Goal: Book appointment/travel/reservation

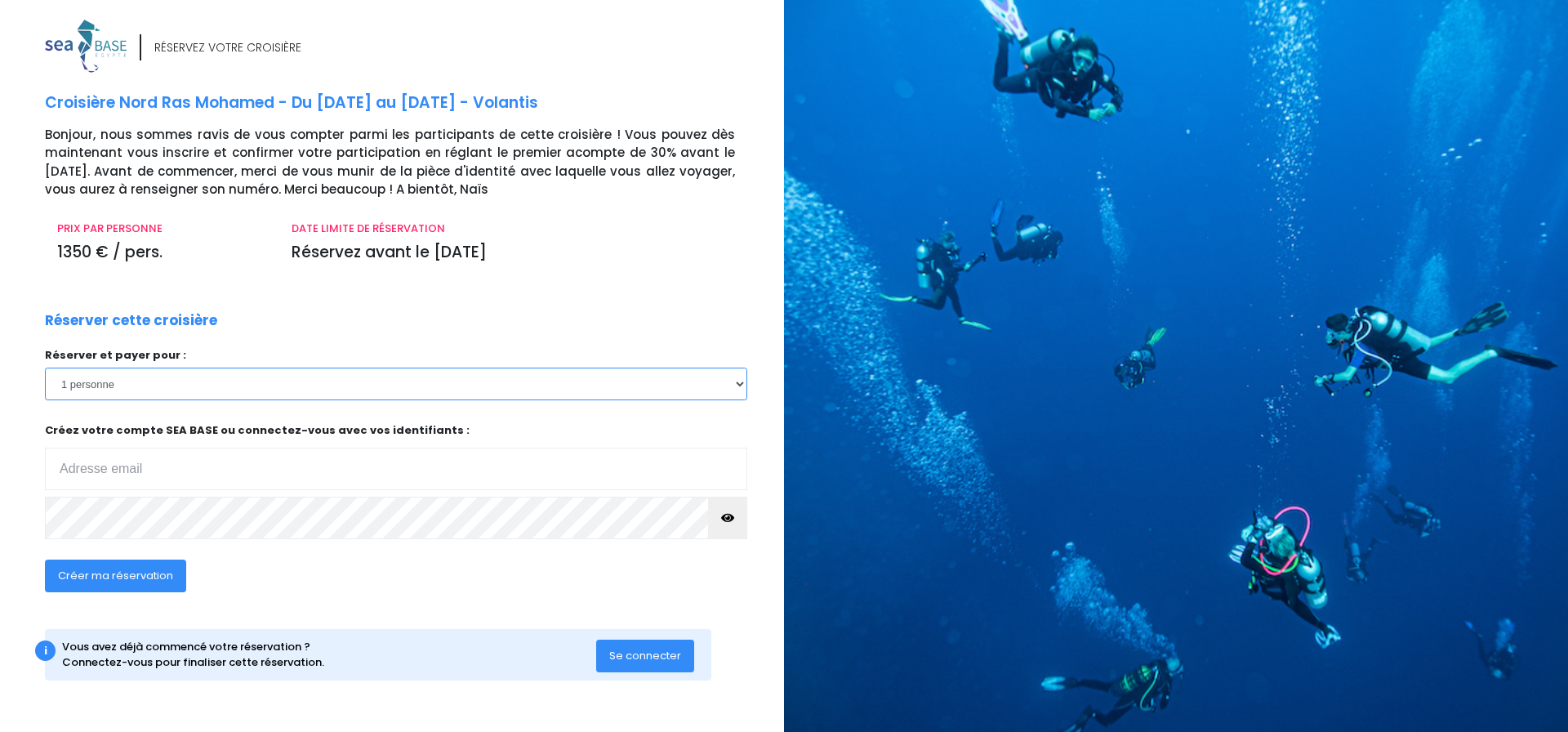
click at [744, 383] on select "1 personne 2 personnes 3 personnes 4 personnes 5 personnes 6 personnes 7 person…" at bounding box center [396, 384] width 703 height 33
select select "3"
click at [45, 368] on select "1 personne 2 personnes 3 personnes 4 personnes 5 personnes 6 personnes 7 person…" at bounding box center [396, 384] width 703 height 33
click at [102, 466] on input "email" at bounding box center [396, 469] width 703 height 43
type input "[EMAIL_ADDRESS][DOMAIN_NAME]"
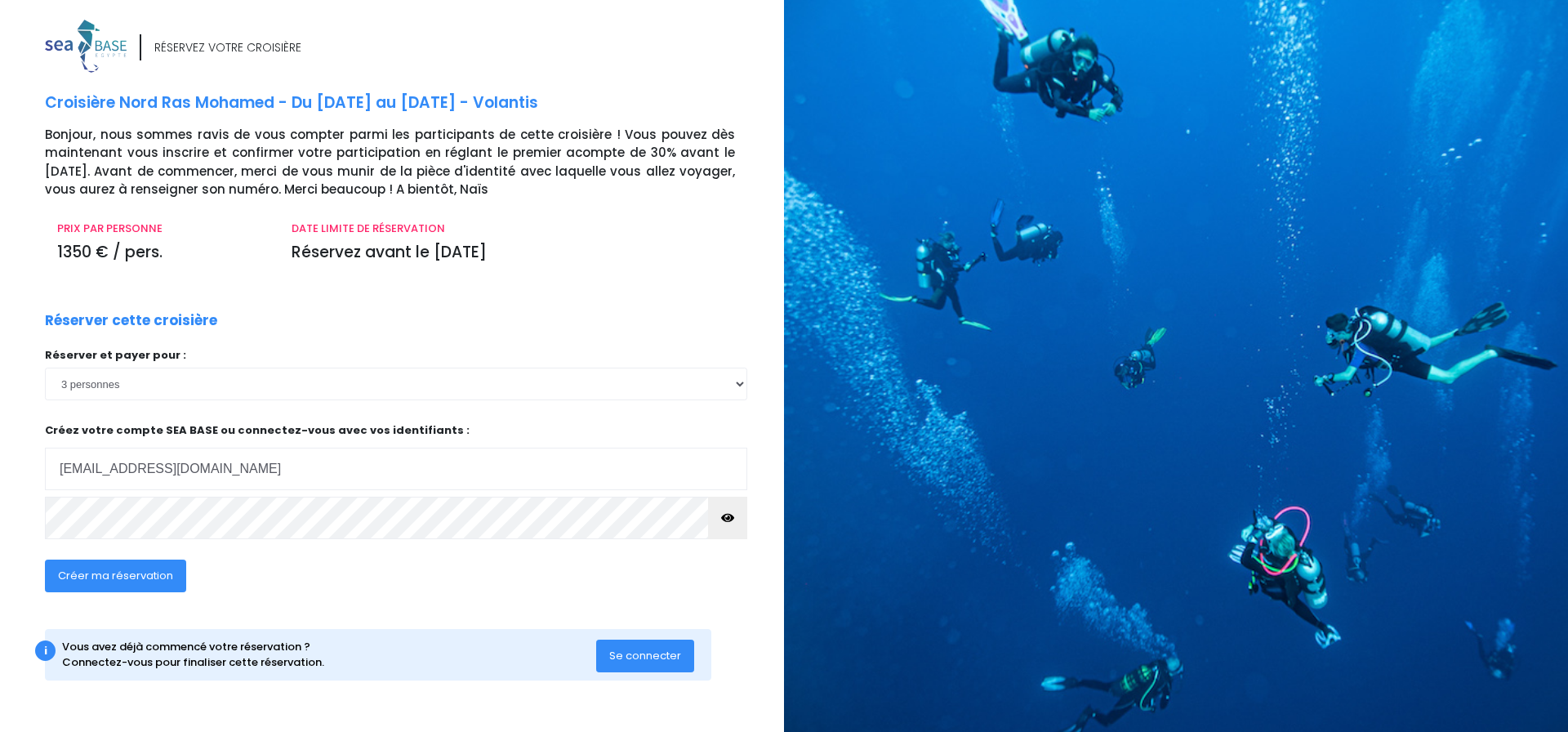
click at [115, 578] on span "Créer ma réservation" at bounding box center [116, 575] width 116 height 15
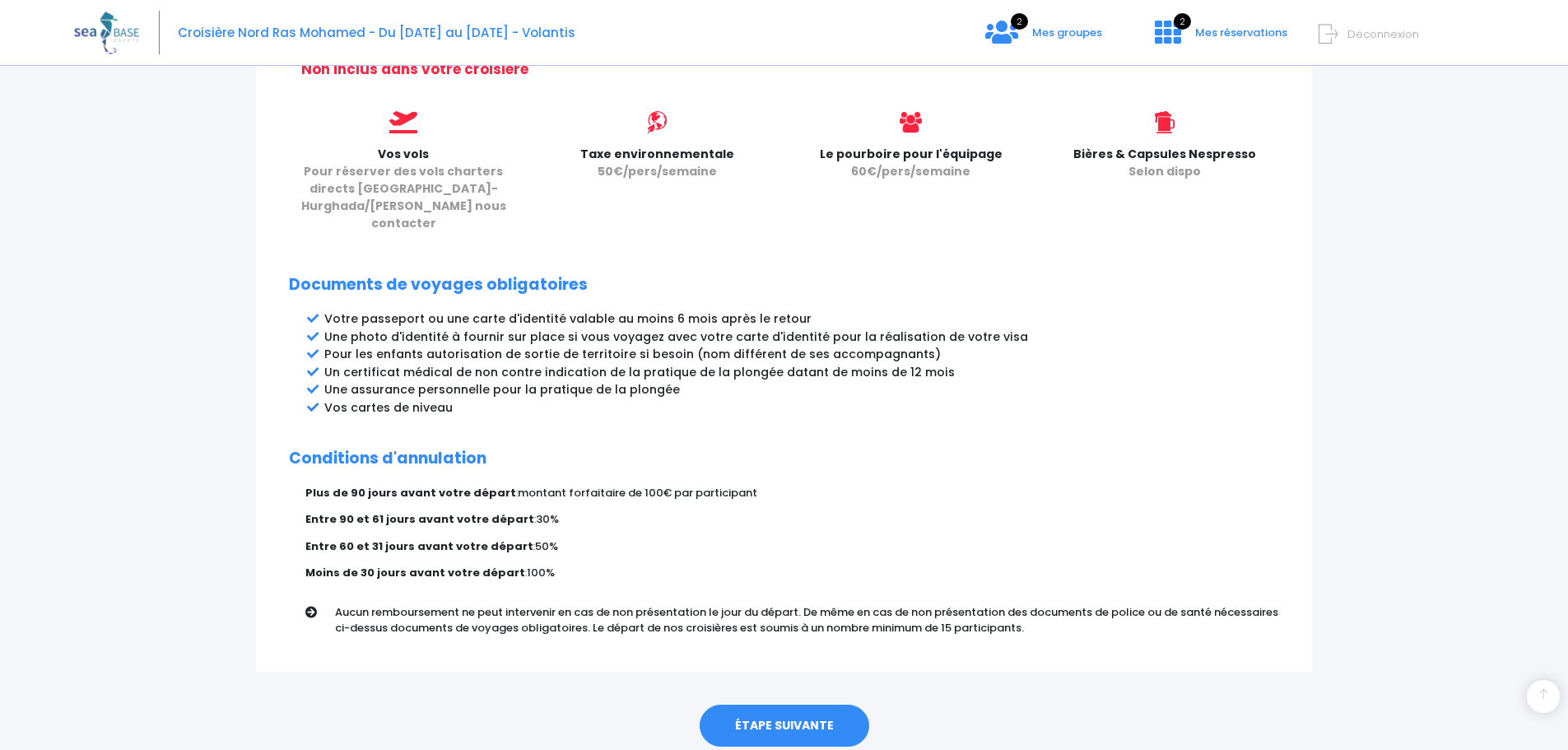
scroll to position [738, 0]
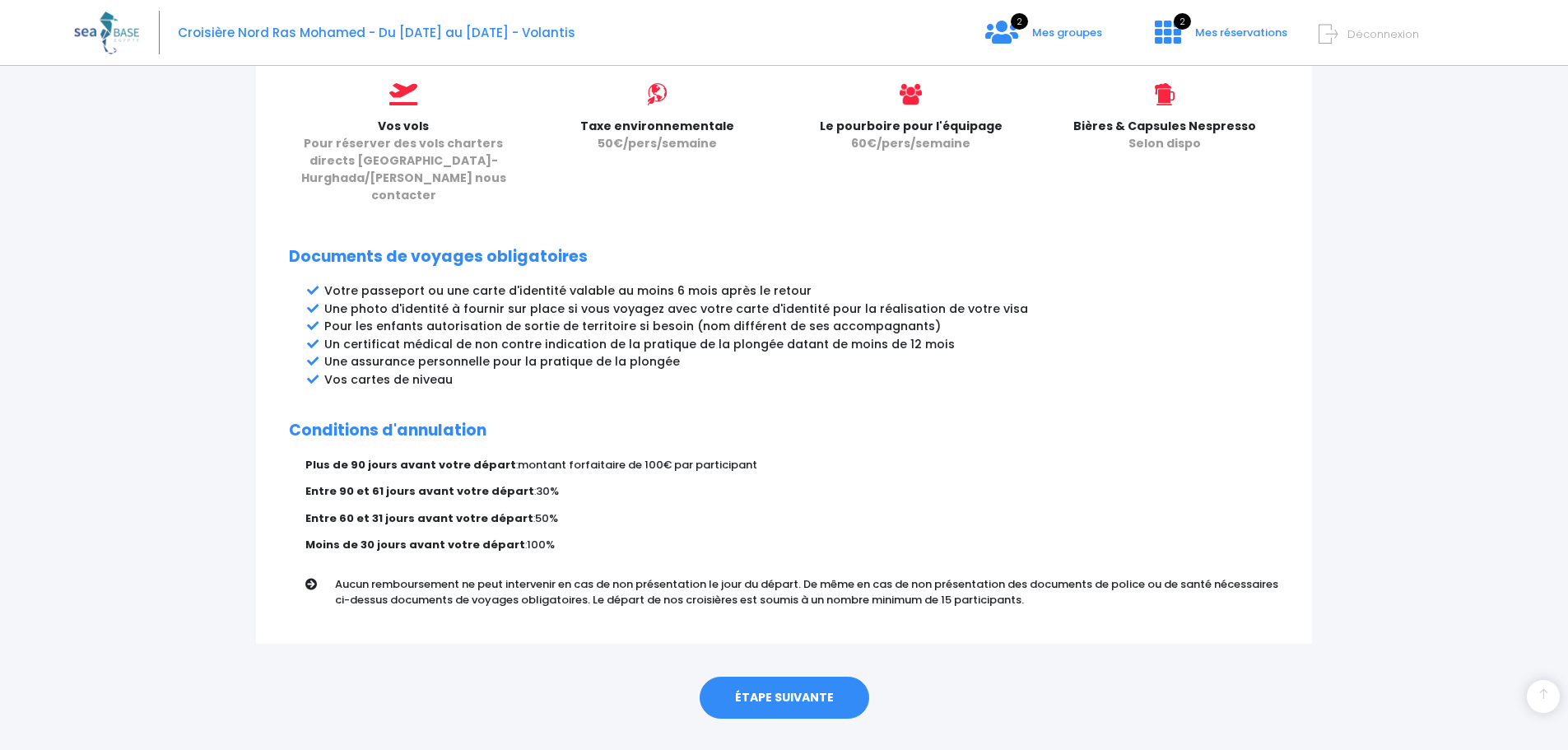
click at [790, 677] on link "ÉTAPE SUIVANTE" at bounding box center [784, 698] width 170 height 43
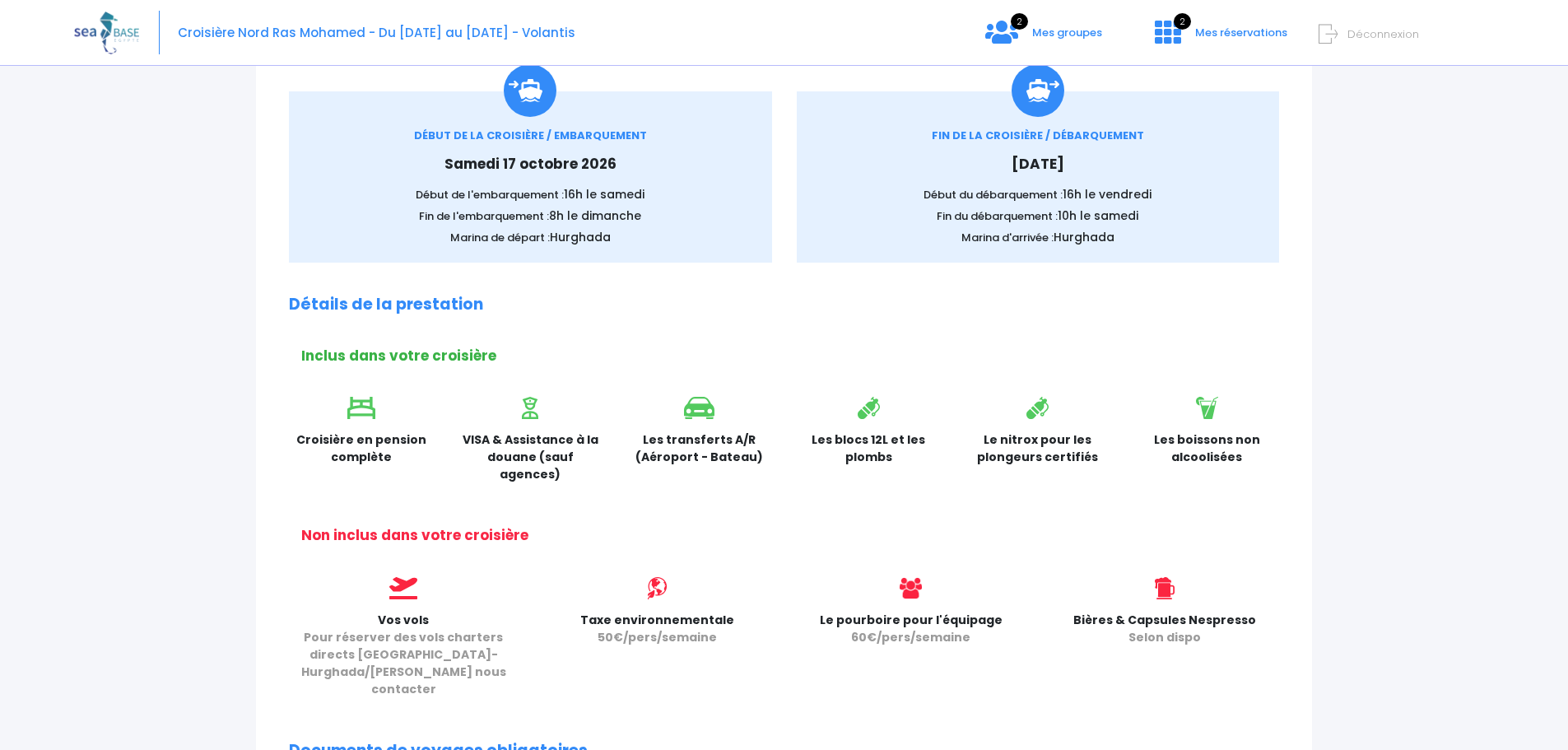
scroll to position [17, 0]
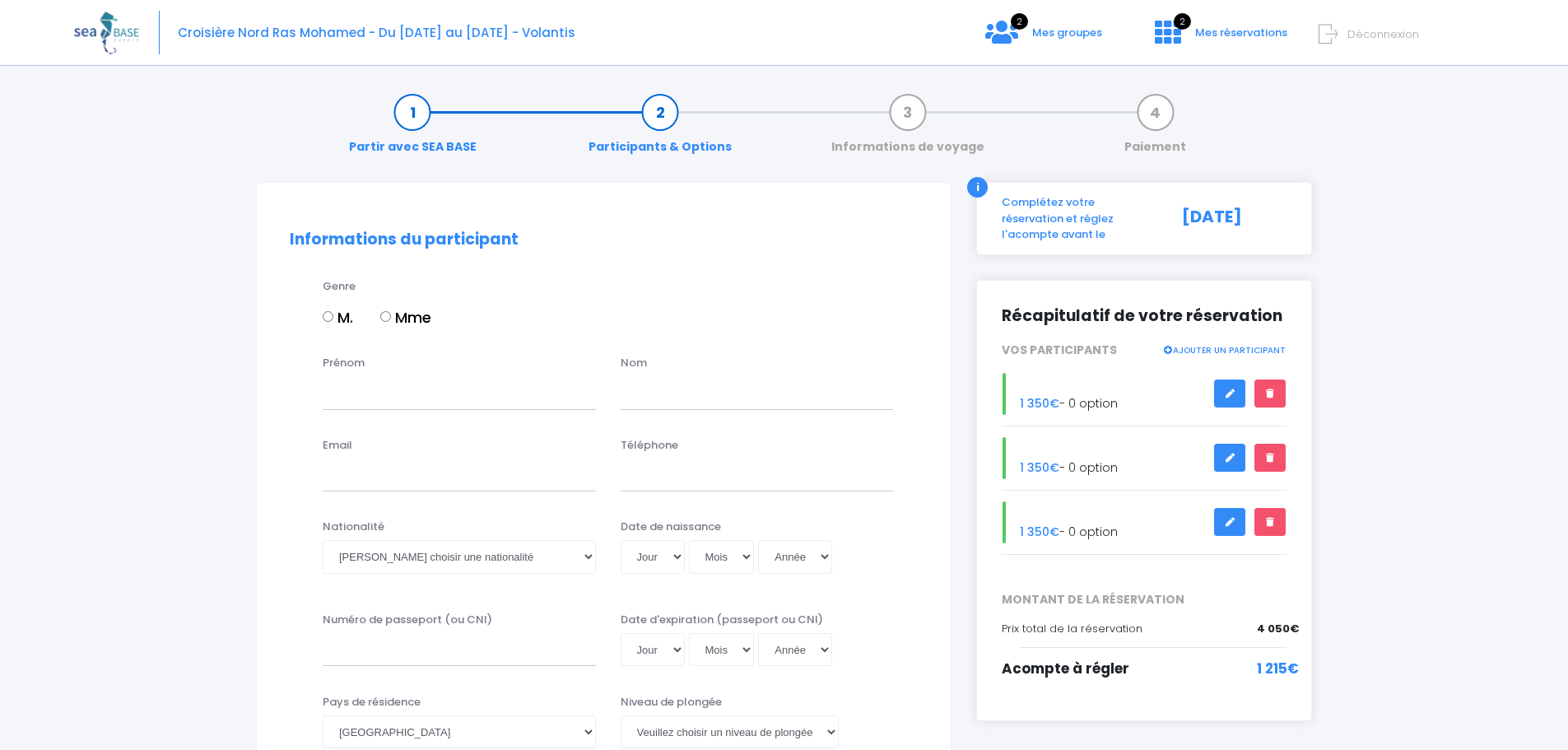
click at [388, 315] on input "Mme" at bounding box center [386, 316] width 11 height 11
radio input "true"
click at [371, 397] on input "Prénom" at bounding box center [459, 392] width 273 height 33
type input "Stéphanie"
type input "Vignot"
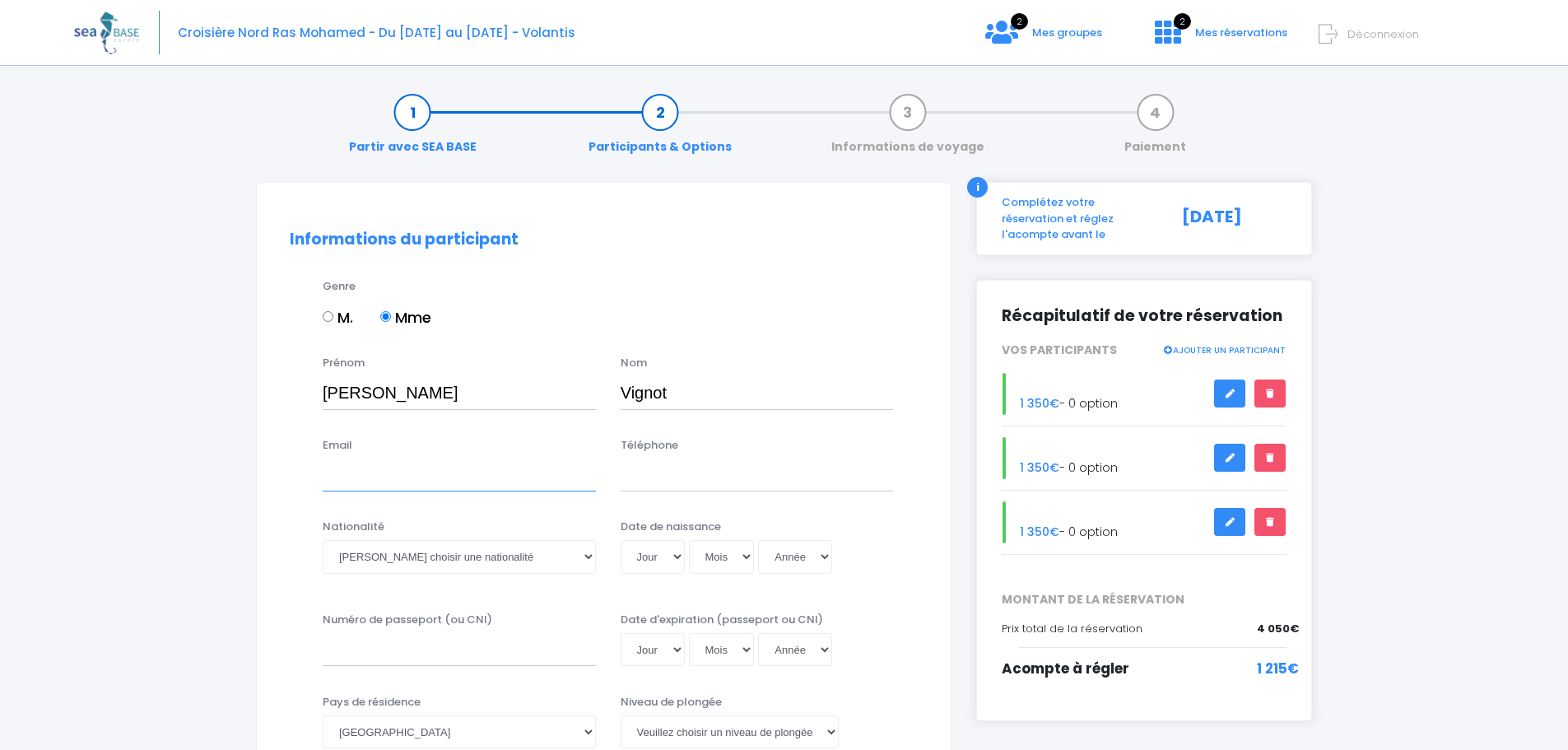
type input "[EMAIL_ADDRESS][DOMAIN_NAME]"
type input "0614010773"
click at [572, 553] on select "Veuillez choisir une nationalité Afghane Albanaise Algerienne Allemande America…" at bounding box center [459, 557] width 273 height 33
select select "Française"
click at [323, 540] on select "Veuillez choisir une nationalité Afghane Albanaise Algerienne Allemande America…" at bounding box center [459, 557] width 273 height 33
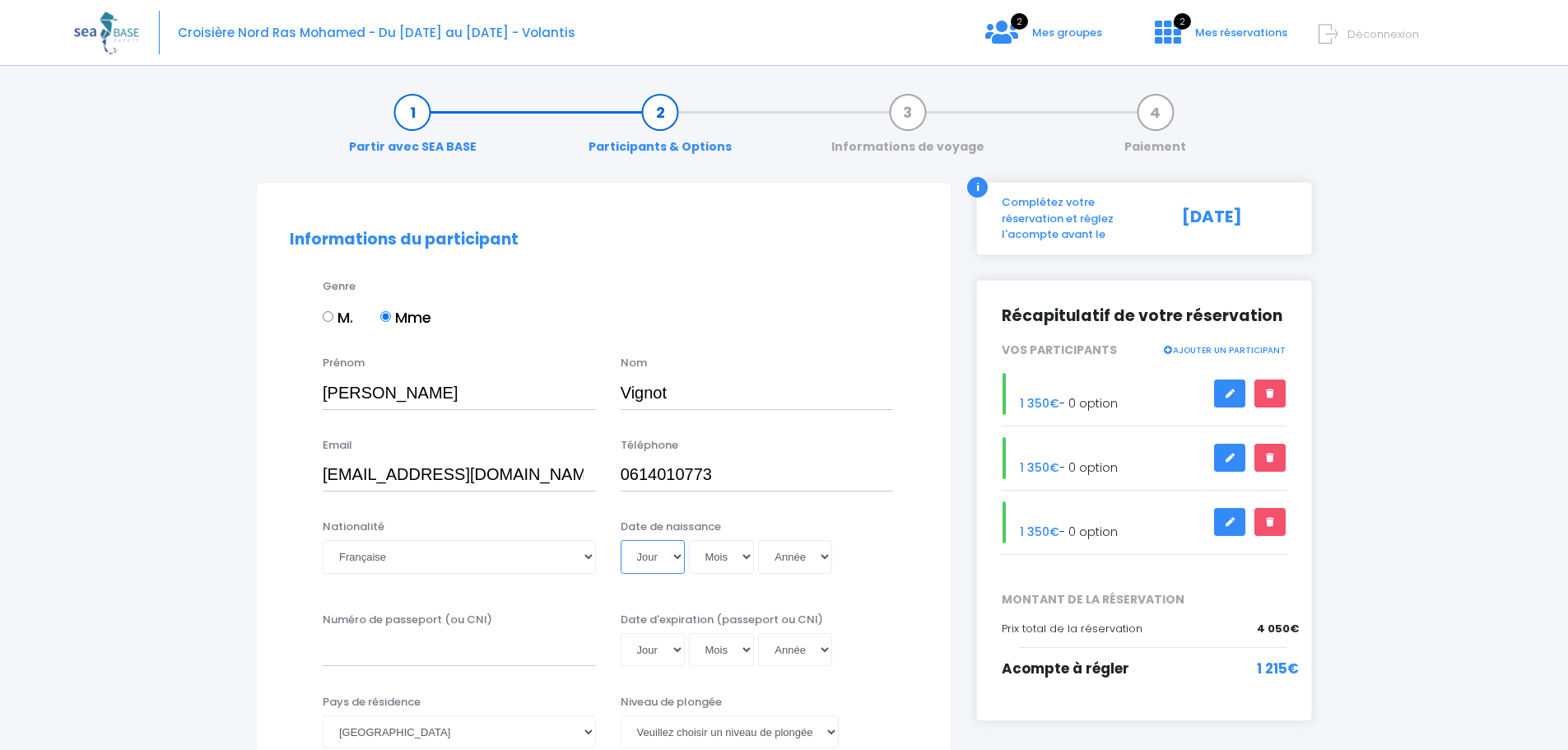
click at [679, 549] on select "Jour 01 02 03 04 05 06 07 08 09 10 11 12 13 14 15 16 17 18 19 20 21 22 23 24 25…" at bounding box center [653, 557] width 64 height 33
select select "06"
click at [621, 540] on select "Jour 01 02 03 04 05 06 07 08 09 10 11 12 13 14 15 16 17 18 19 20 21 22 23 24 25…" at bounding box center [653, 557] width 64 height 33
click at [724, 553] on select "Mois 01 02 03 04 05 06 07 08 09 10 11 12" at bounding box center [722, 557] width 66 height 33
select select "05"
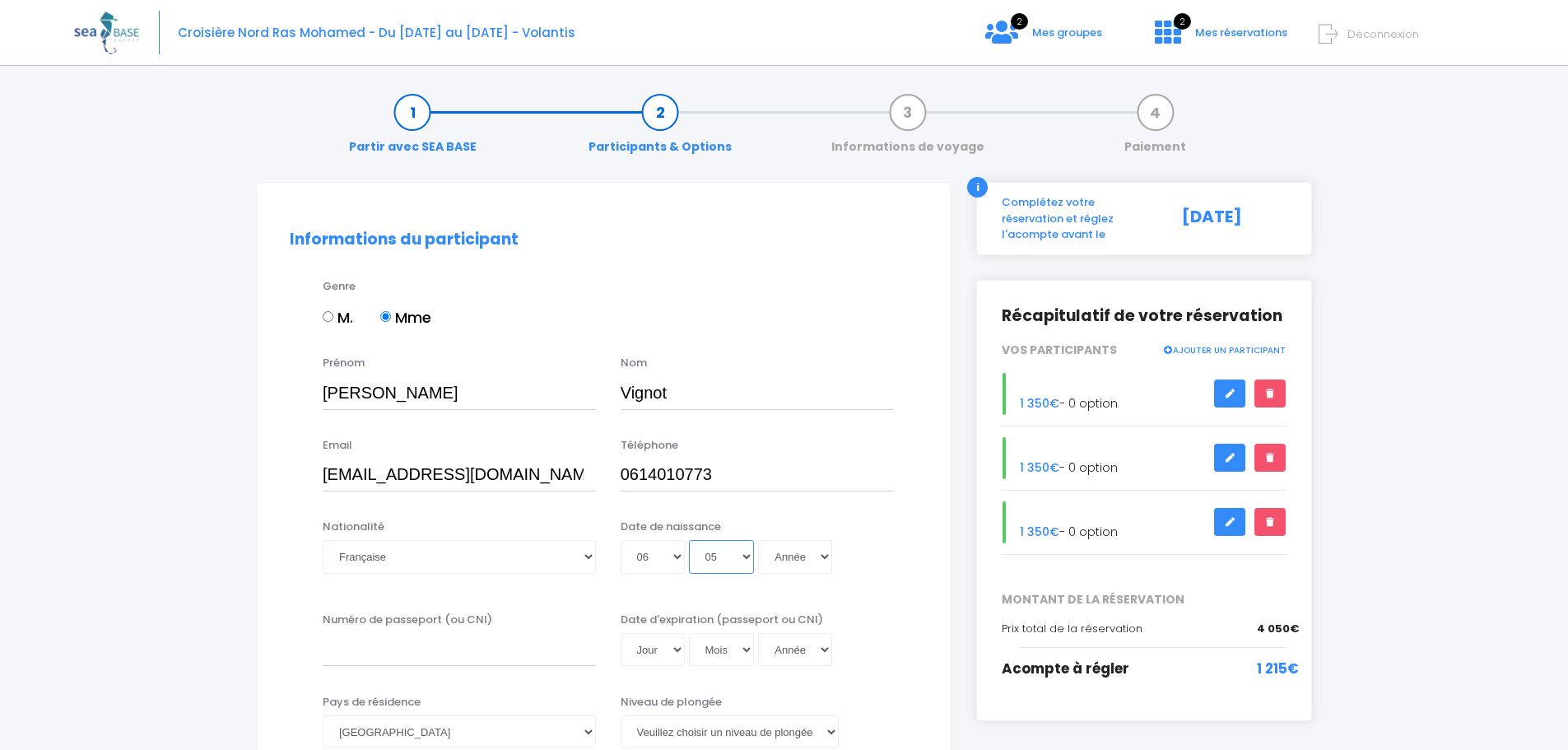
click at [689, 540] on select "Mois 01 02 03 04 05 06 07 08 09 10 11 12" at bounding box center [722, 557] width 66 height 33
click at [801, 554] on select "Année 2045 2044 2043 2042 2041 2040 2039 2038 2037 2036 2035 2034 2033 2032 203…" at bounding box center [795, 557] width 74 height 33
select select "1975"
click at [758, 540] on select "Année 2045 2044 2043 2042 2041 2040 2039 2038 2037 2036 2035 2034 2033 2032 203…" at bounding box center [795, 557] width 74 height 33
type input "1975-05-06"
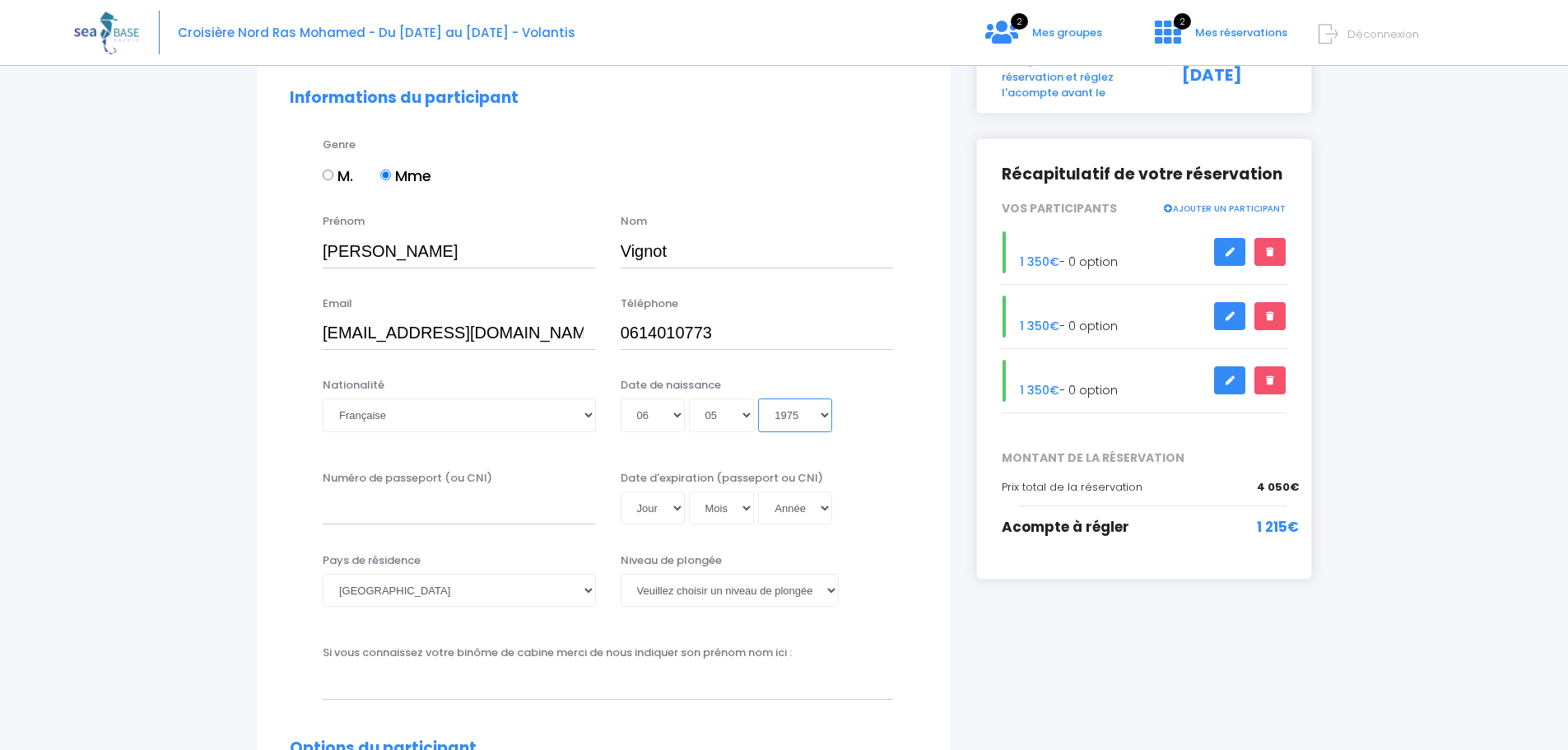
scroll to position [164, 0]
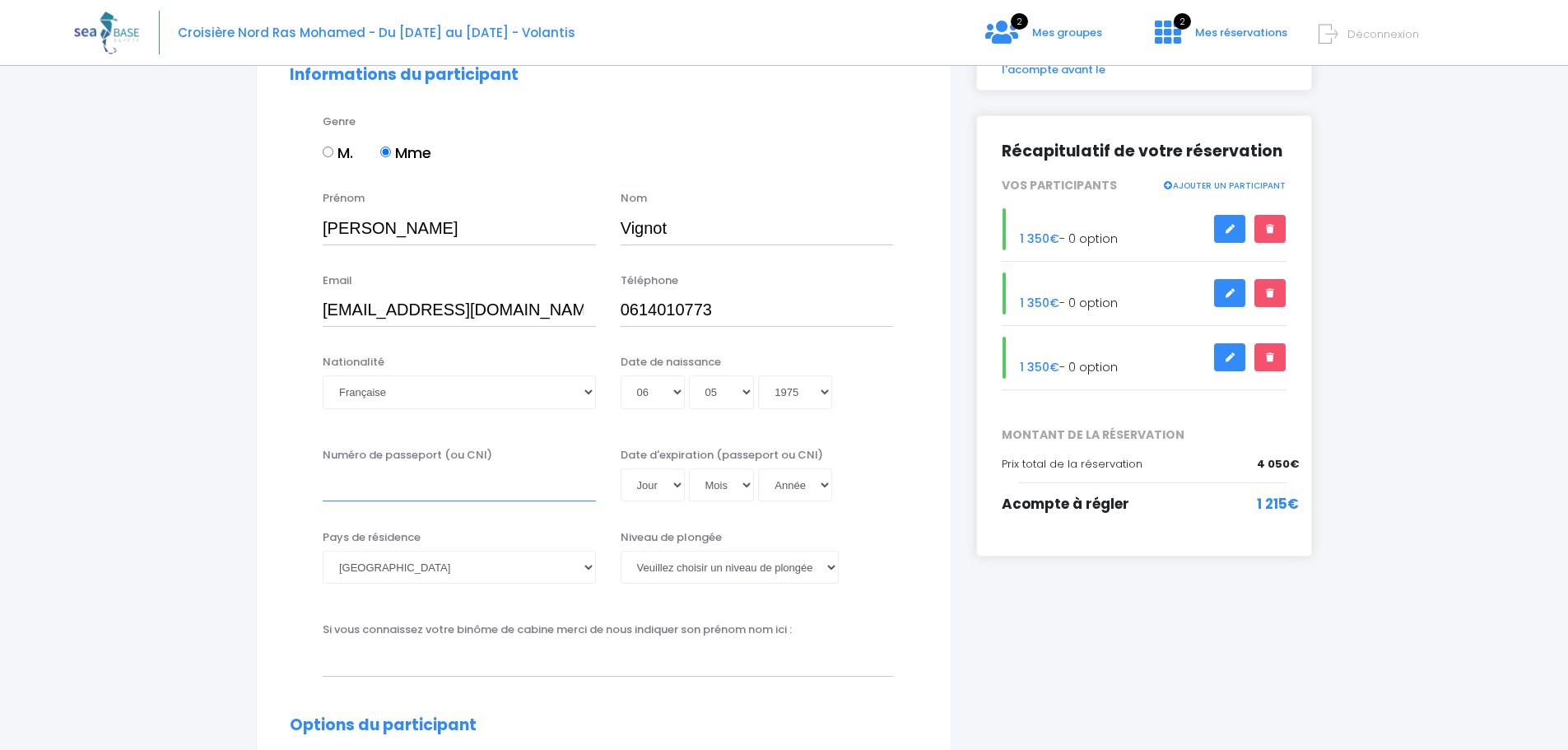
click at [366, 490] on input "Numéro de passeport (ou CNI)" at bounding box center [459, 485] width 273 height 33
click at [678, 483] on select "Jour 01 02 03 04 05 06 07 08 09 10 11 12 13 14 15 16 17 18 19 20 21 22 23 24 25…" at bounding box center [653, 485] width 64 height 33
select select "26"
click at [621, 469] on select "Jour 01 02 03 04 05 06 07 08 09 10 11 12 13 14 15 16 17 18 19 20 21 22 23 24 25…" at bounding box center [653, 485] width 64 height 33
click at [746, 480] on select "Mois 01 02 03 04 05 06 07 08 09 10 11 12" at bounding box center [722, 485] width 66 height 33
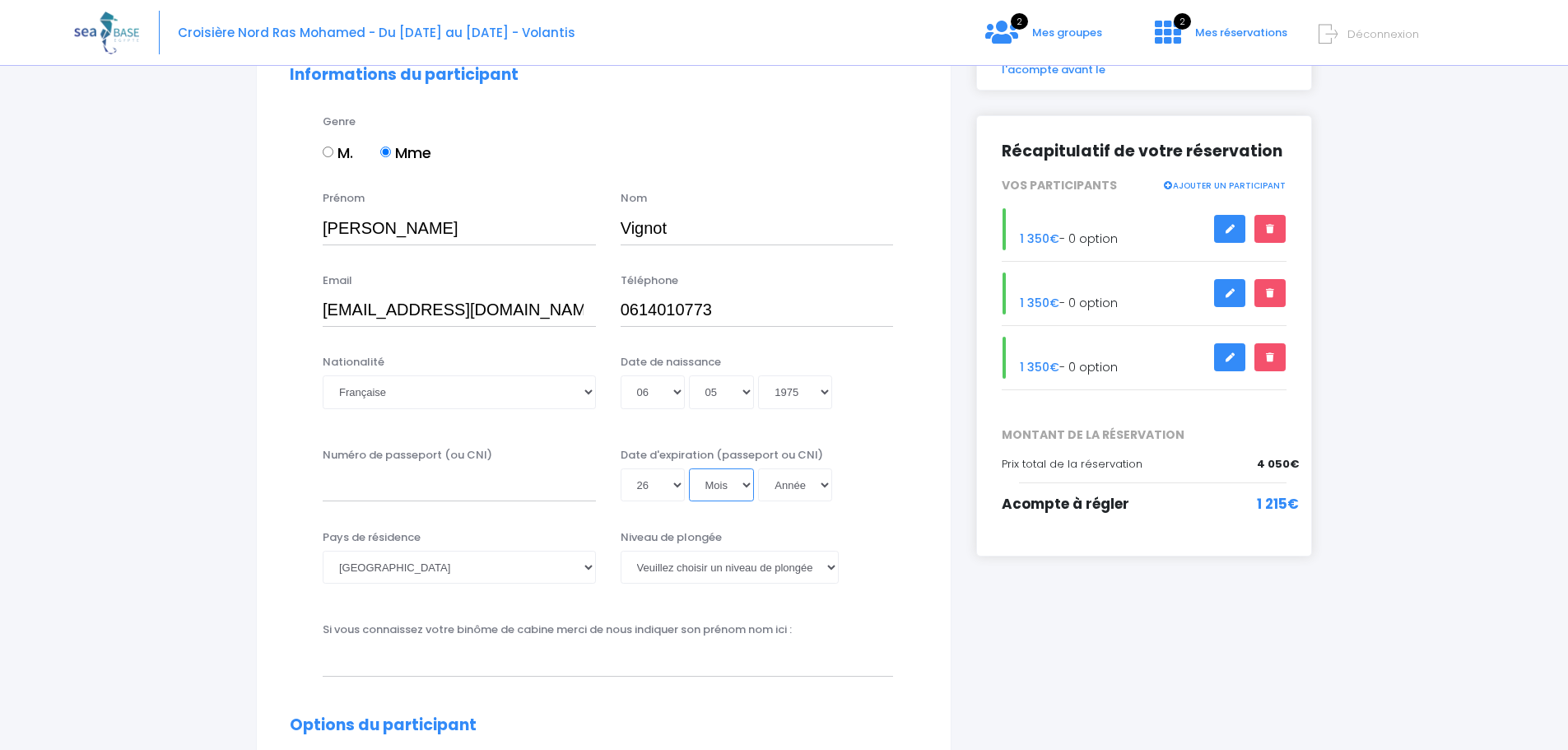
select select "03"
click at [689, 469] on select "Mois 01 02 03 04 05 06 07 08 09 10 11 12" at bounding box center [722, 485] width 66 height 33
click at [828, 486] on select "Année 2045 2044 2043 2042 2041 2040 2039 2038 2037 2036 2035 2034 2033 2032 203…" at bounding box center [795, 485] width 74 height 33
select select "2027"
click at [758, 502] on select "Année 2045 2044 2043 2042 2041 2040 2039 2038 2037 2036 2035 2034 2033 2032 203…" at bounding box center [795, 485] width 74 height 33
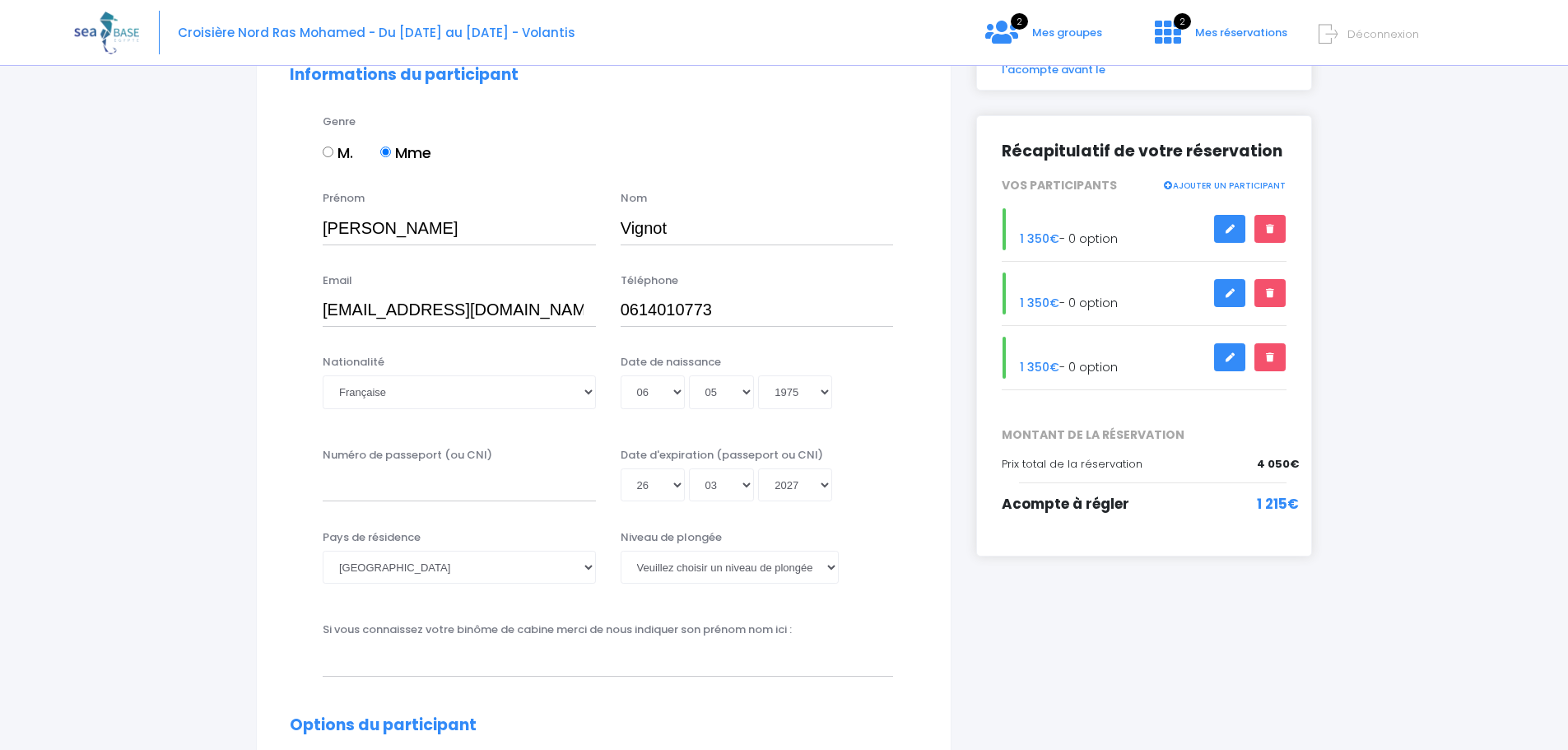
type input "2027-03-26"
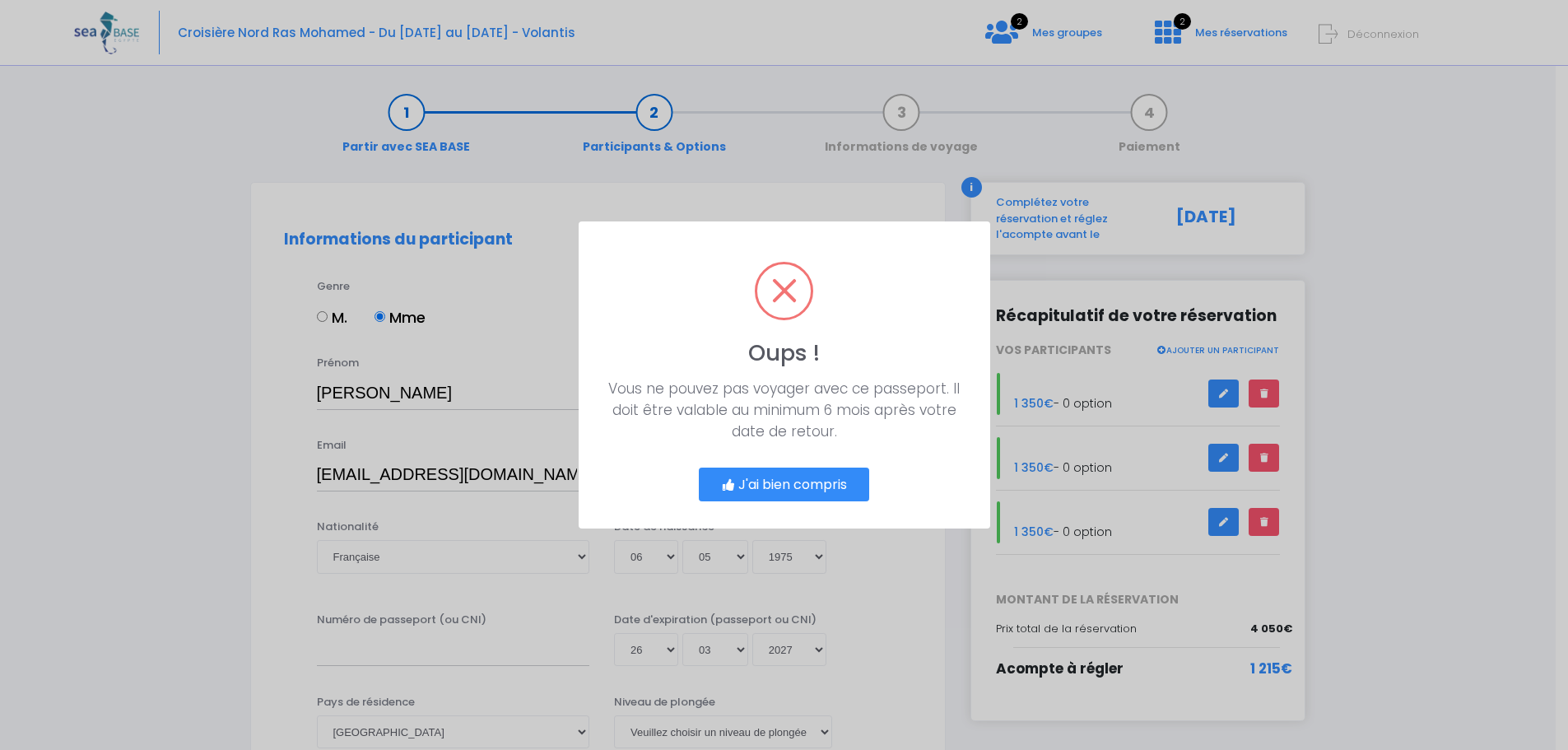
scroll to position [0, 0]
click at [834, 487] on button "J'ai bien compris" at bounding box center [790, 485] width 171 height 35
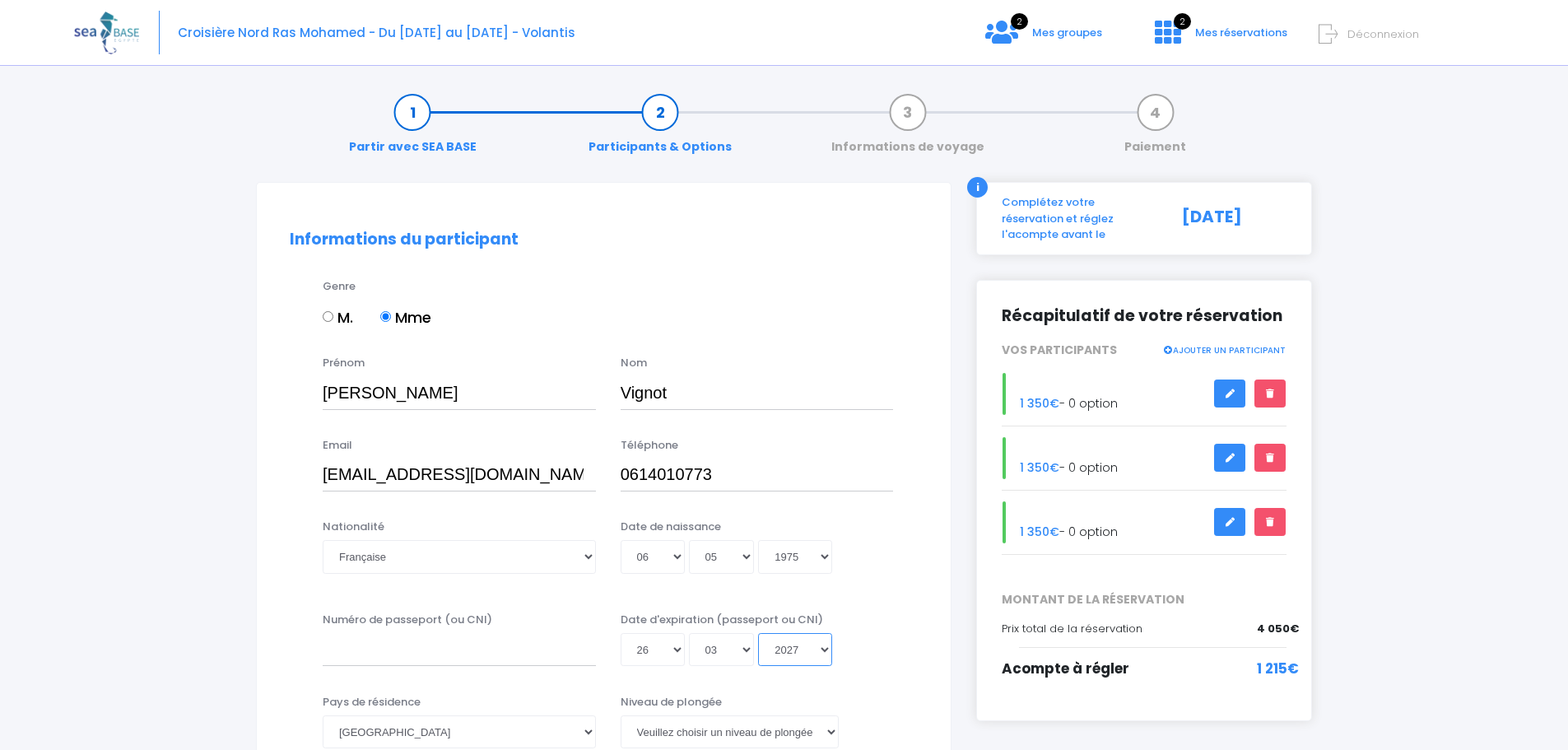
click at [825, 644] on select "Année 2045 2044 2043 2042 2041 2040 2039 2038 2037 2036 2035 2034 2033 2032 203…" at bounding box center [795, 649] width 74 height 33
drag, startPoint x: 502, startPoint y: 624, endPoint x: 546, endPoint y: 618, distance: 44.4
click at [502, 624] on div "Numéro de passeport (ou CNI)" at bounding box center [458, 639] width 298 height 55
click at [488, 652] on input "Numéro de passeport (ou CNI)" at bounding box center [459, 649] width 273 height 33
type input "à refaire"
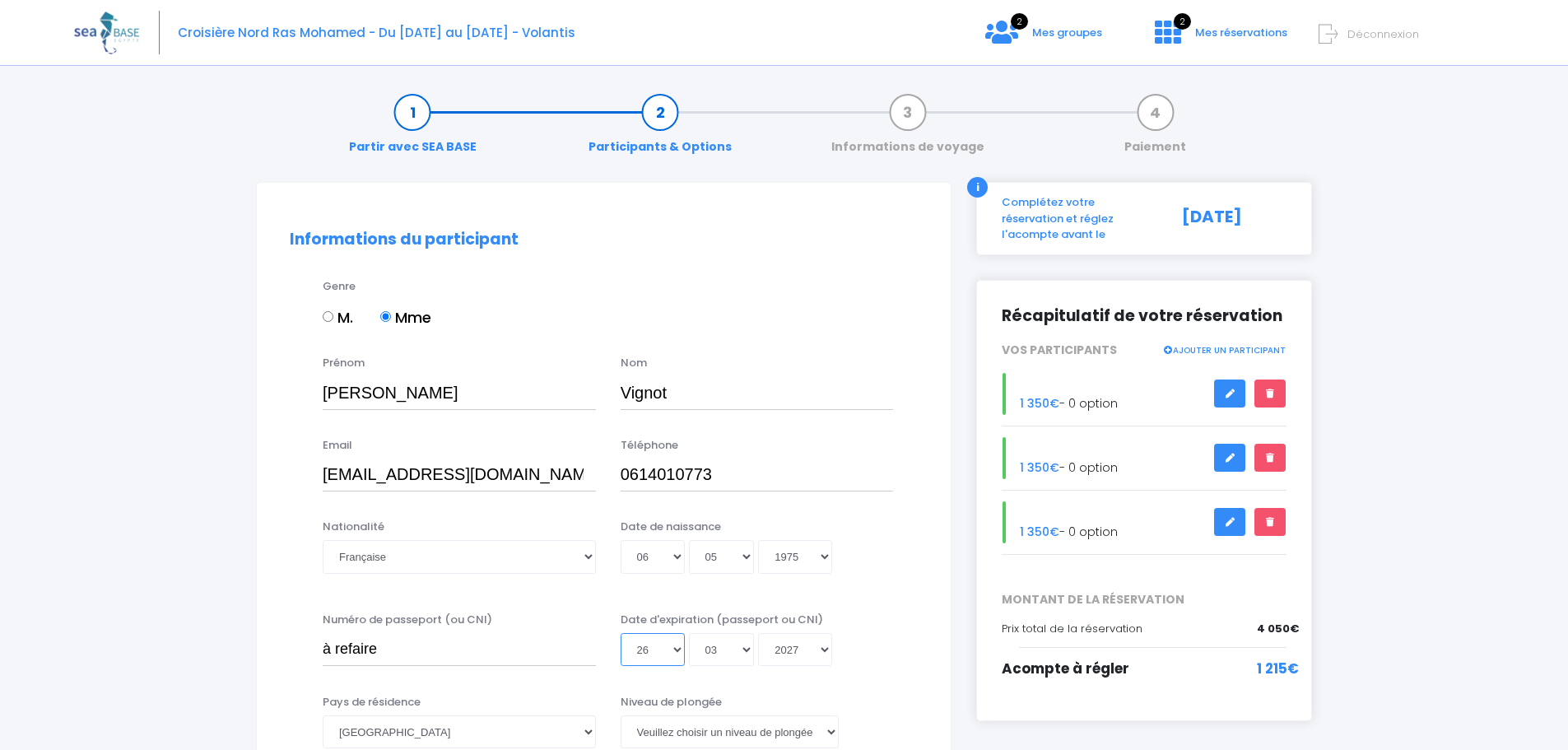
click at [679, 645] on select "Jour 01 02 03 04 05 06 07 08 09 10 11 12 13 14 15 16 17 18 19 20 21 22 23 24 25…" at bounding box center [653, 649] width 64 height 33
select select
click at [621, 633] on select "Jour 01 02 03 04 05 06 07 08 09 10 11 12 13 14 15 16 17 18 19 20 21 22 23 24 25…" at bounding box center [653, 649] width 64 height 33
click at [747, 647] on select "Mois 01 02 03 04 05 06 07 08 09 10 11 12" at bounding box center [722, 649] width 66 height 33
select select
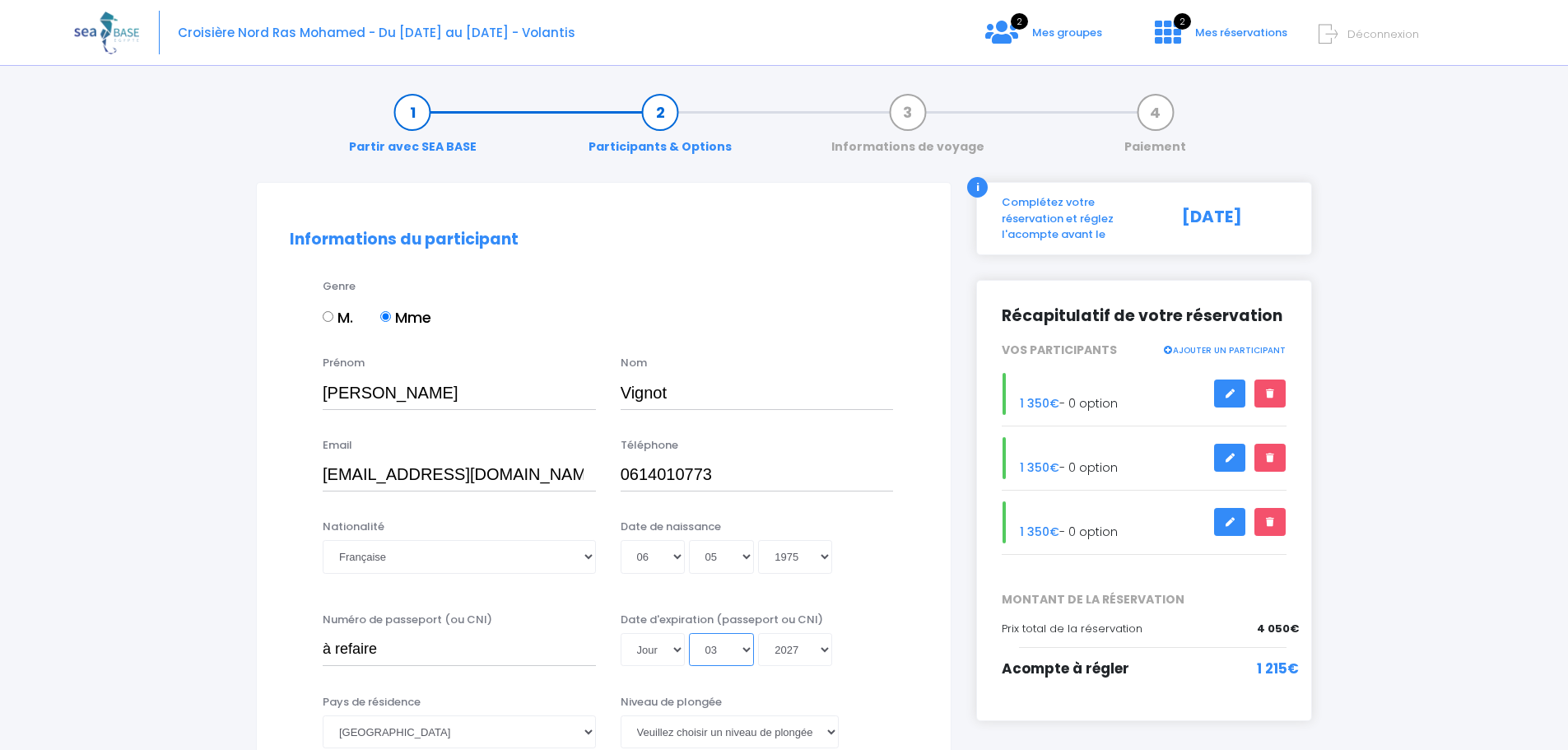
click at [689, 633] on select "Mois 01 02 03 04 05 06 07 08 09 10 11 12" at bounding box center [722, 649] width 66 height 33
click at [828, 646] on select "Année 2045 2044 2043 2042 2041 2040 2039 2038 2037 2036 2035 2034 2033 2032 203…" at bounding box center [795, 649] width 74 height 33
select select
click at [758, 633] on select "Année 2045 2044 2043 2042 2041 2040 2039 2038 2037 2036 2035 2034 2033 2032 203…" at bounding box center [795, 649] width 74 height 33
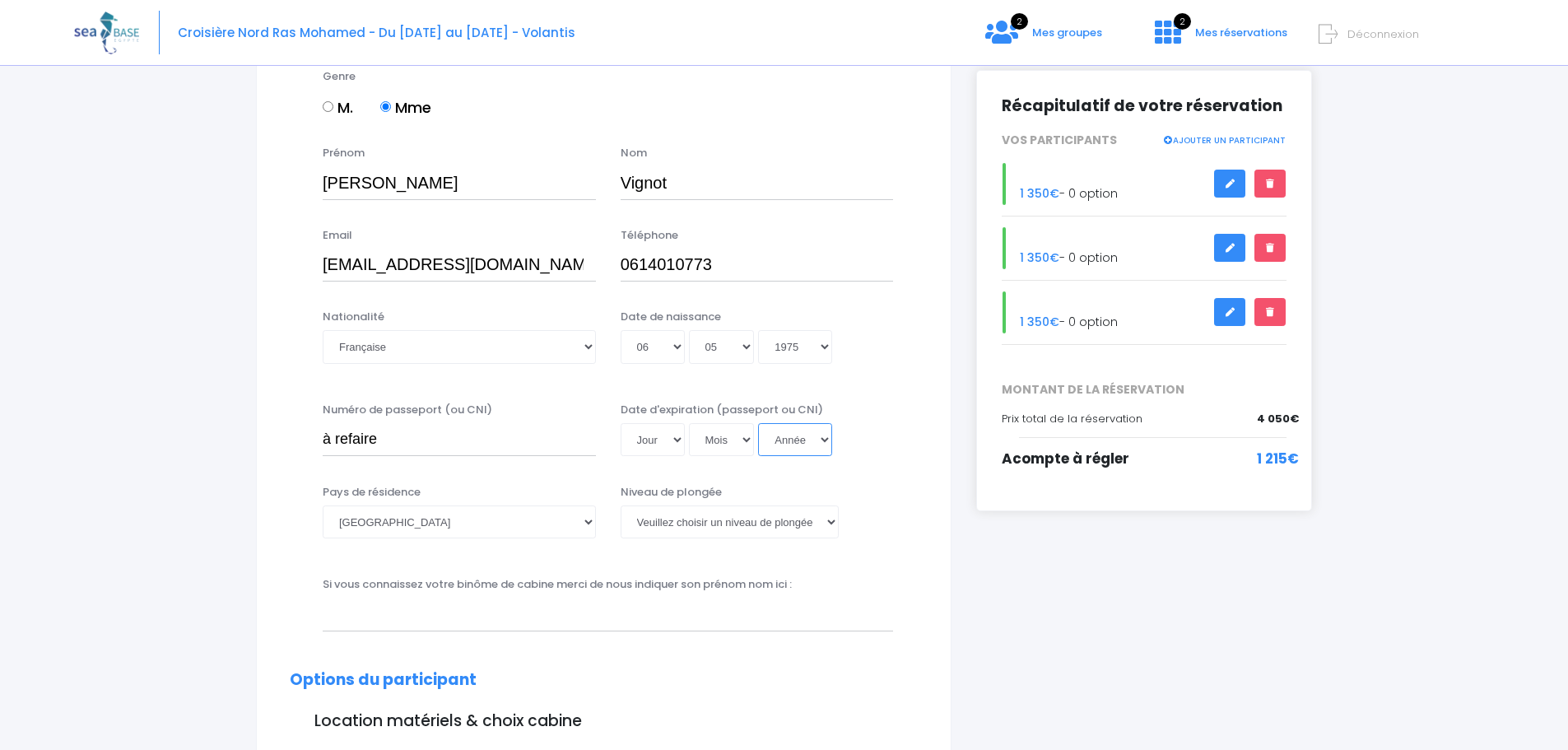
scroll to position [247, 0]
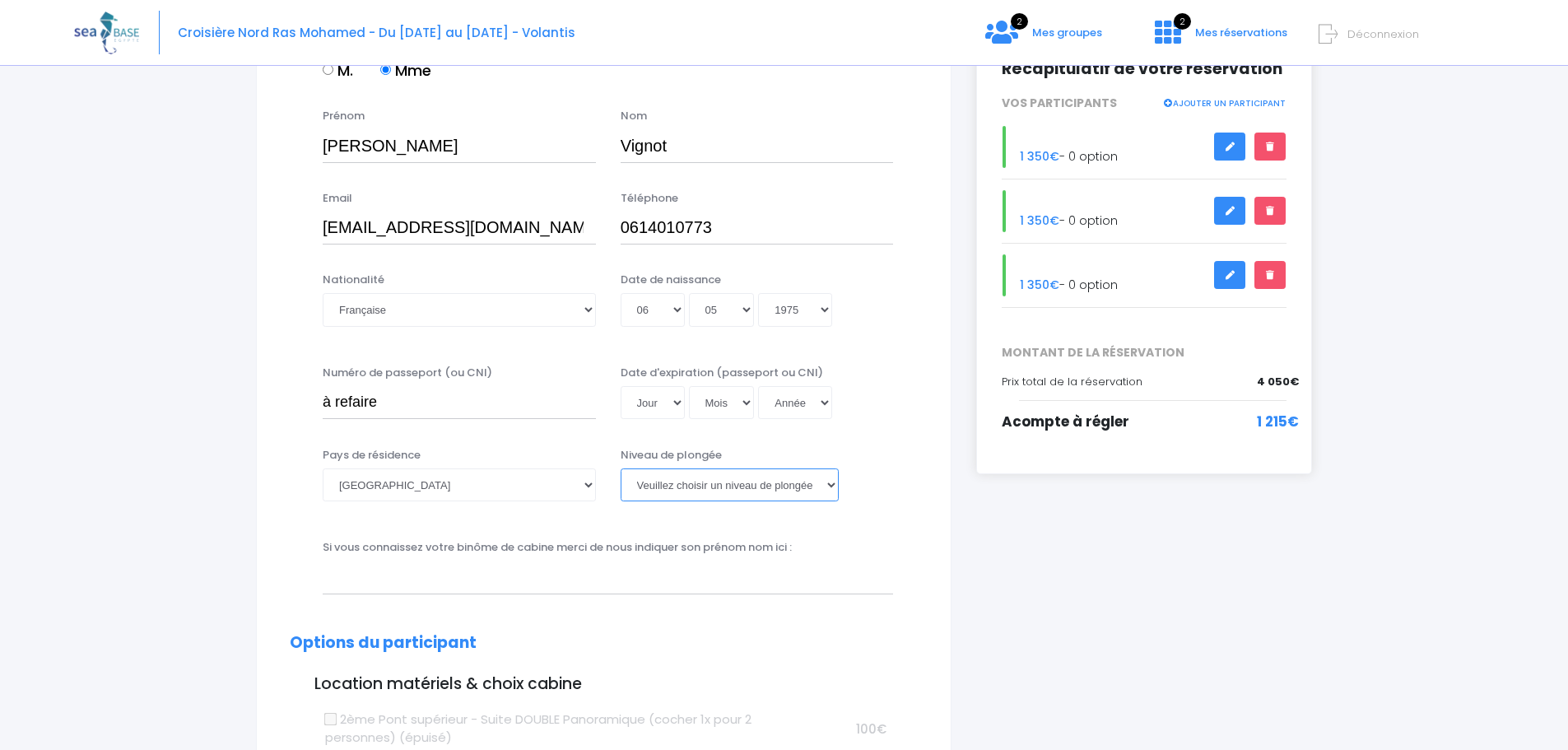
click at [723, 480] on select "Veuillez choisir un niveau de plongée Non plongeur Junior OW diver Adventure OW…" at bounding box center [730, 485] width 218 height 33
select select "MF1"
click at [621, 469] on select "Veuillez choisir un niveau de plongée Non plongeur Junior OW diver Adventure OW…" at bounding box center [730, 485] width 218 height 33
click at [359, 581] on input "text" at bounding box center [608, 577] width 570 height 33
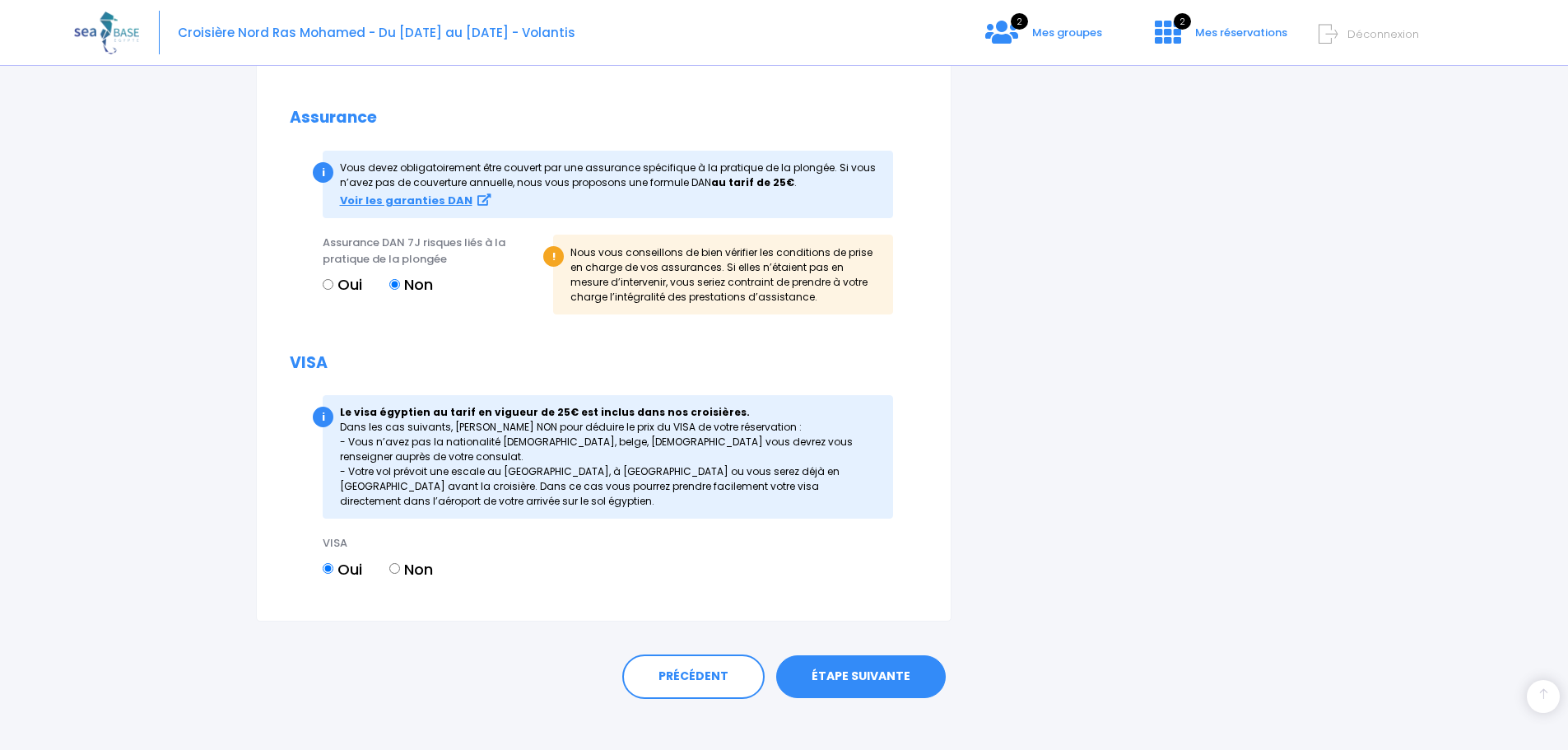
scroll to position [1770, 0]
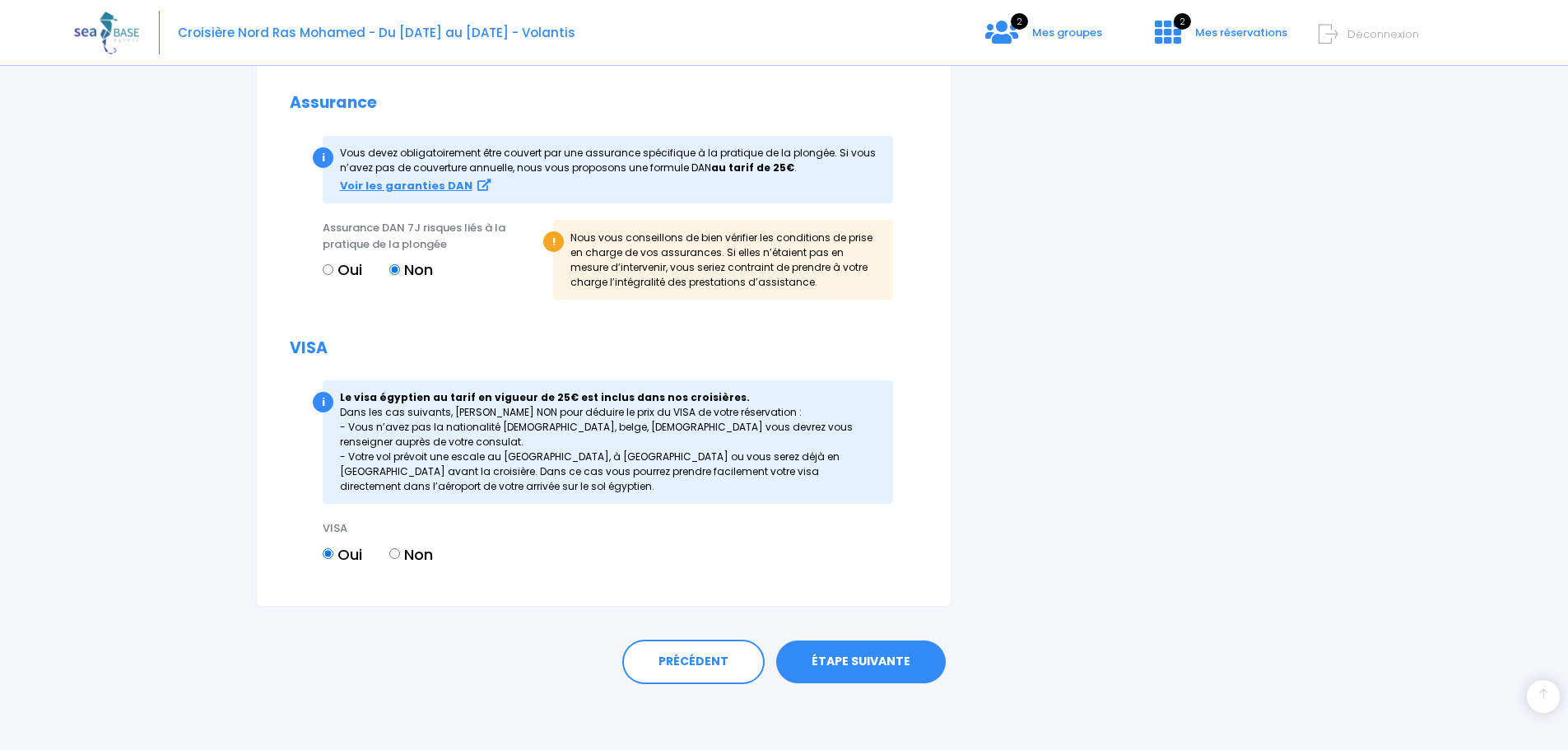
type input "[PERSON_NAME]"
click at [871, 657] on link "ÉTAPE SUIVANTE" at bounding box center [860, 661] width 170 height 43
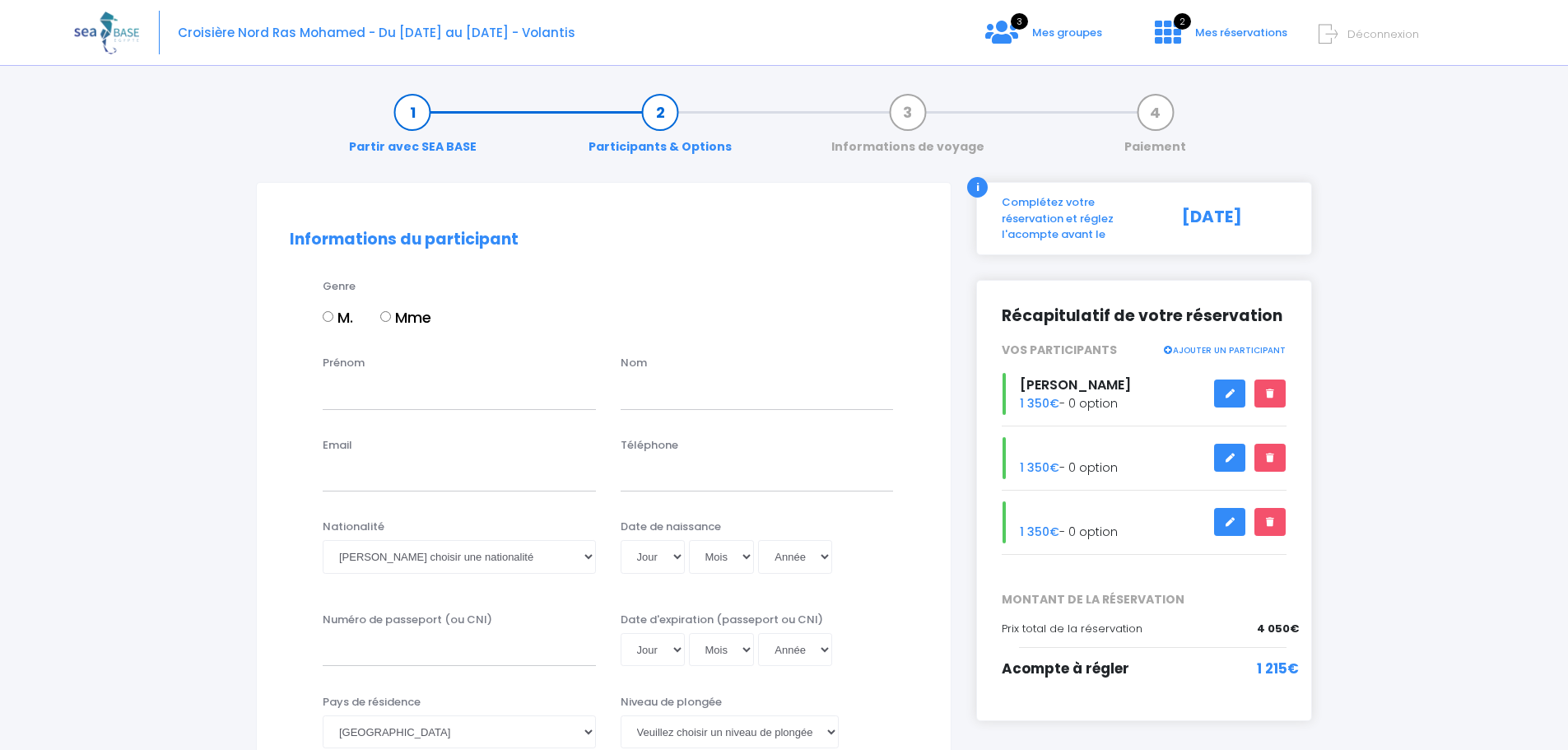
click at [327, 317] on input "M." at bounding box center [328, 316] width 11 height 11
radio input "true"
click at [359, 393] on input "Prénom" at bounding box center [459, 392] width 273 height 33
type input "[PERSON_NAME]"
click at [673, 384] on input "text" at bounding box center [757, 392] width 273 height 33
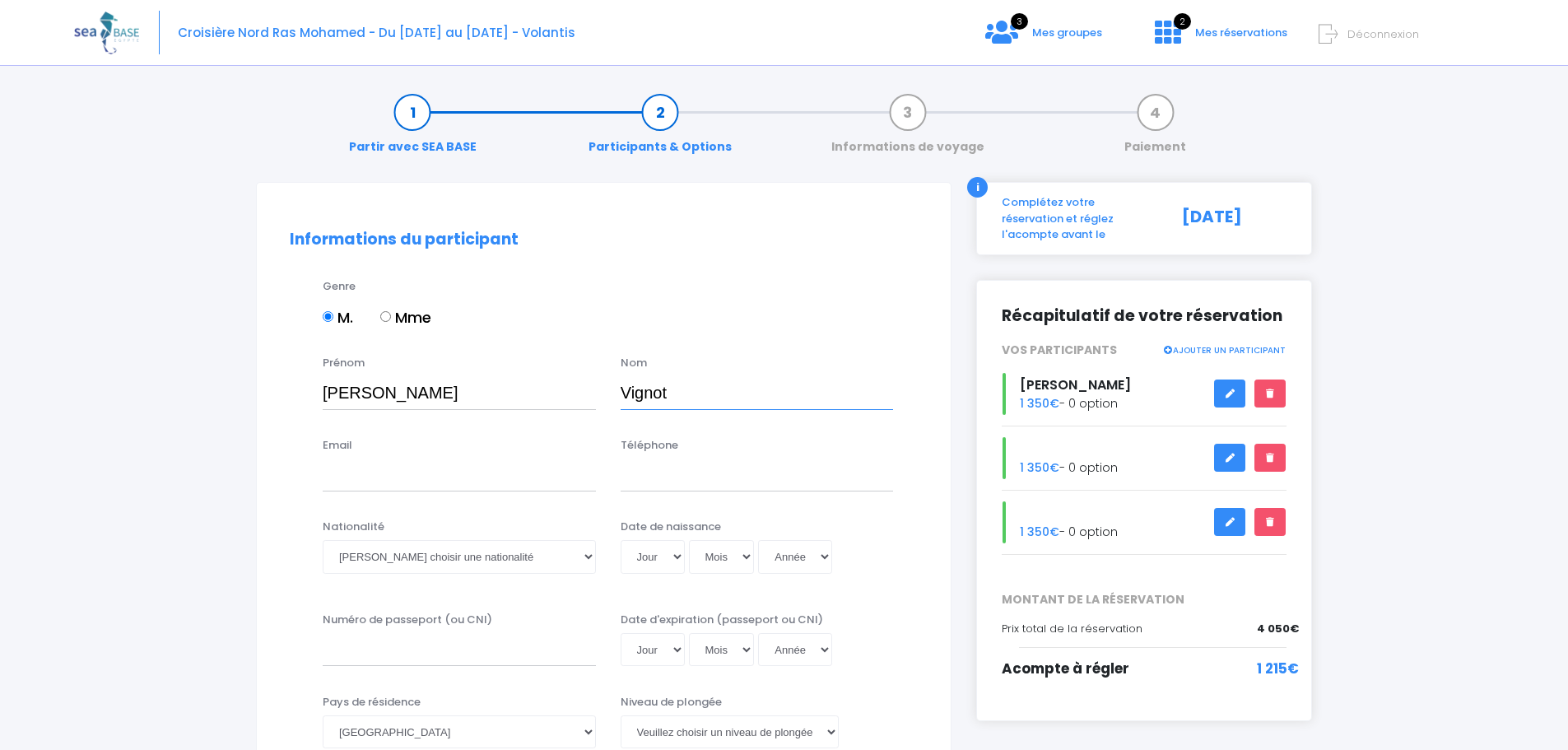
type input "Vignot"
click at [493, 445] on div "Email" at bounding box center [458, 464] width 298 height 54
click at [405, 470] on input "Email" at bounding box center [459, 475] width 273 height 33
type input "turquoiseflyer@gmail.com"
click at [702, 472] on input "Téléphone" at bounding box center [757, 475] width 273 height 33
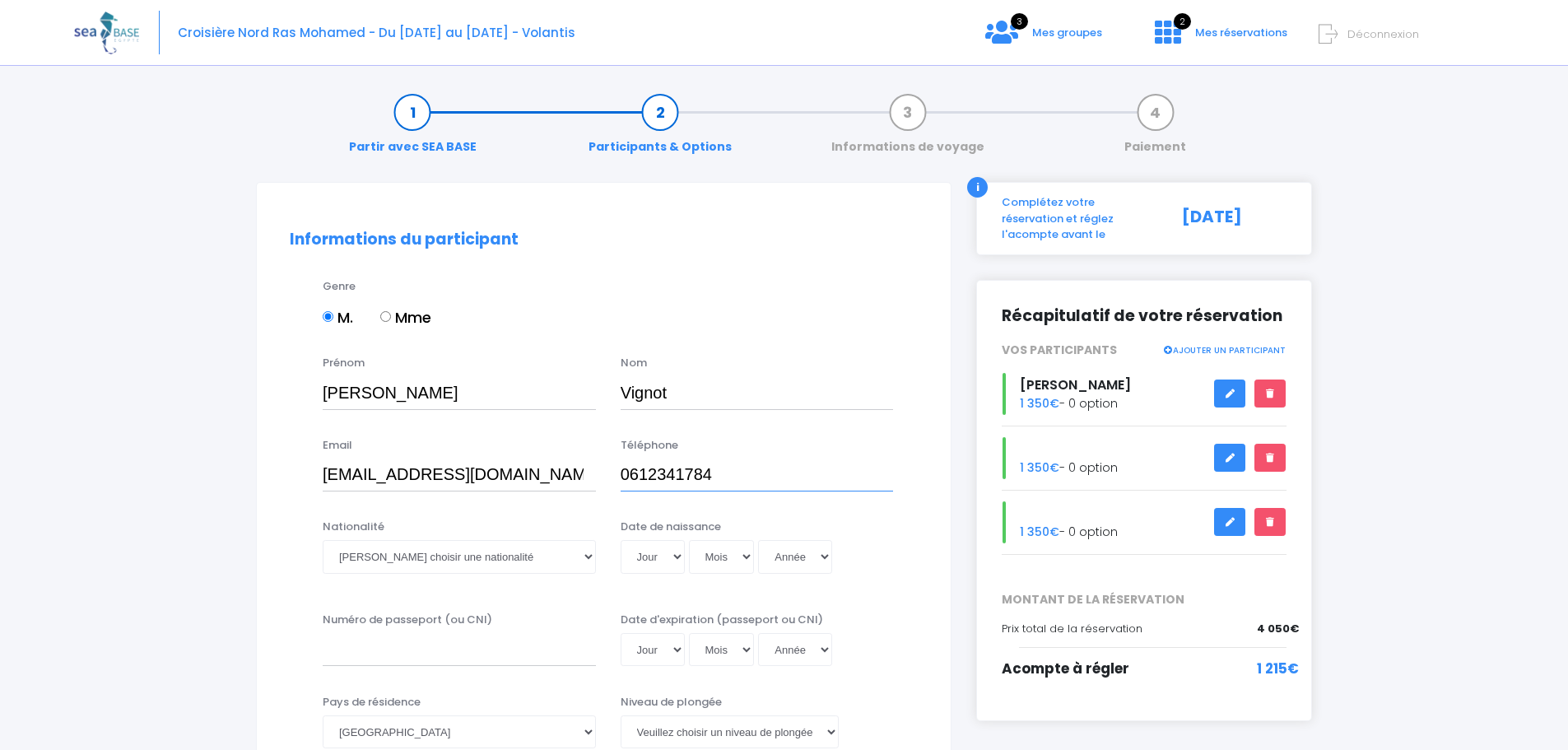
type input "0612341784"
click at [579, 556] on select "Veuillez choisir une nationalité Afghane Albanaise Algerienne Allemande America…" at bounding box center [459, 557] width 273 height 33
select select "Française"
click at [323, 540] on select "Veuillez choisir une nationalité Afghane Albanaise Algerienne Allemande America…" at bounding box center [459, 557] width 273 height 33
click at [678, 551] on select "Jour 01 02 03 04 05 06 07 08 09 10 11 12 13 14 15 16 17 18 19 20 21 22 23 24 25…" at bounding box center [653, 557] width 64 height 33
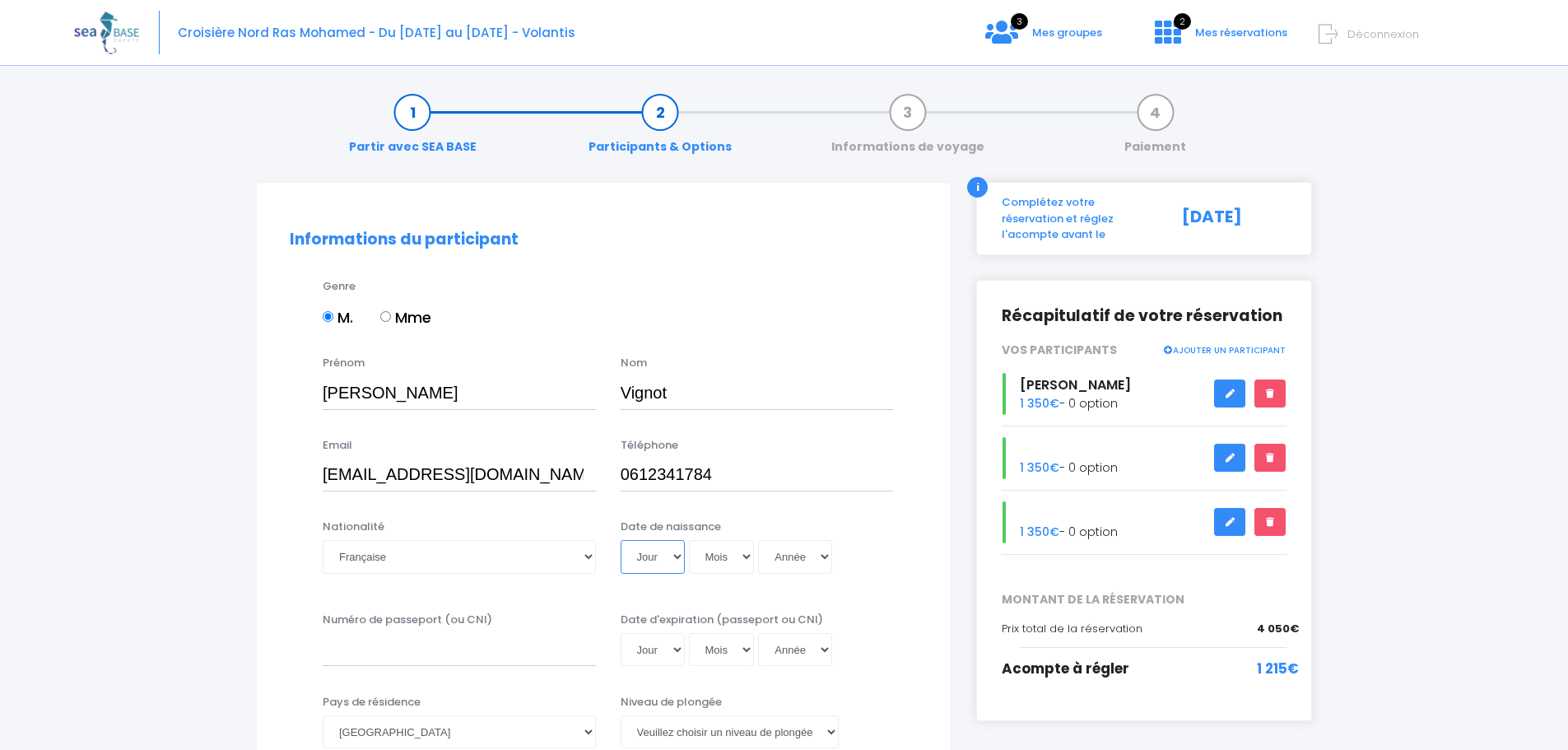
select select "06"
click at [621, 540] on select "Jour 01 02 03 04 05 06 07 08 09 10 11 12 13 14 15 16 17 18 19 20 21 22 23 24 25…" at bounding box center [653, 557] width 64 height 33
click at [745, 549] on select "Mois 01 02 03 04 05 06 07 08 09 10 11 12" at bounding box center [722, 557] width 66 height 33
select select "08"
click at [689, 540] on select "Mois 01 02 03 04 05 06 07 08 09 10 11 12" at bounding box center [722, 557] width 66 height 33
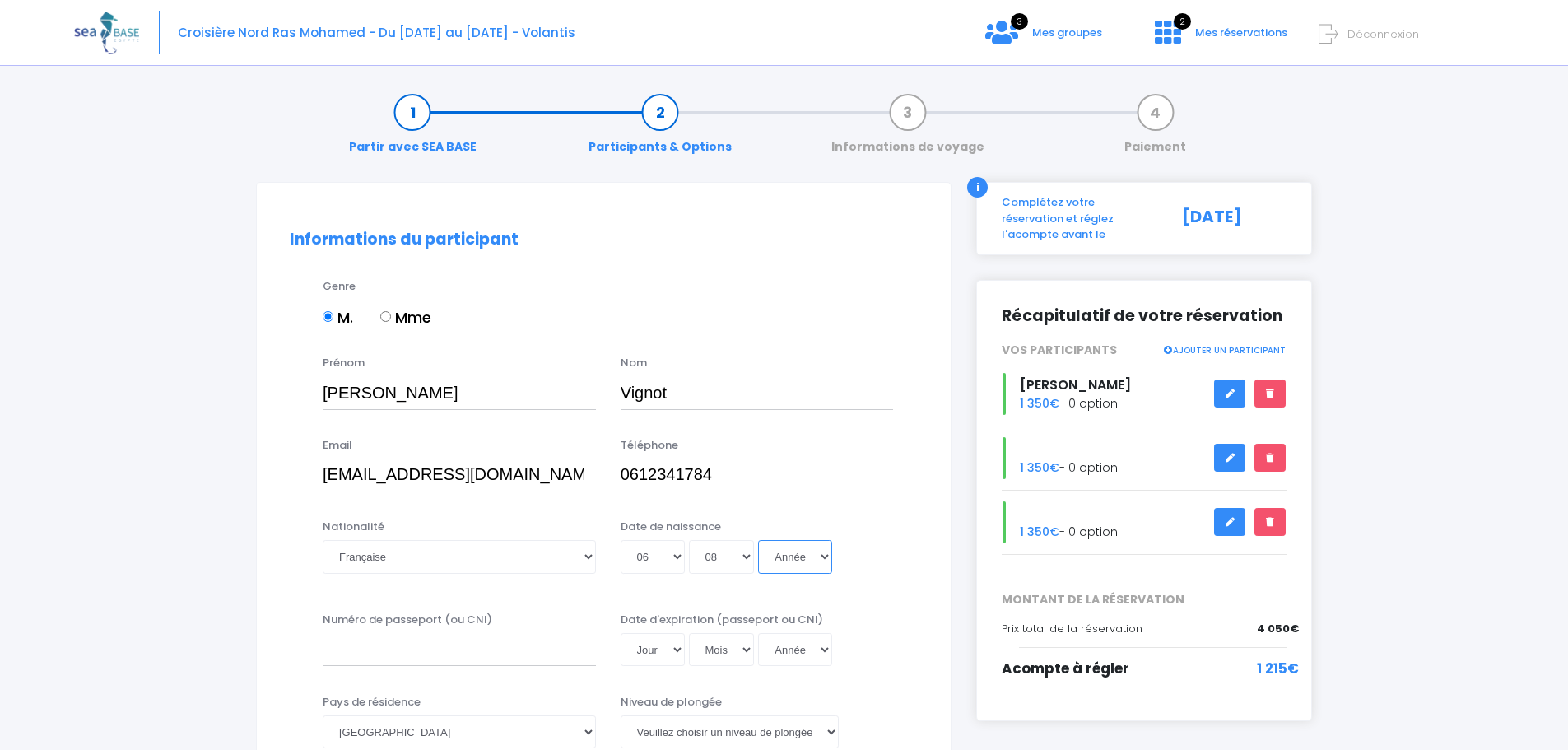
click at [823, 554] on select "Année 2045 2044 2043 2042 2041 2040 2039 2038 2037 2036 2035 2034 2033 2032 203…" at bounding box center [795, 557] width 74 height 33
select select "1977"
click at [758, 540] on select "Année 2045 2044 2043 2042 2041 2040 2039 2038 2037 2036 2035 2034 2033 2032 203…" at bounding box center [795, 557] width 74 height 33
type input "1977-08-06"
click at [343, 641] on input "Numéro de passeport (ou CNI)" at bounding box center [459, 649] width 273 height 33
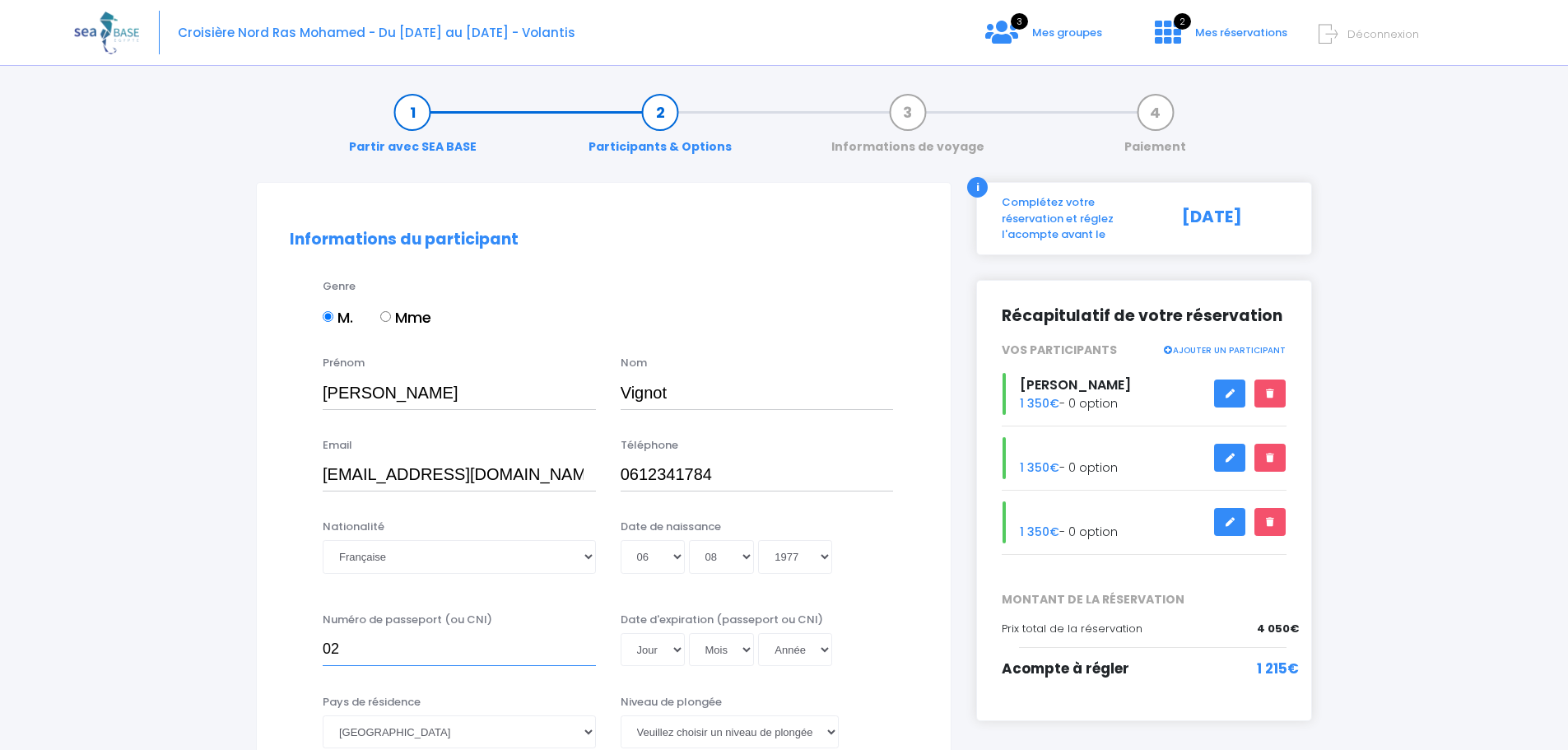
type input "0"
type input "21CF83438"
click at [679, 651] on select "Jour 01 02 03 04 05 06 07 08 09 10 11 12 13 14 15 16 17 18 19 20 21 22 23 24 25…" at bounding box center [653, 649] width 64 height 33
select select "01"
click at [621, 633] on select "Jour 01 02 03 04 05 06 07 08 09 10 11 12 13 14 15 16 17 18 19 20 21 22 23 24 25…" at bounding box center [653, 649] width 64 height 33
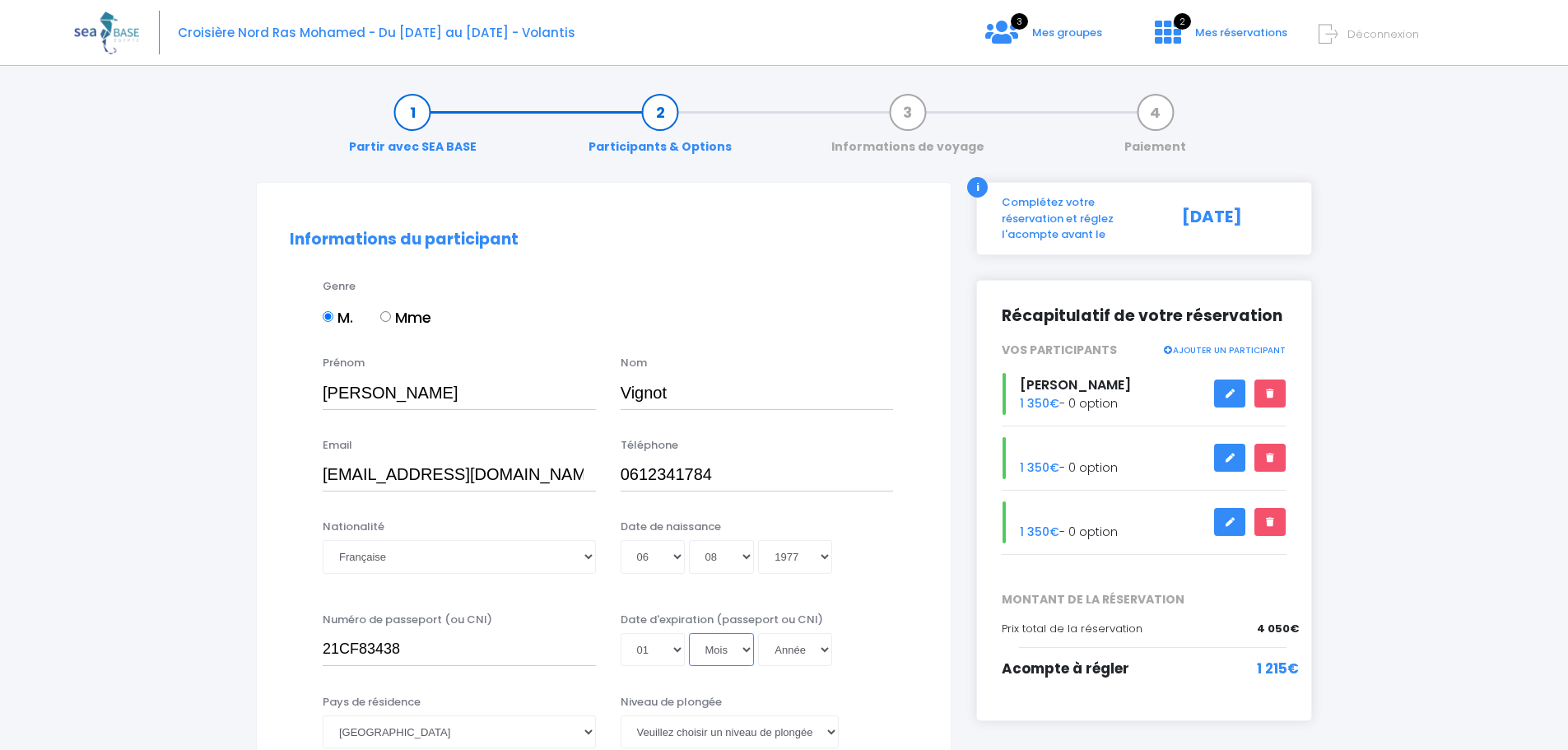
click at [746, 646] on select "Mois 01 02 03 04 05 06 07 08 09 10 11 12" at bounding box center [722, 649] width 66 height 33
select select "07"
click at [689, 633] on select "Mois 01 02 03 04 05 06 07 08 09 10 11 12" at bounding box center [722, 649] width 66 height 33
click at [823, 648] on select "Année 2045 2044 2043 2042 2041 2040 2039 2038 2037 2036 2035 2034 2033 2032 203…" at bounding box center [795, 649] width 74 height 33
select select "2031"
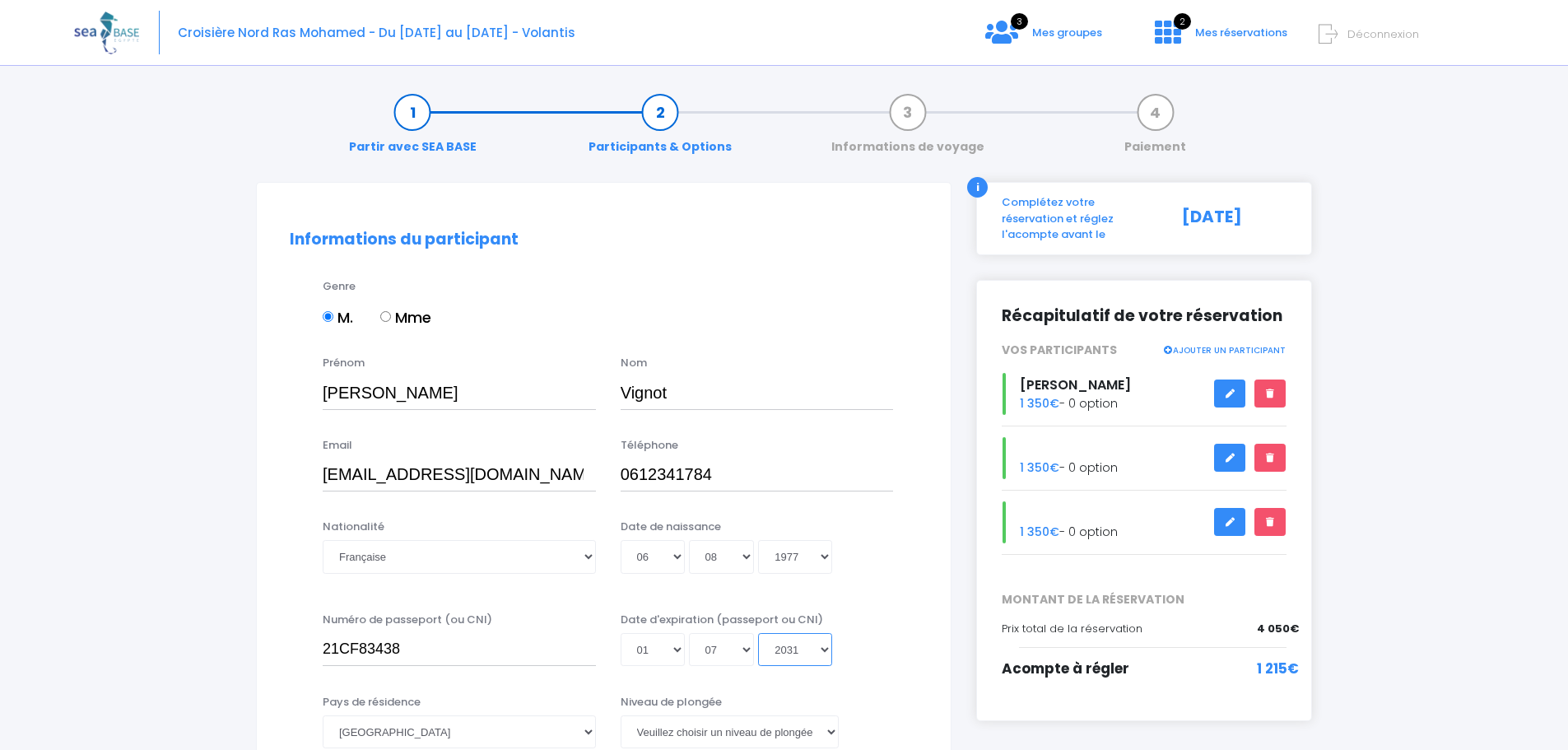
click at [758, 633] on select "Année 2045 2044 2043 2042 2041 2040 2039 2038 2037 2036 2035 2034 2033 2032 203…" at bounding box center [795, 649] width 74 height 33
type input "2031-07-01"
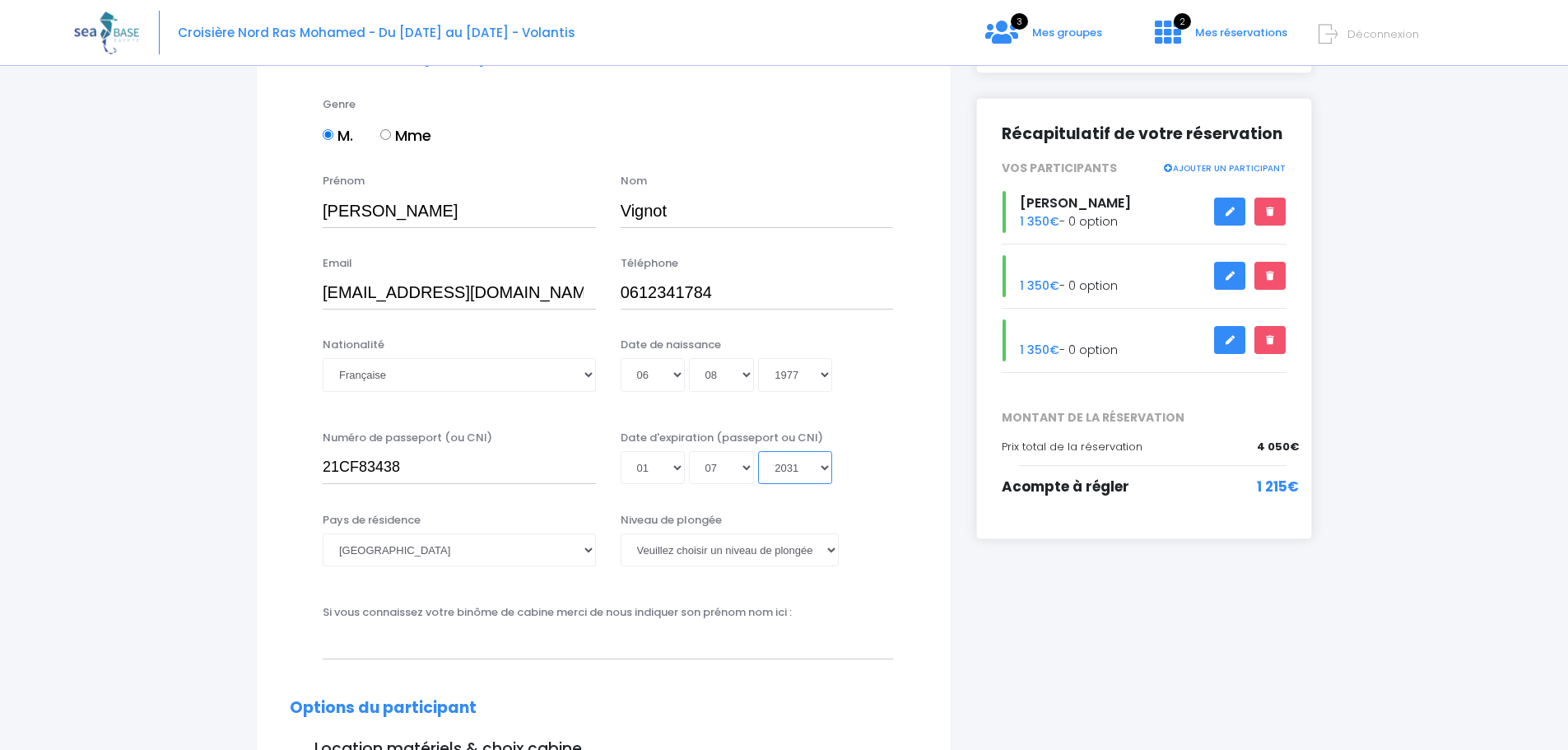
scroll to position [247, 0]
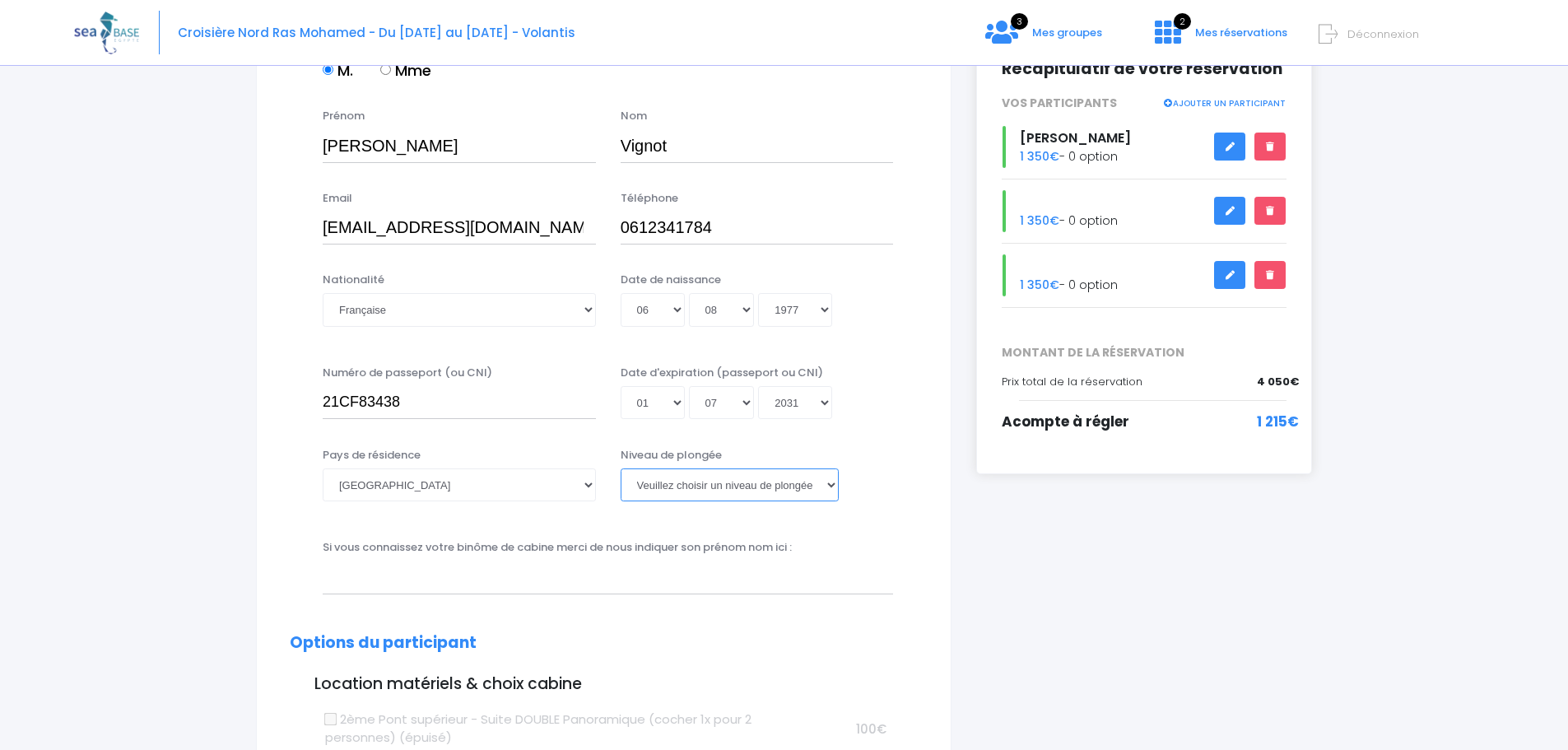
click at [799, 481] on select "Veuillez choisir un niveau de plongée Non plongeur Junior OW diver Adventure OW…" at bounding box center [730, 485] width 218 height 33
select select "N3"
click at [621, 469] on select "Veuillez choisir un niveau de plongée Non plongeur Junior OW diver Adventure OW…" at bounding box center [730, 485] width 218 height 33
click at [640, 581] on input "text" at bounding box center [608, 577] width 570 height 33
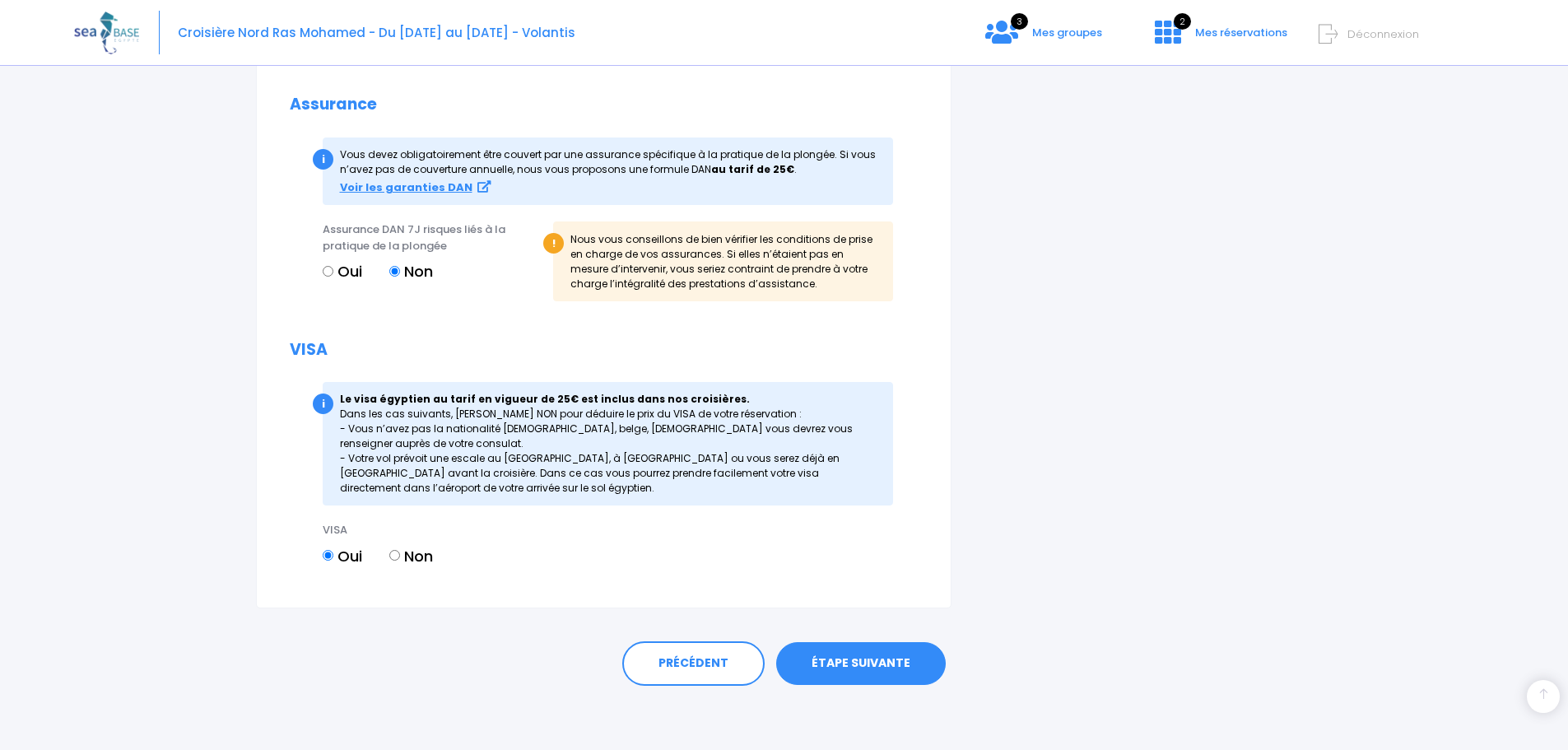
scroll to position [1770, 0]
type input "Stéphanie Vignot"
click at [882, 659] on link "ÉTAPE SUIVANTE" at bounding box center [860, 661] width 170 height 43
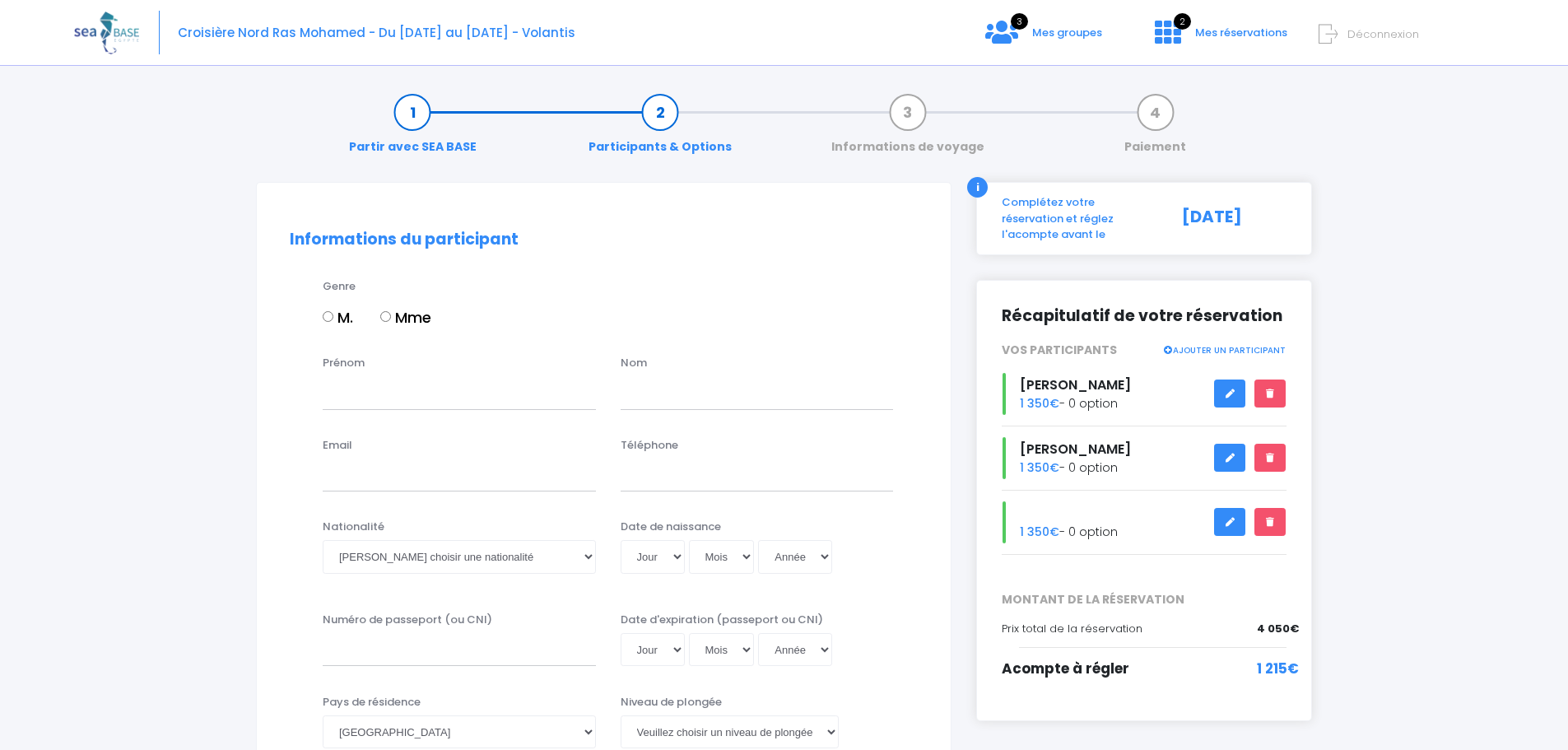
drag, startPoint x: 387, startPoint y: 316, endPoint x: 388, endPoint y: 367, distance: 51.0
click at [387, 318] on input "Mme" at bounding box center [386, 316] width 11 height 11
radio input "true"
click at [369, 394] on input "Prénom" at bounding box center [459, 392] width 273 height 33
click at [342, 392] on input "Eéla" at bounding box center [459, 392] width 273 height 33
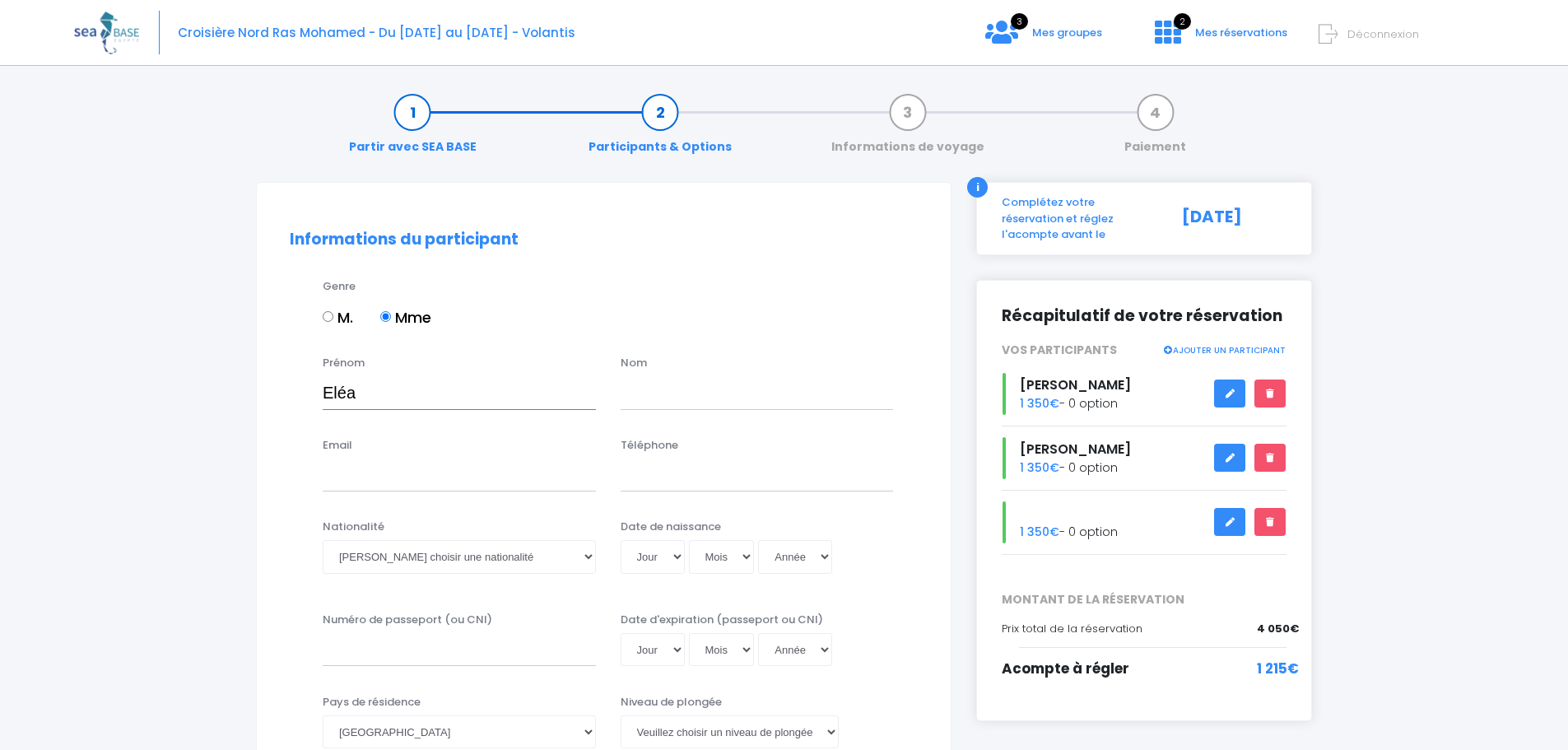
type input "Eléa"
click at [644, 376] on div "Nom" at bounding box center [756, 381] width 298 height 54
click at [647, 393] on input "text" at bounding box center [757, 392] width 273 height 33
type input "Vignot"
type input "steph_jolly@yahoo.fr"
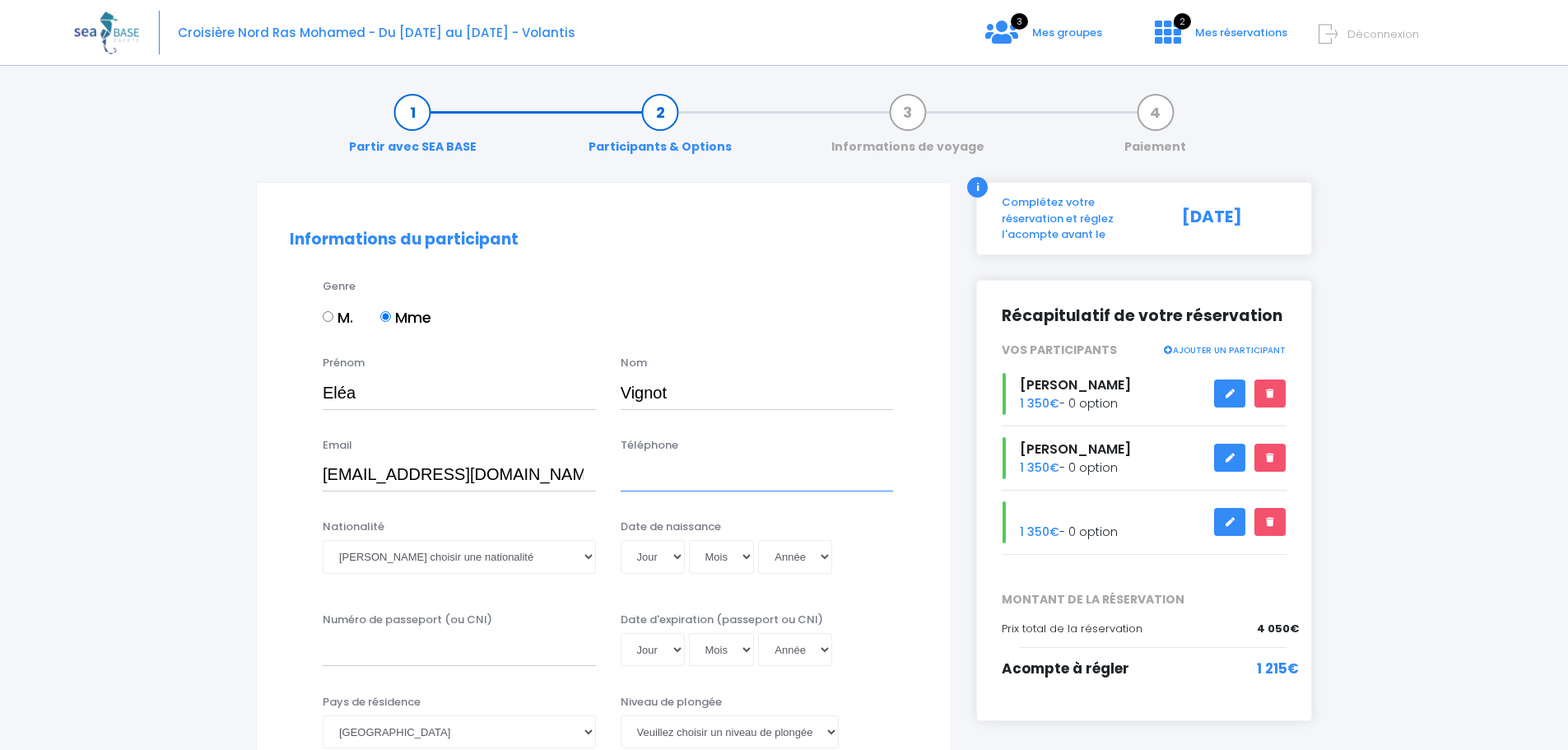
type input "0614010773"
click at [473, 557] on select "Veuillez choisir une nationalité Afghane Albanaise Algerienne Allemande America…" at bounding box center [459, 557] width 273 height 33
select select "Française"
click at [323, 540] on select "Veuillez choisir une nationalité Afghane Albanaise Algerienne Allemande America…" at bounding box center [459, 557] width 273 height 33
click at [676, 555] on select "Jour 01 02 03 04 05 06 07 08 09 10 11 12 13 14 15 16 17 18 19 20 21 22 23 24 25…" at bounding box center [653, 557] width 64 height 33
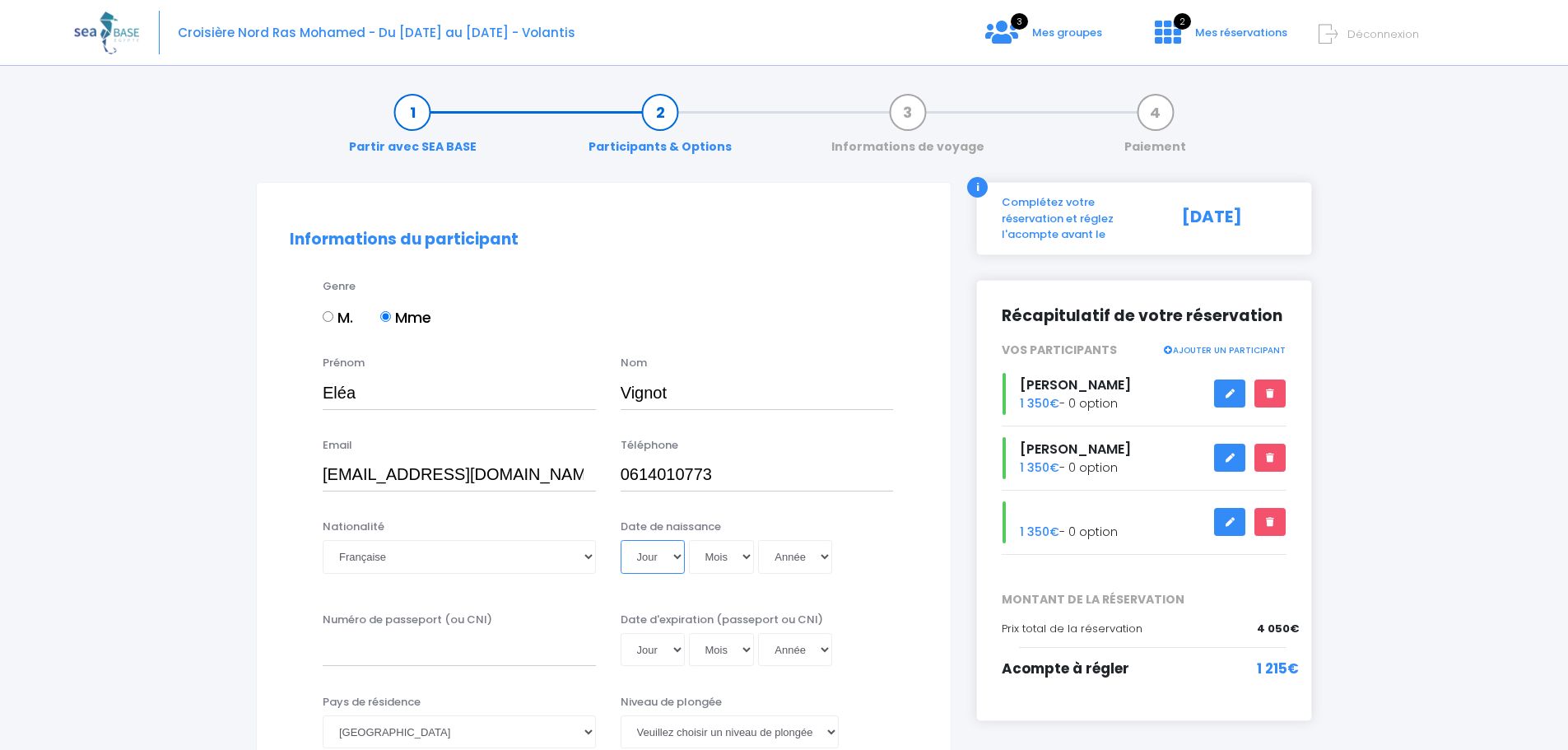
select select "05"
click at [621, 540] on select "Jour 01 02 03 04 05 06 07 08 09 10 11 12 13 14 15 16 17 18 19 20 21 22 23 24 25…" at bounding box center [653, 557] width 64 height 33
click at [745, 559] on select "Mois 01 02 03 04 05 06 07 08 09 10 11 12" at bounding box center [722, 557] width 66 height 33
select select "05"
click at [689, 540] on select "Mois 01 02 03 04 05 06 07 08 09 10 11 12" at bounding box center [722, 557] width 66 height 33
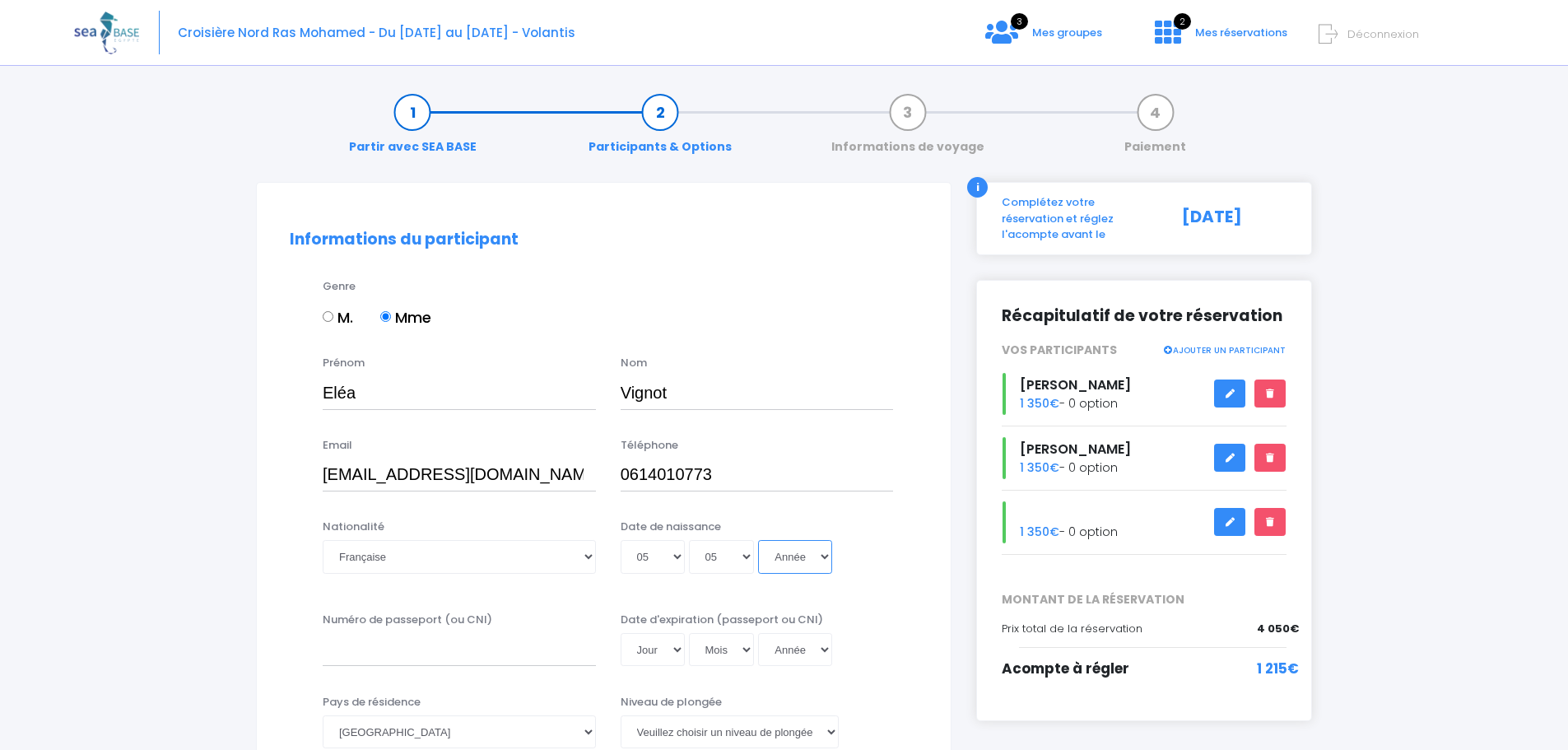
click at [825, 553] on select "Année 2045 2044 2043 2042 2041 2040 2039 2038 2037 2036 2035 2034 2033 2032 203…" at bounding box center [795, 557] width 74 height 33
select select "2013"
click at [758, 540] on select "Année 2045 2044 2043 2042 2041 2040 2039 2038 2037 2036 2035 2034 2033 2032 203…" at bounding box center [795, 557] width 74 height 33
type input "2013-05-05"
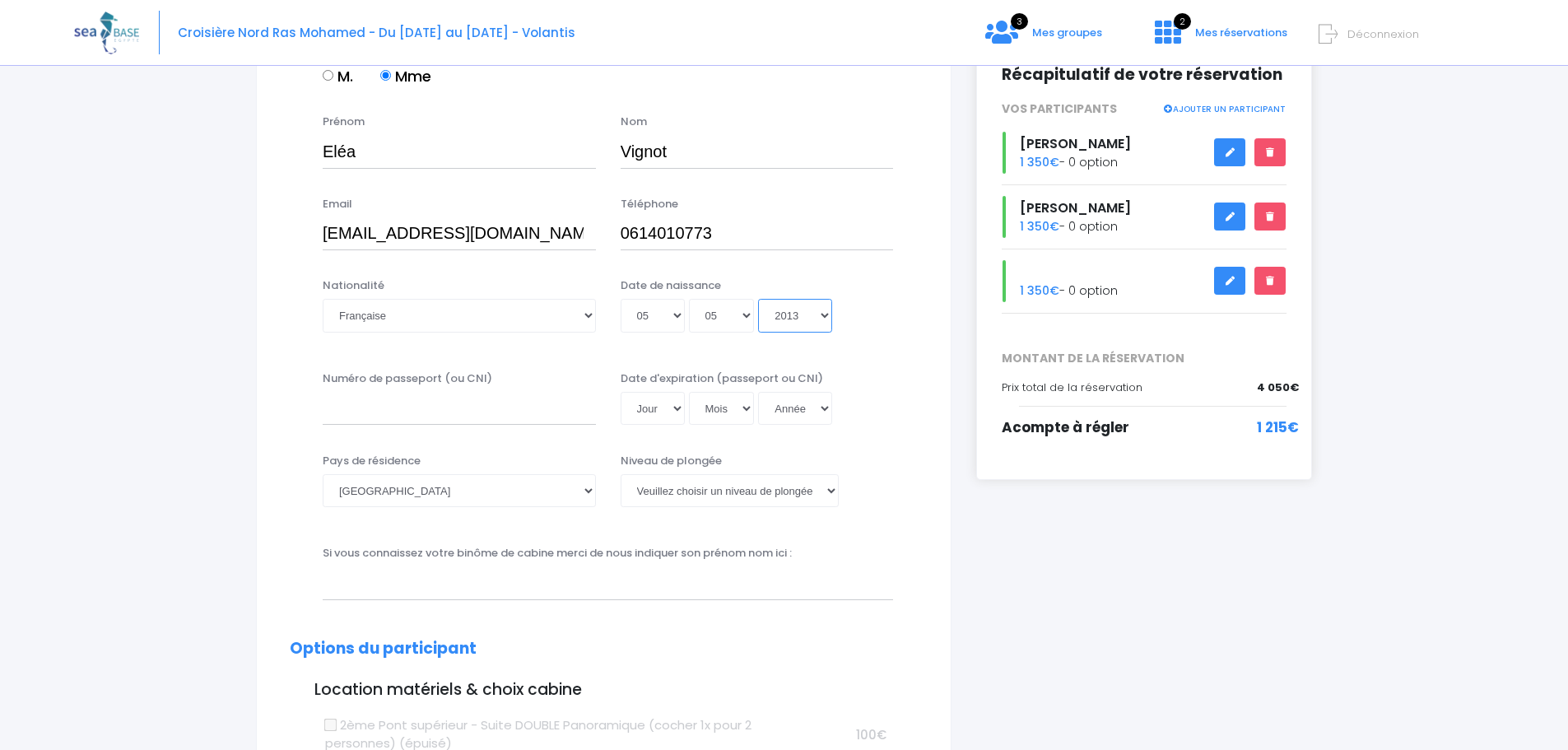
scroll to position [247, 0]
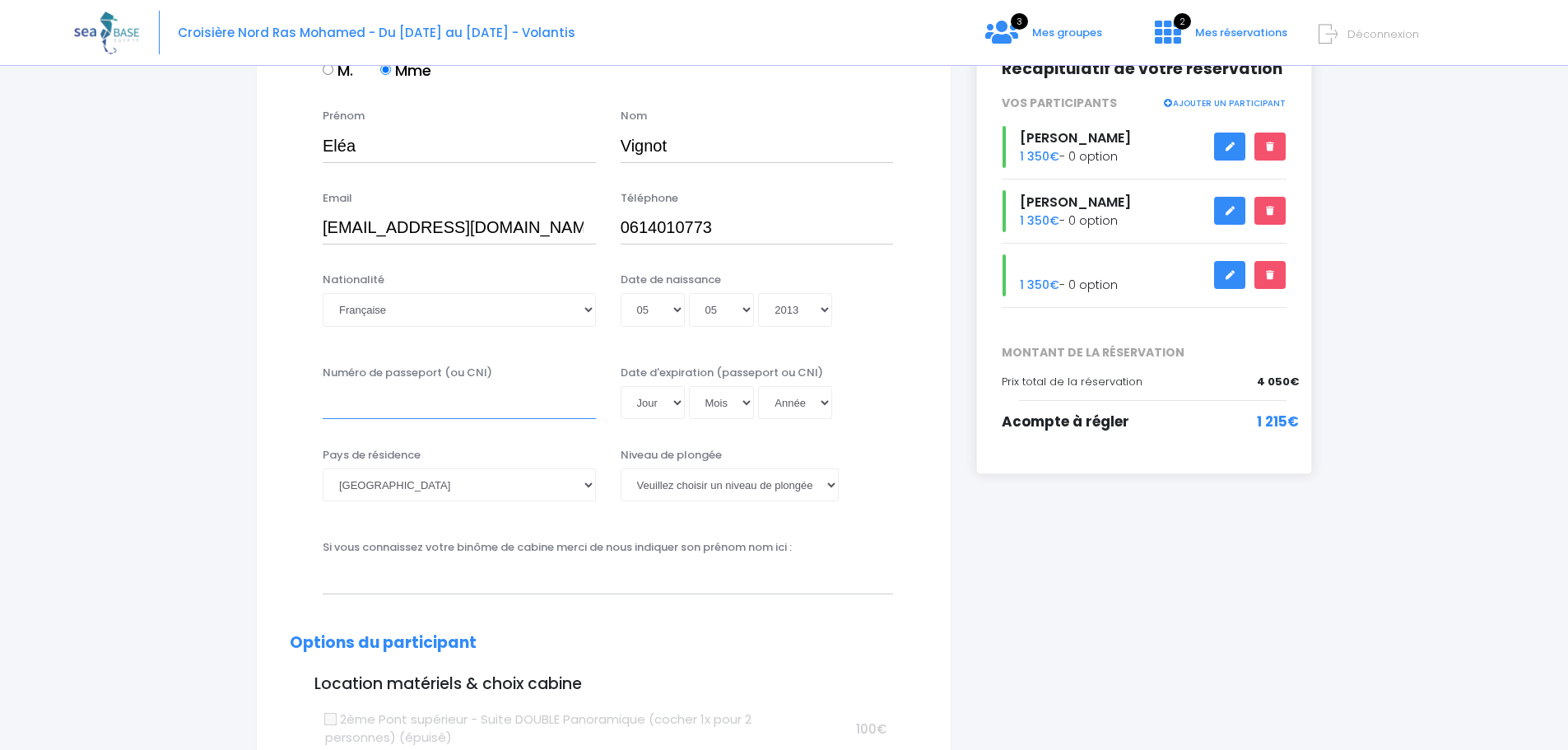
click at [371, 404] on input "Numéro de passeport (ou CNI)" at bounding box center [459, 403] width 273 height 33
type input "25FD20478"
click at [678, 397] on select "Jour 01 02 03 04 05 06 07 08 09 10 11 12 13 14 15 16 17 18 19 20 21 22 23 24 25…" at bounding box center [653, 403] width 64 height 33
select select "03"
click at [621, 386] on select "Jour 01 02 03 04 05 06 07 08 09 10 11 12 13 14 15 16 17 18 19 20 21 22 23 24 25…" at bounding box center [653, 403] width 64 height 33
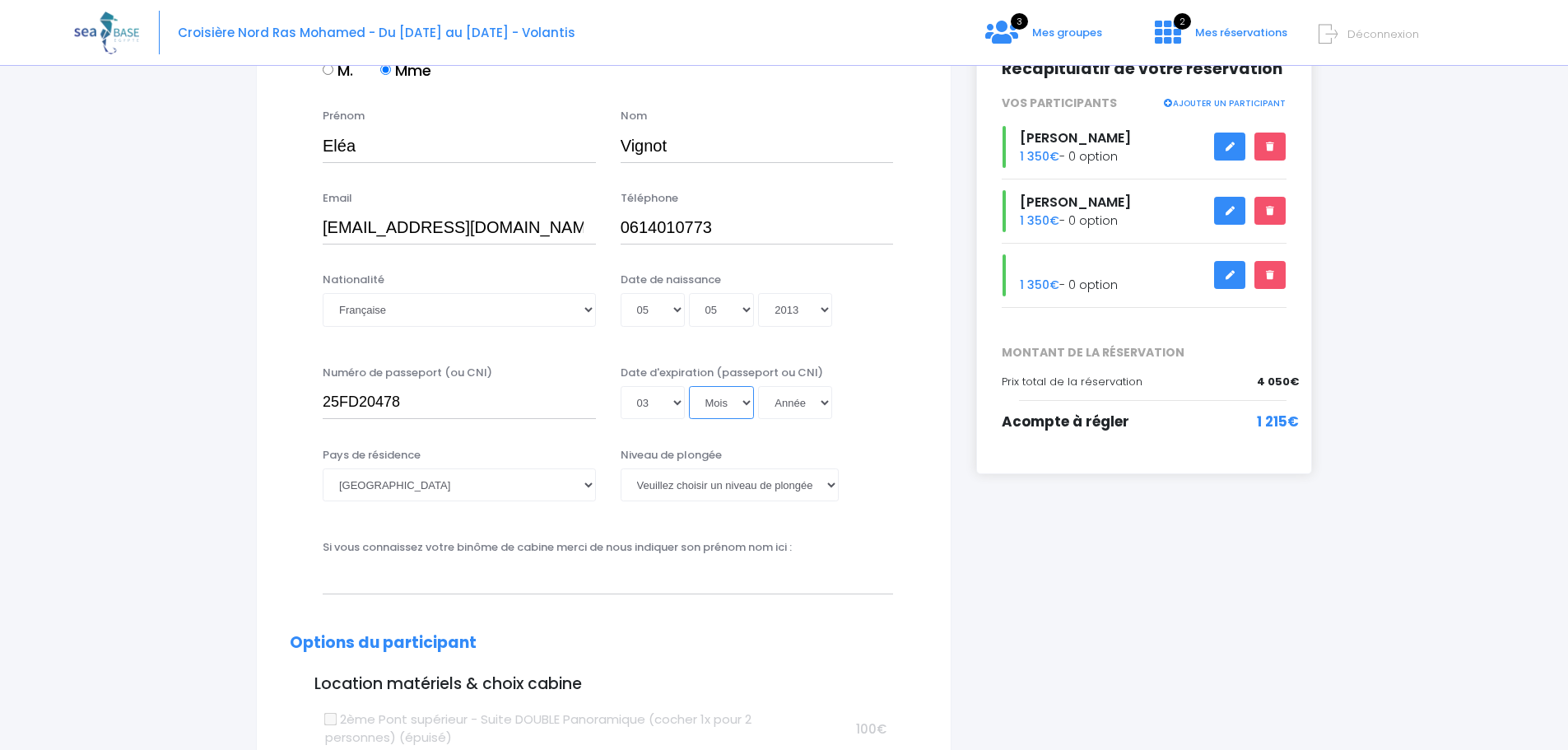
click at [747, 404] on select "Mois 01 02 03 04 05 06 07 08 09 10 11 12" at bounding box center [722, 403] width 66 height 33
select select "09"
click at [689, 386] on select "Mois 01 02 03 04 05 06 07 08 09 10 11 12" at bounding box center [722, 403] width 66 height 33
click at [826, 403] on select "Année 2045 2044 2043 2042 2041 2040 2039 2038 2037 2036 2035 2034 2033 2032 203…" at bounding box center [795, 403] width 74 height 33
select select "2030"
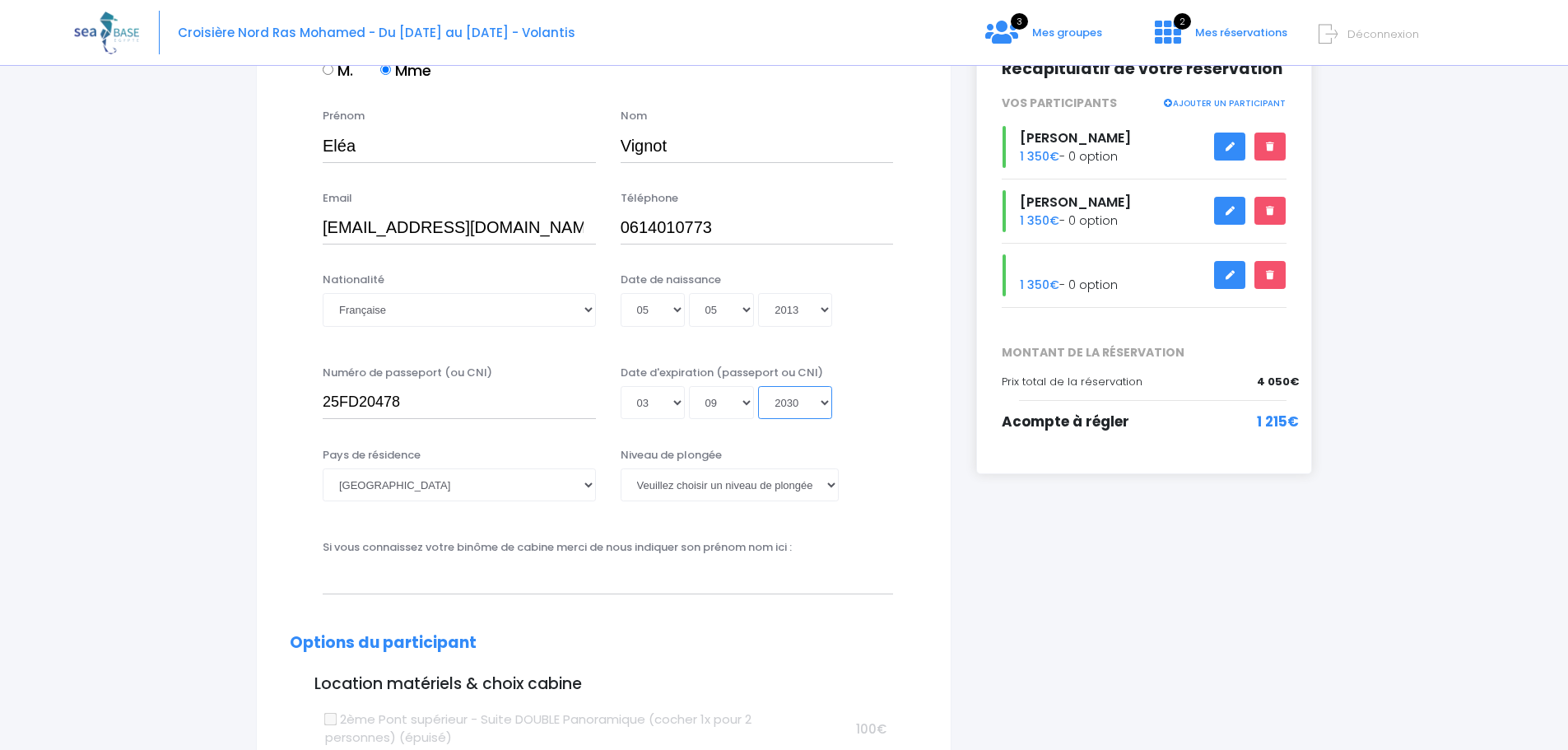
click at [758, 386] on select "Année 2045 2044 2043 2042 2041 2040 2039 2038 2037 2036 2035 2034 2033 2032 203…" at bounding box center [795, 403] width 74 height 33
type input "2030-09-03"
click at [831, 485] on select "Veuillez choisir un niveau de plongée Non plongeur Junior OW diver Adventure OW…" at bounding box center [730, 485] width 218 height 33
select select "PADI Advanced OW diver"
click at [621, 469] on select "Veuillez choisir un niveau de plongée Non plongeur Junior OW diver Adventure OW…" at bounding box center [730, 485] width 218 height 33
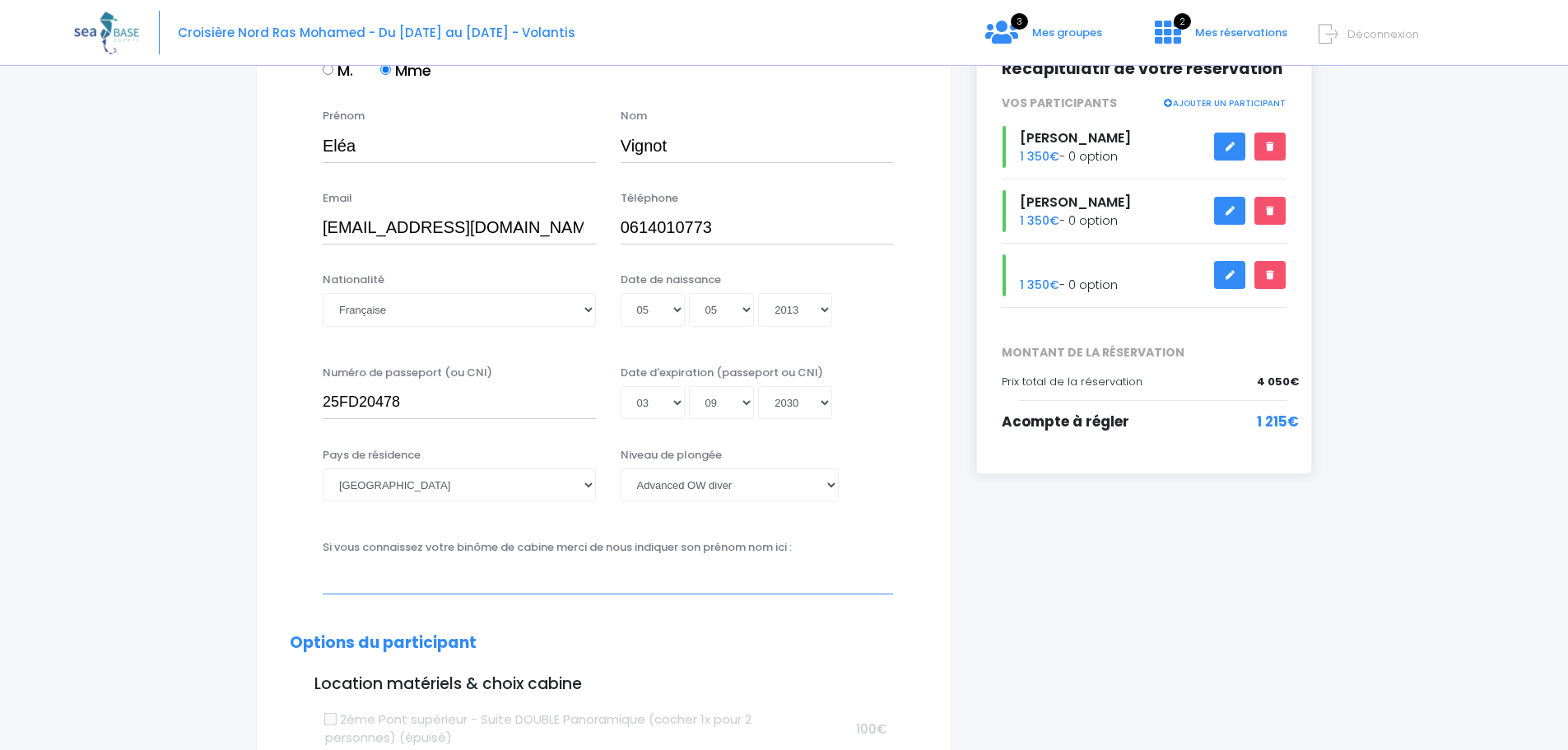
click at [362, 579] on input "text" at bounding box center [608, 577] width 570 height 33
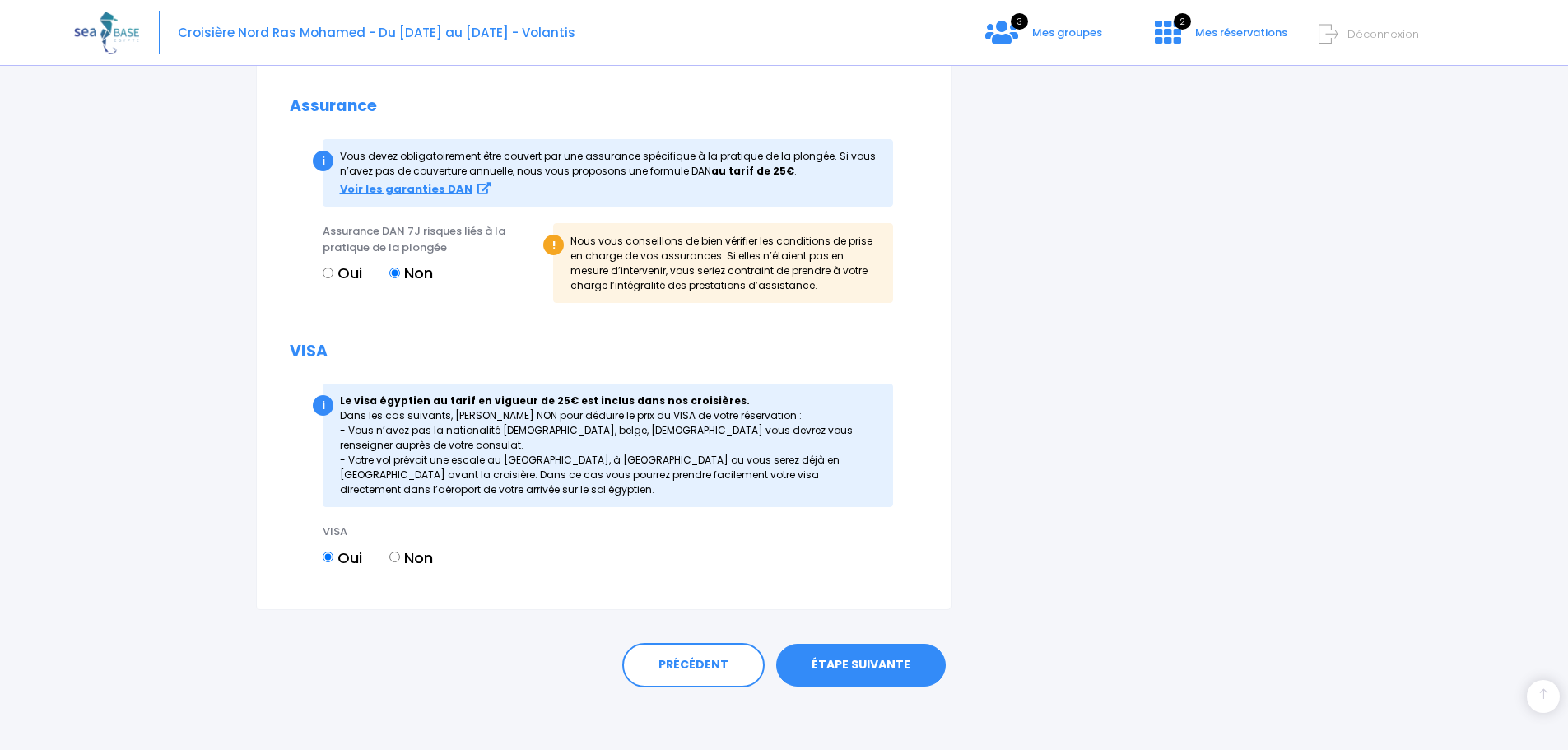
scroll to position [1770, 0]
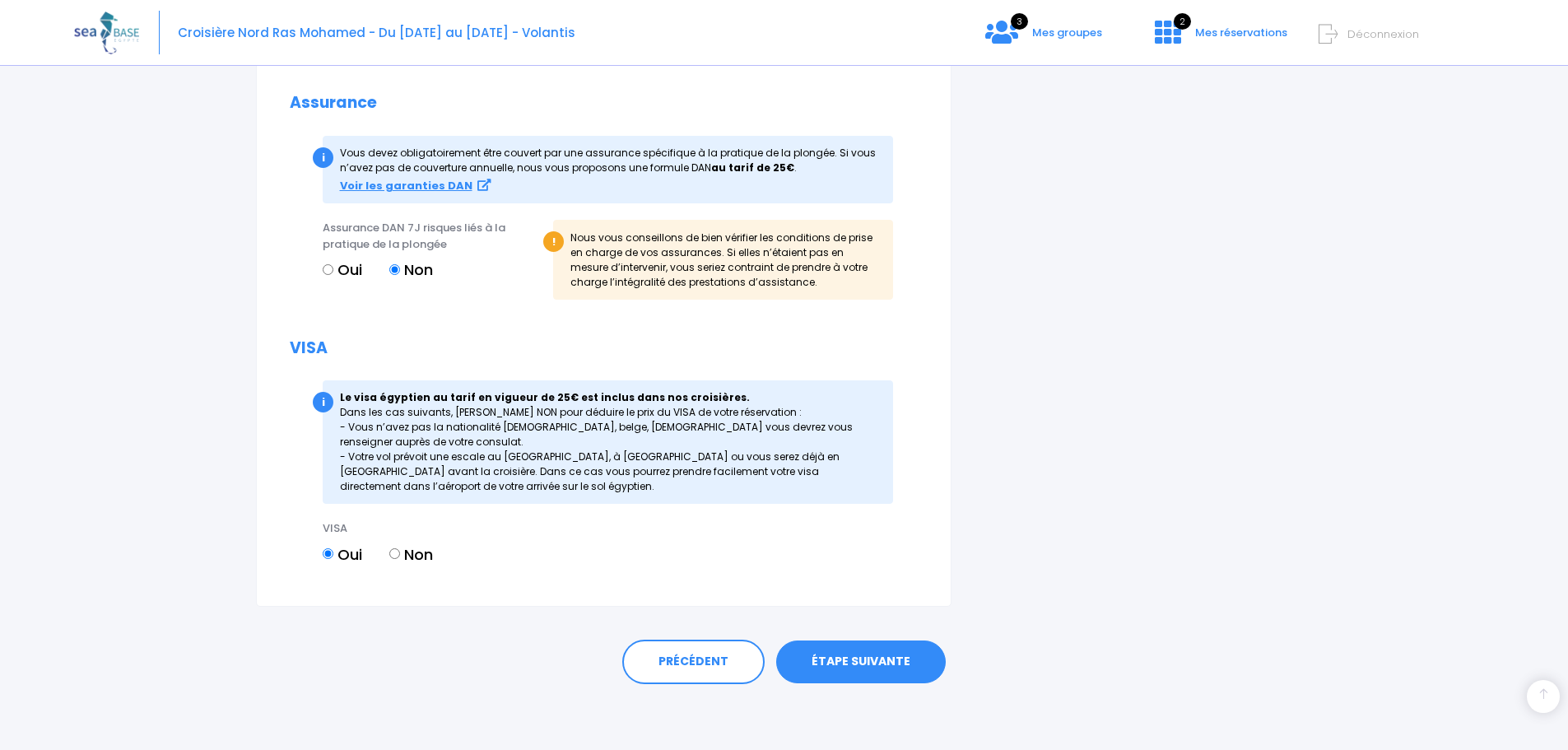
click at [871, 664] on link "ÉTAPE SUIVANTE" at bounding box center [860, 661] width 170 height 43
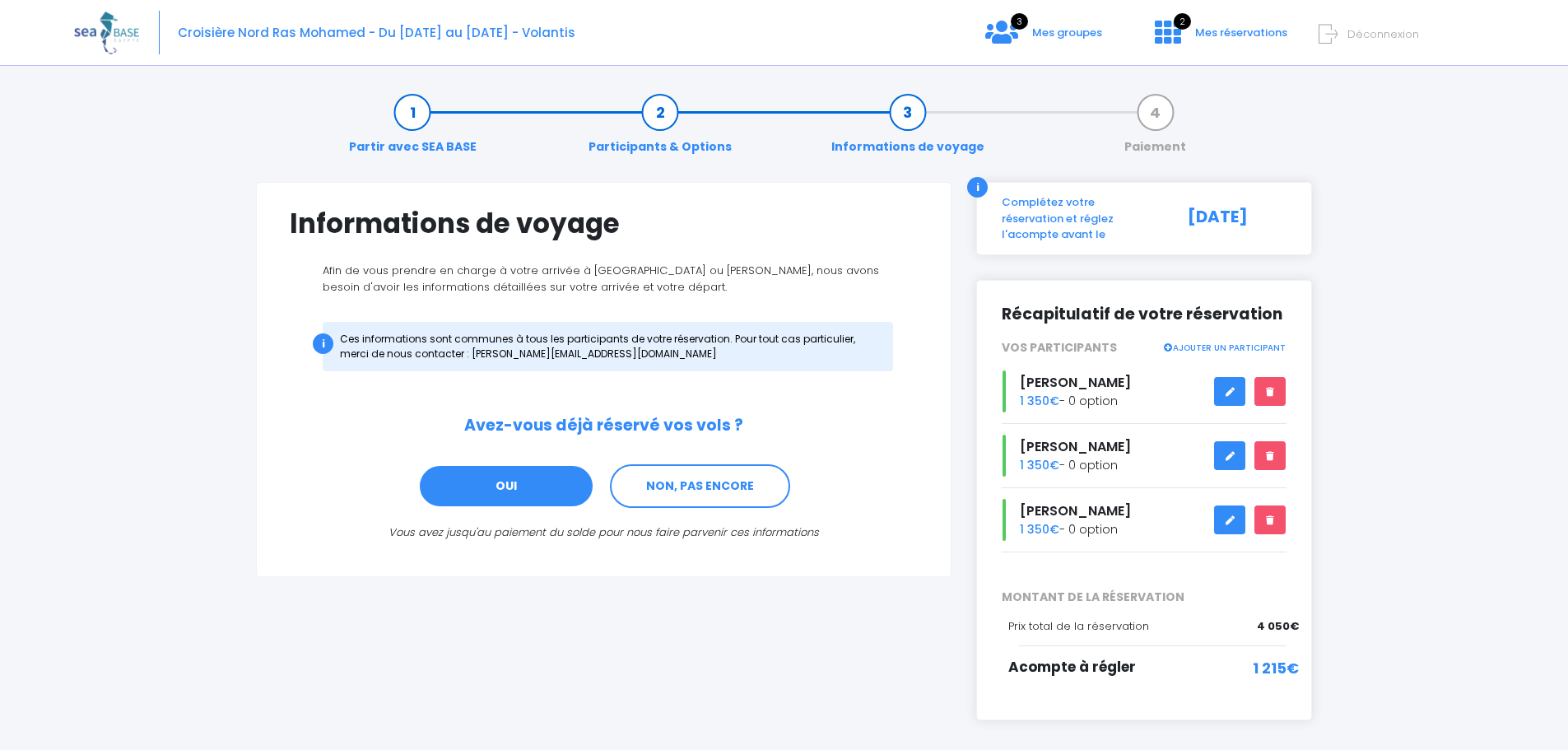
click at [507, 483] on link "OUI" at bounding box center [506, 486] width 176 height 44
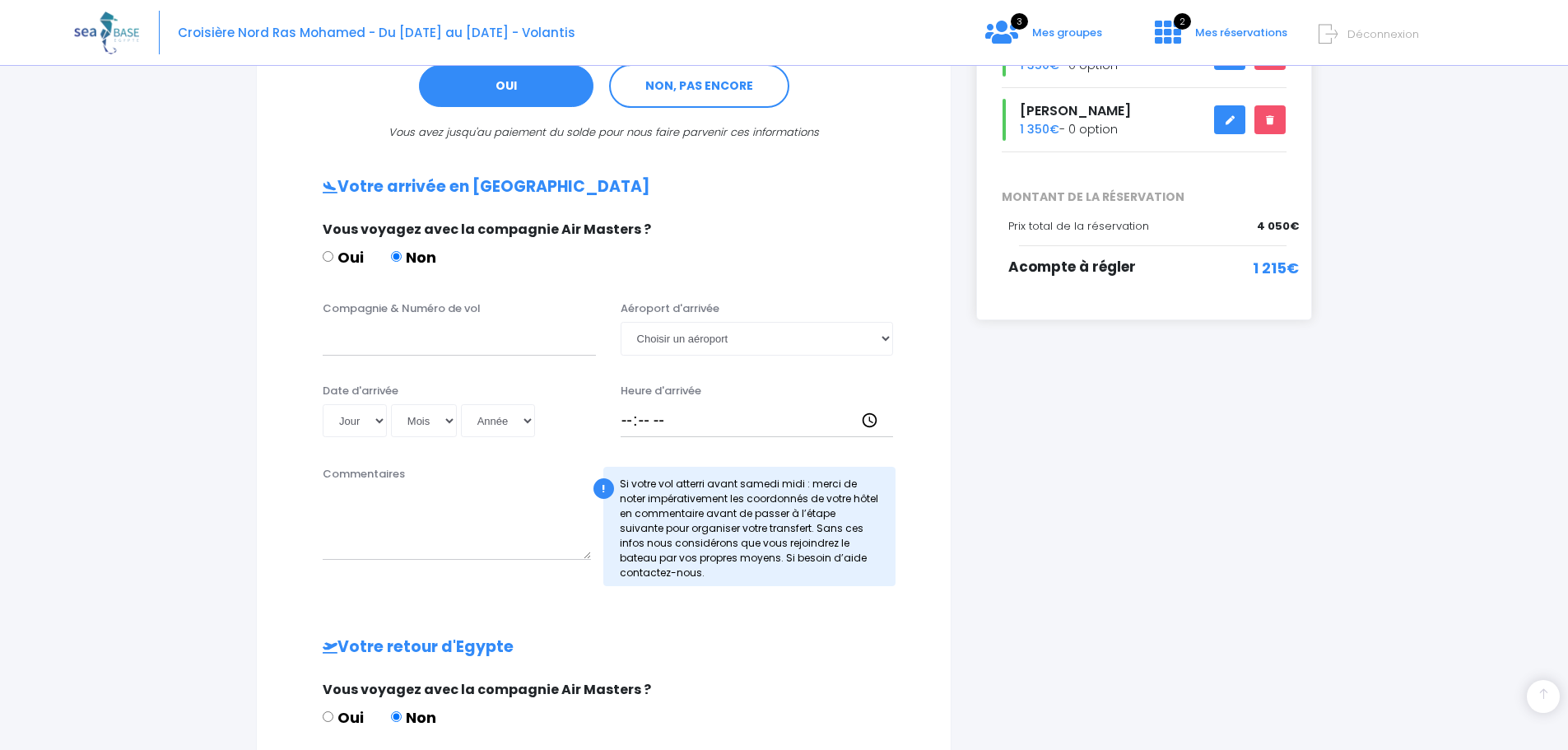
scroll to position [495, 0]
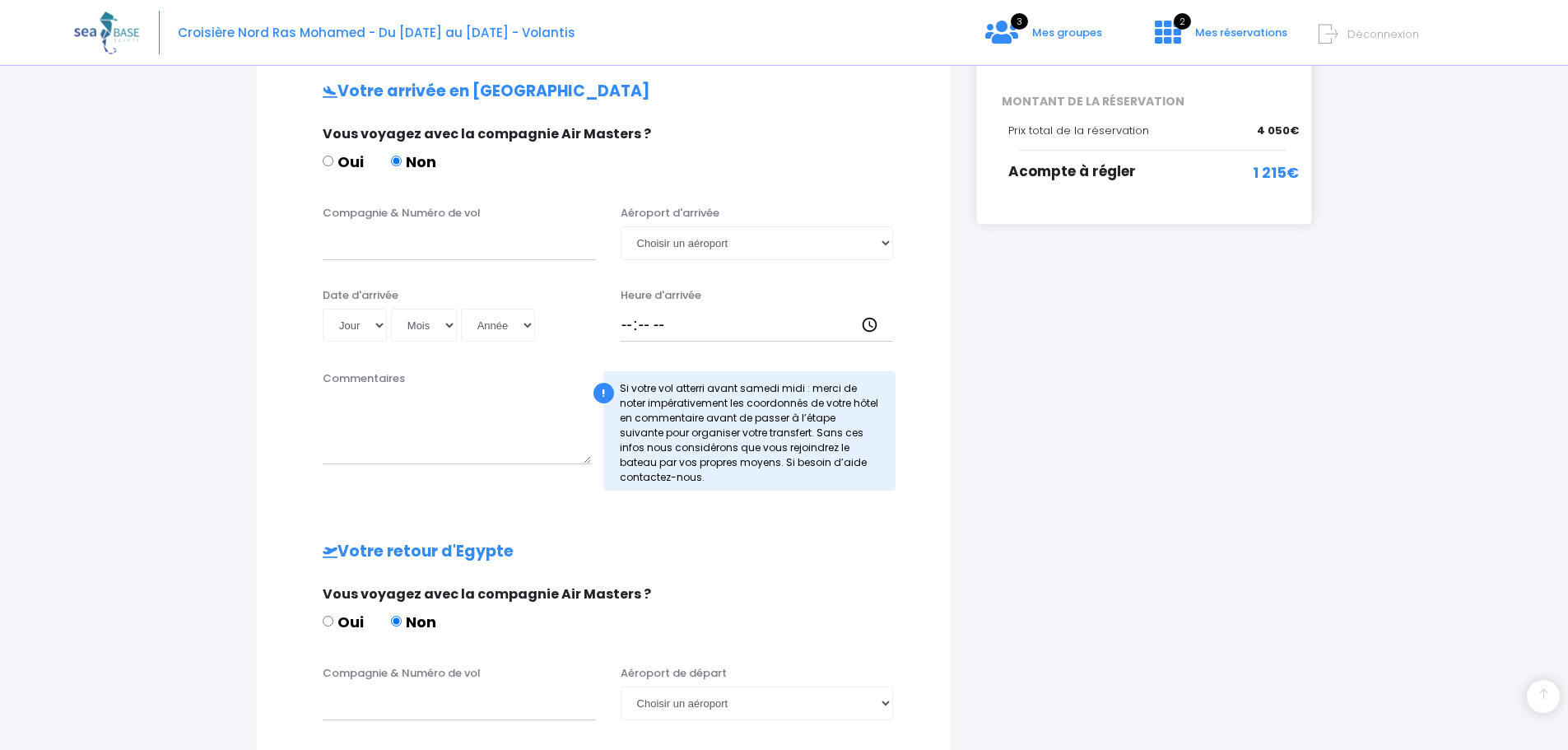
click at [332, 160] on input "Oui" at bounding box center [328, 161] width 11 height 11
radio input "true"
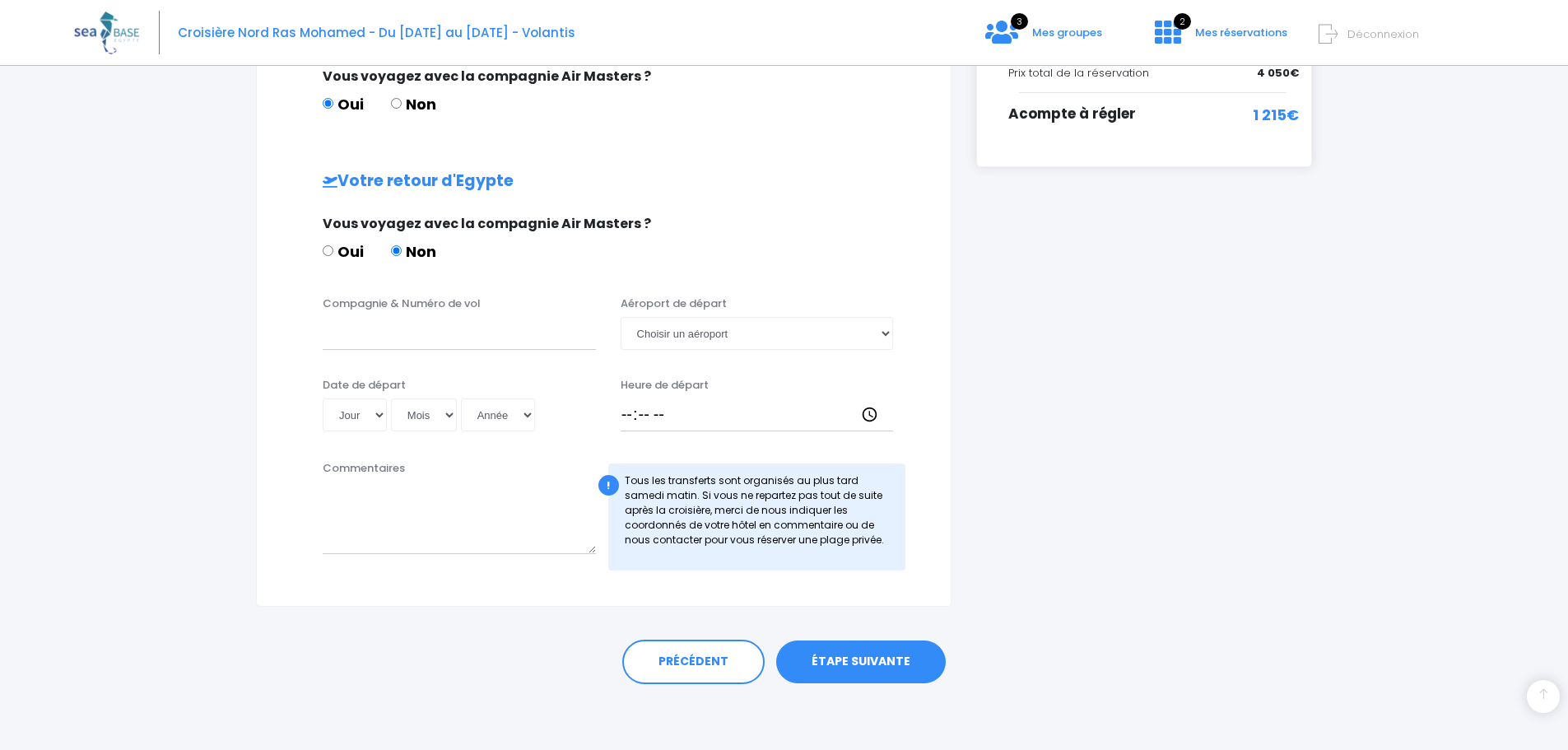
scroll to position [470, 0]
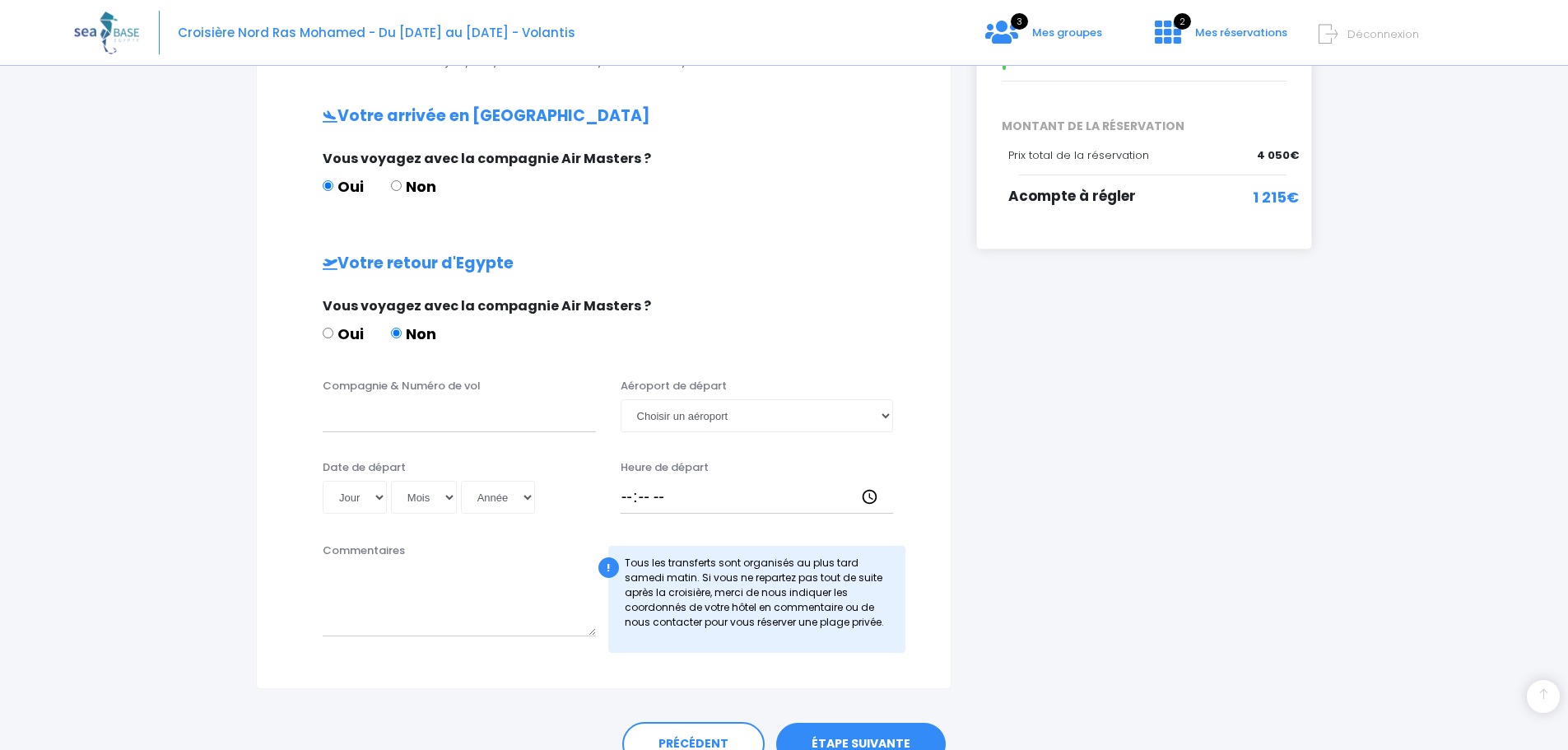
click at [398, 183] on input "Non" at bounding box center [396, 186] width 11 height 11
radio input "true"
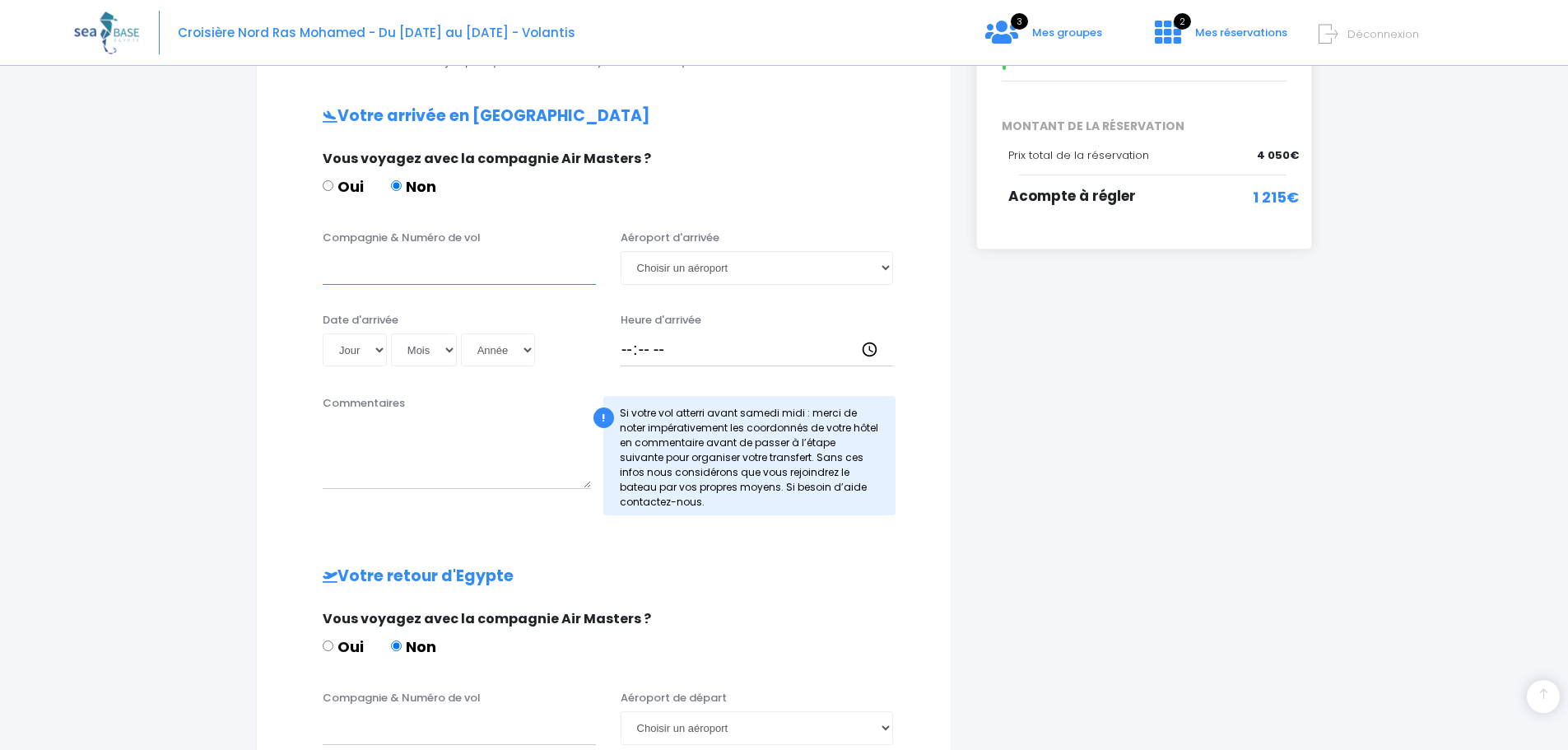
click at [345, 271] on input "Compagnie & Numéro de vol" at bounding box center [459, 268] width 273 height 33
type input "TO4340"
click at [887, 268] on select "Choisir un aéroport [GEOGRAPHIC_DATA][PERSON_NAME]" at bounding box center [757, 268] width 273 height 33
select select "Hurghada"
click at [621, 251] on select "Choisir un aéroport [GEOGRAPHIC_DATA][PERSON_NAME]" at bounding box center [757, 268] width 273 height 33
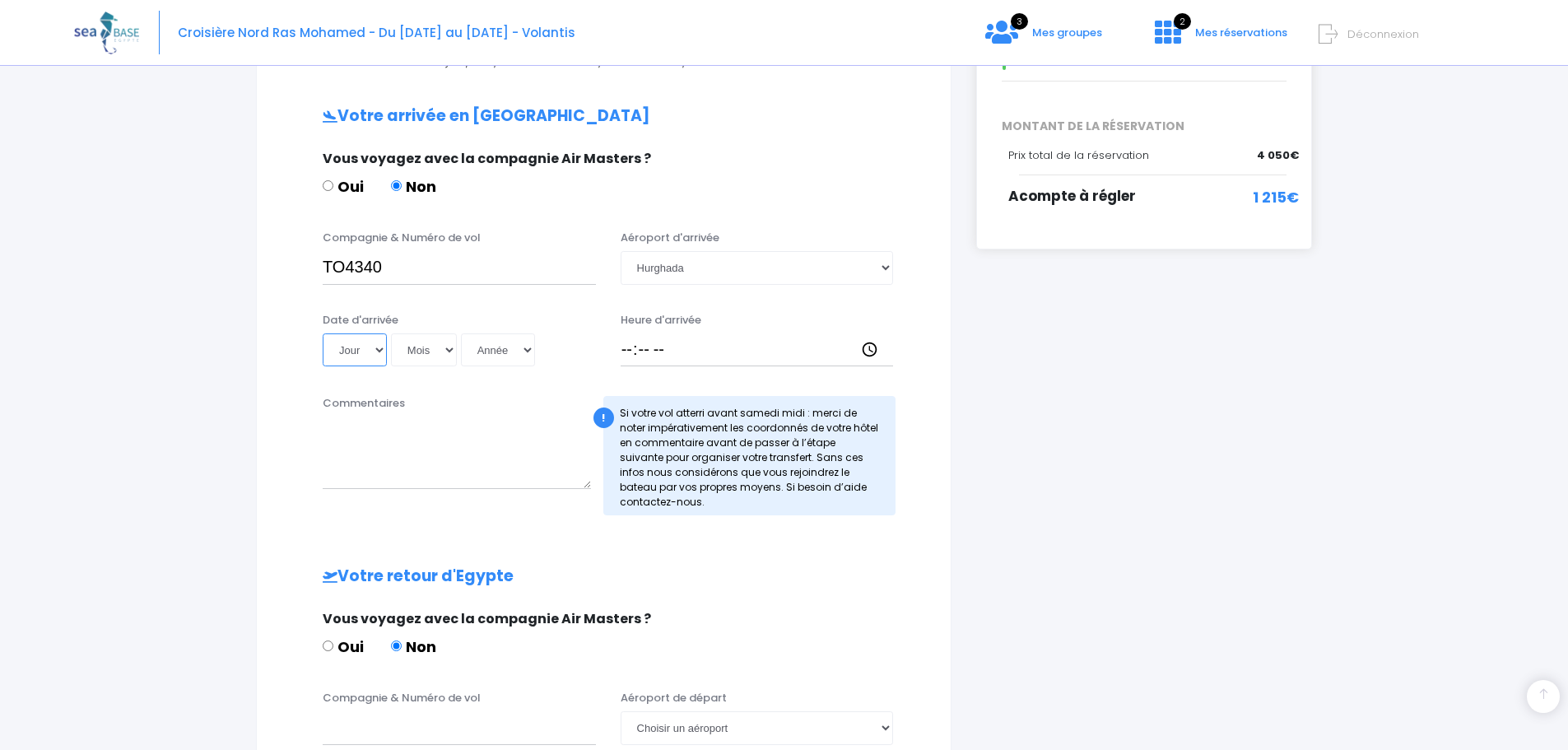
click at [379, 350] on select "Jour 01 02 03 04 05 06 07 08 09 10 11 12 13 14 15 16 17 18 19 20 21 22 23 24 25…" at bounding box center [355, 349] width 64 height 33
select select "17"
click at [323, 333] on select "Jour 01 02 03 04 05 06 07 08 09 10 11 12 13 14 15 16 17 18 19 20 21 22 23 24 25…" at bounding box center [355, 349] width 64 height 33
click at [450, 347] on select "Mois 01 02 03 04 05 06 07 08 09 10 11 12" at bounding box center [424, 349] width 66 height 33
select select "10"
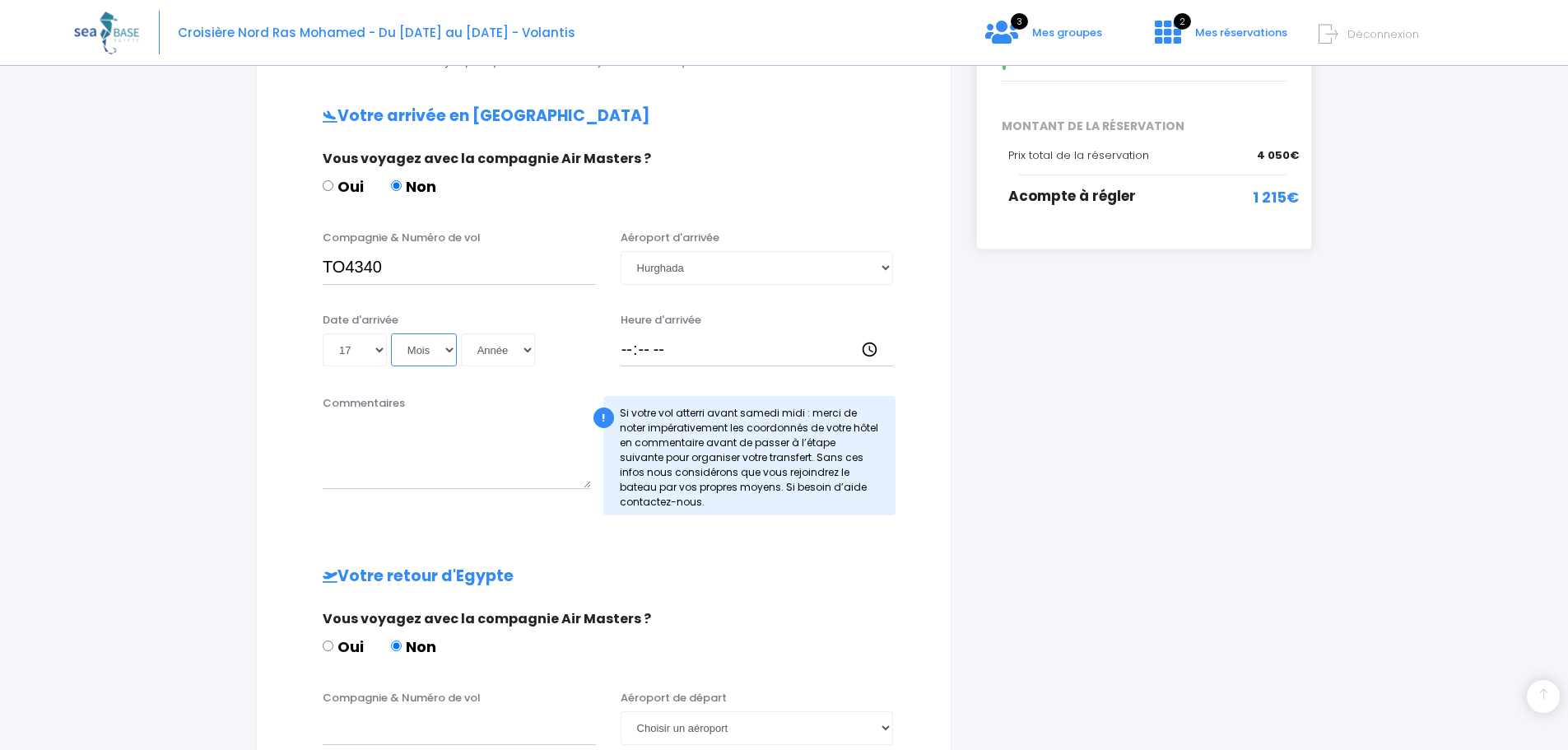
click at [391, 333] on select "Mois 01 02 03 04 05 06 07 08 09 10 11 12" at bounding box center [424, 349] width 66 height 33
click at [529, 347] on select "Année 2045 2044 2043 2042 2041 2040 2039 2038 2037 2036 2035 2034 2033 2032 203…" at bounding box center [498, 349] width 74 height 33
select select "2026"
click at [461, 333] on select "Année 2045 2044 2043 2042 2041 2040 2039 2038 2037 2036 2035 2034 2033 2032 203…" at bounding box center [498, 349] width 74 height 33
type input "[DATE]"
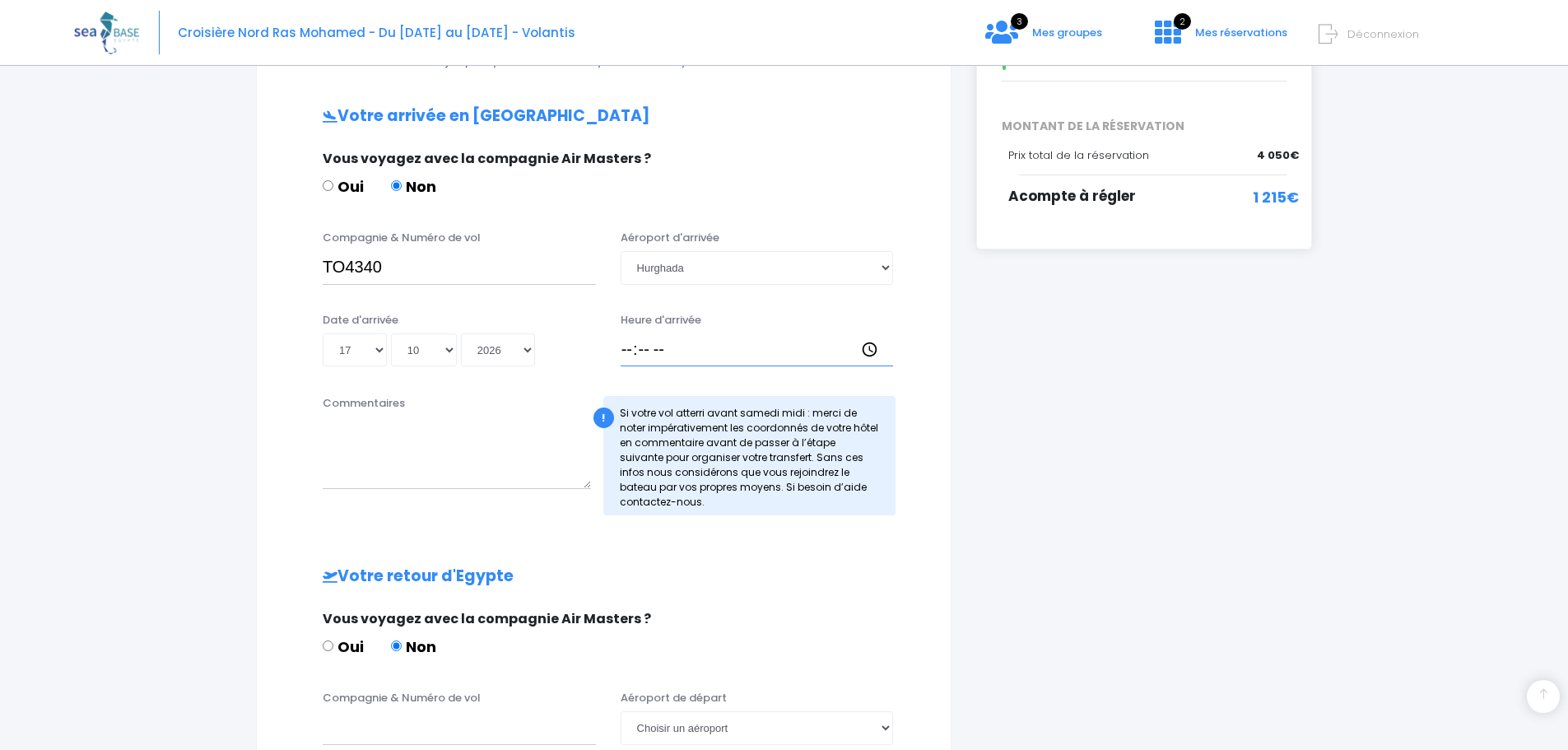
click at [754, 350] on input "Heure d'arrivée" at bounding box center [757, 349] width 273 height 33
type input "16:15"
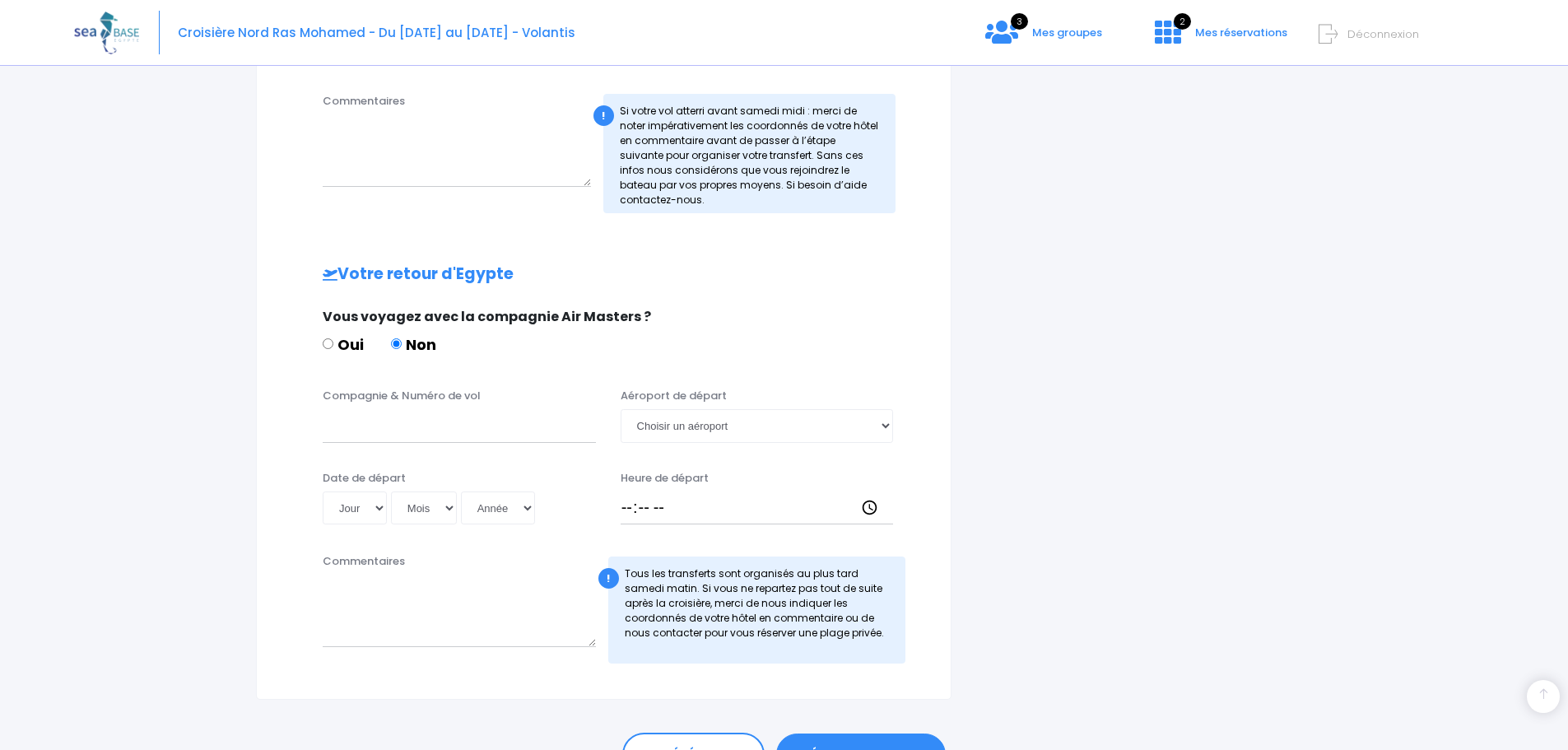
scroll to position [800, 0]
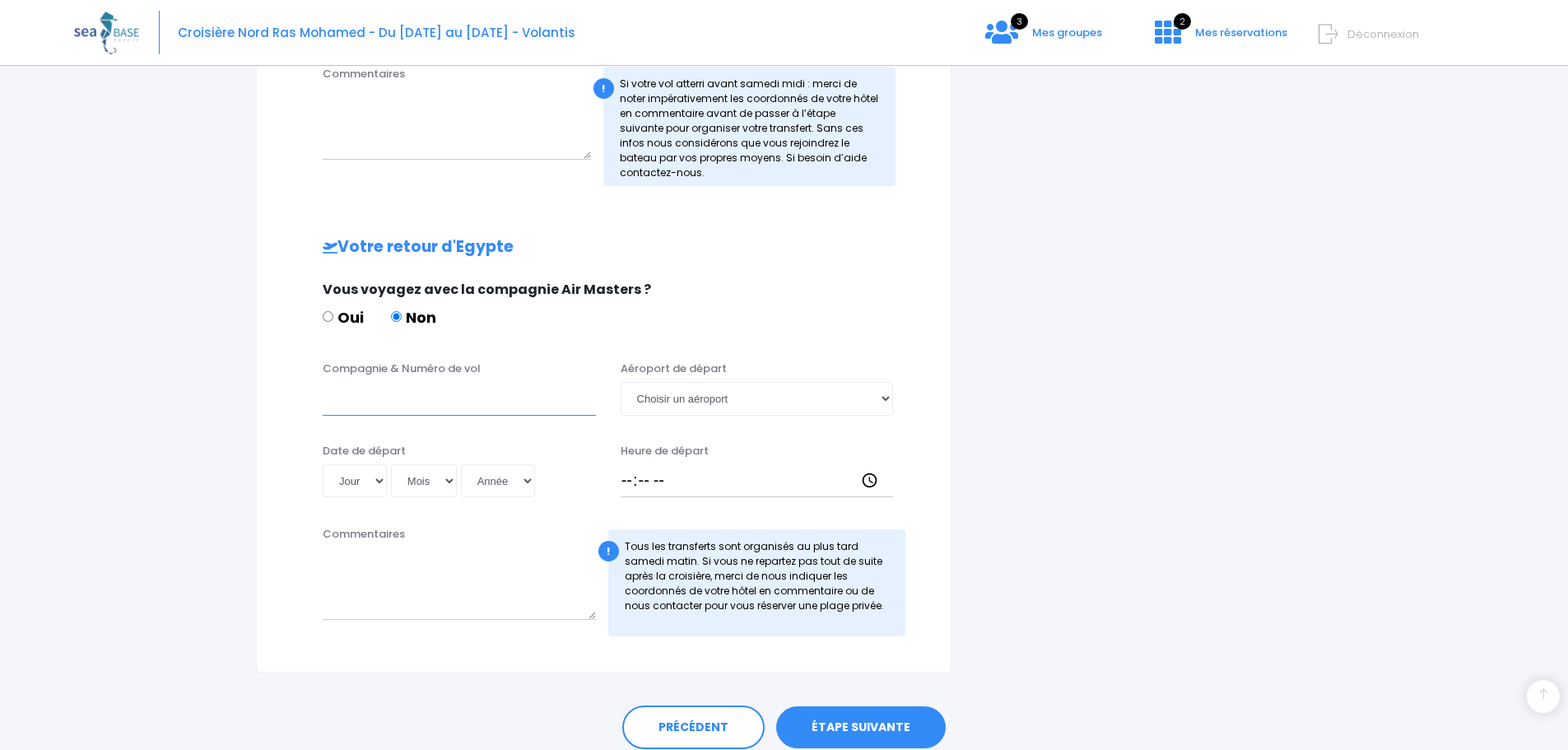
click at [345, 398] on input "Compagnie & Numéro de vol" at bounding box center [459, 398] width 273 height 33
type input "TO4341"
click at [769, 399] on select "Choisir un aéroport [GEOGRAPHIC_DATA][PERSON_NAME]" at bounding box center [757, 398] width 273 height 33
select select "Hurghada"
click at [621, 381] on select "Choisir un aéroport [GEOGRAPHIC_DATA][PERSON_NAME]" at bounding box center [757, 398] width 273 height 33
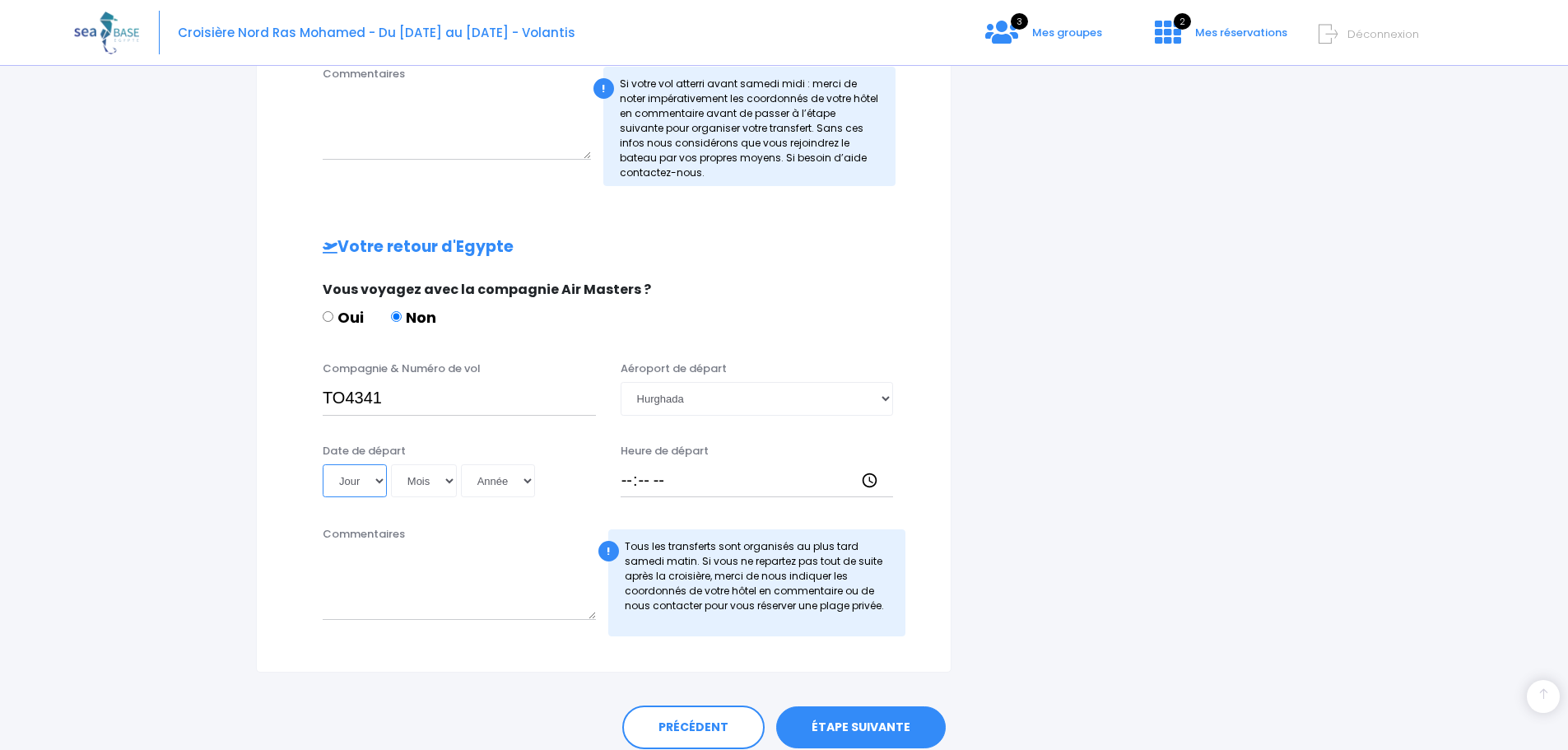
click at [376, 476] on select "Jour 01 02 03 04 05 06 07 08 09 10 11 12 13 14 15 16 17 18 19 20 21 22 23 24 25…" at bounding box center [355, 480] width 64 height 33
click at [323, 464] on select "Jour 01 02 03 04 05 06 07 08 09 10 11 12 13 14 15 16 17 18 19 20 21 22 23 24 25…" at bounding box center [355, 480] width 64 height 33
click at [384, 479] on select "Jour 01 02 03 04 05 06 07 08 09 10 11 12 13 14 15 16 17 18 19 20 21 22 23 24 25…" at bounding box center [355, 480] width 64 height 33
select select "24"
click at [323, 464] on select "Jour 01 02 03 04 05 06 07 08 09 10 11 12 13 14 15 16 17 18 19 20 21 22 23 24 25…" at bounding box center [355, 480] width 64 height 33
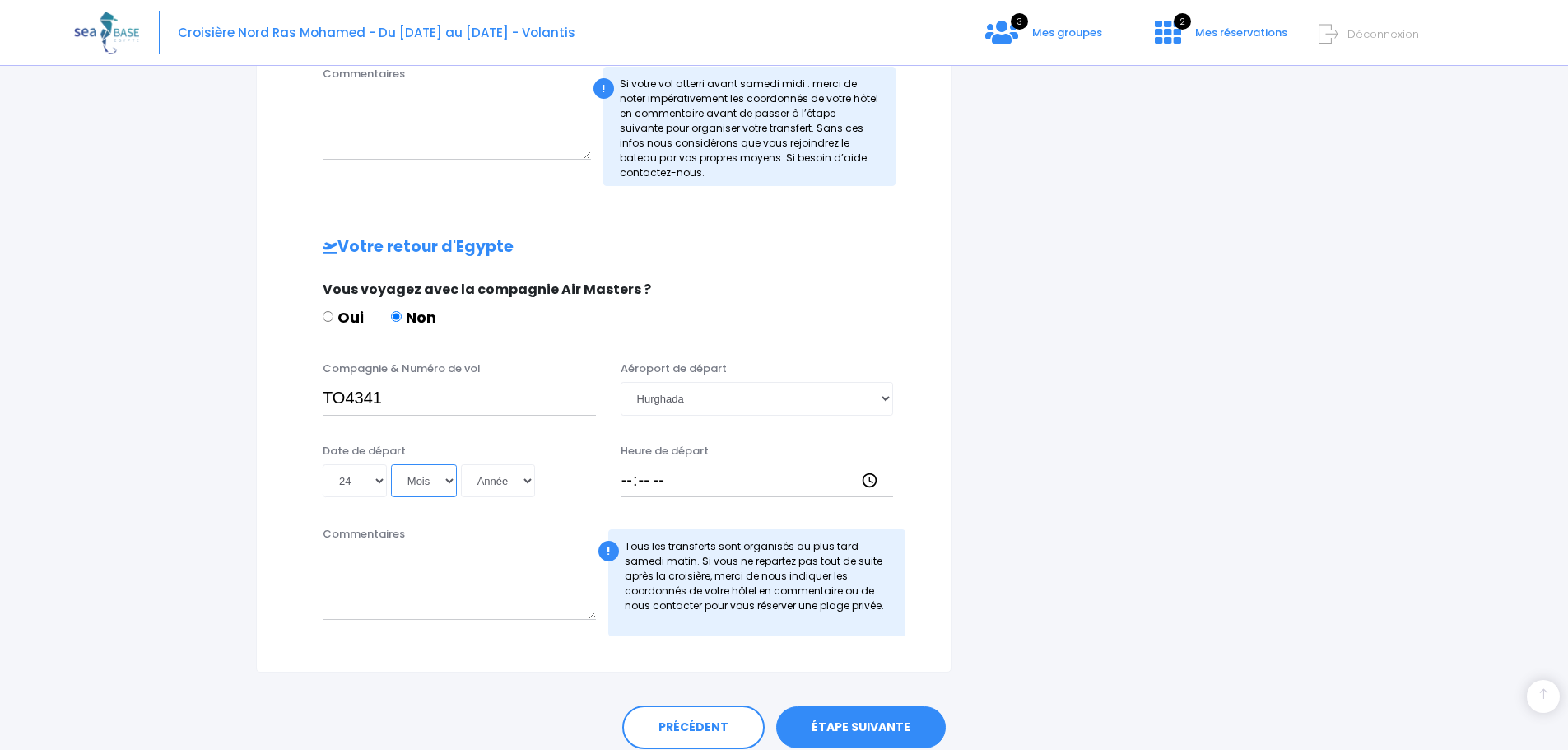
click at [449, 481] on select "Mois 01 02 03 04 05 06 07 08 09 10 11 12" at bounding box center [424, 480] width 66 height 33
select select "10"
click at [391, 464] on select "Mois 01 02 03 04 05 06 07 08 09 10 11 12" at bounding box center [424, 480] width 66 height 33
click at [528, 481] on select "Année 2045 2044 2043 2042 2041 2040 2039 2038 2037 2036 2035 2034 2033 2032 203…" at bounding box center [498, 480] width 74 height 33
select select "2026"
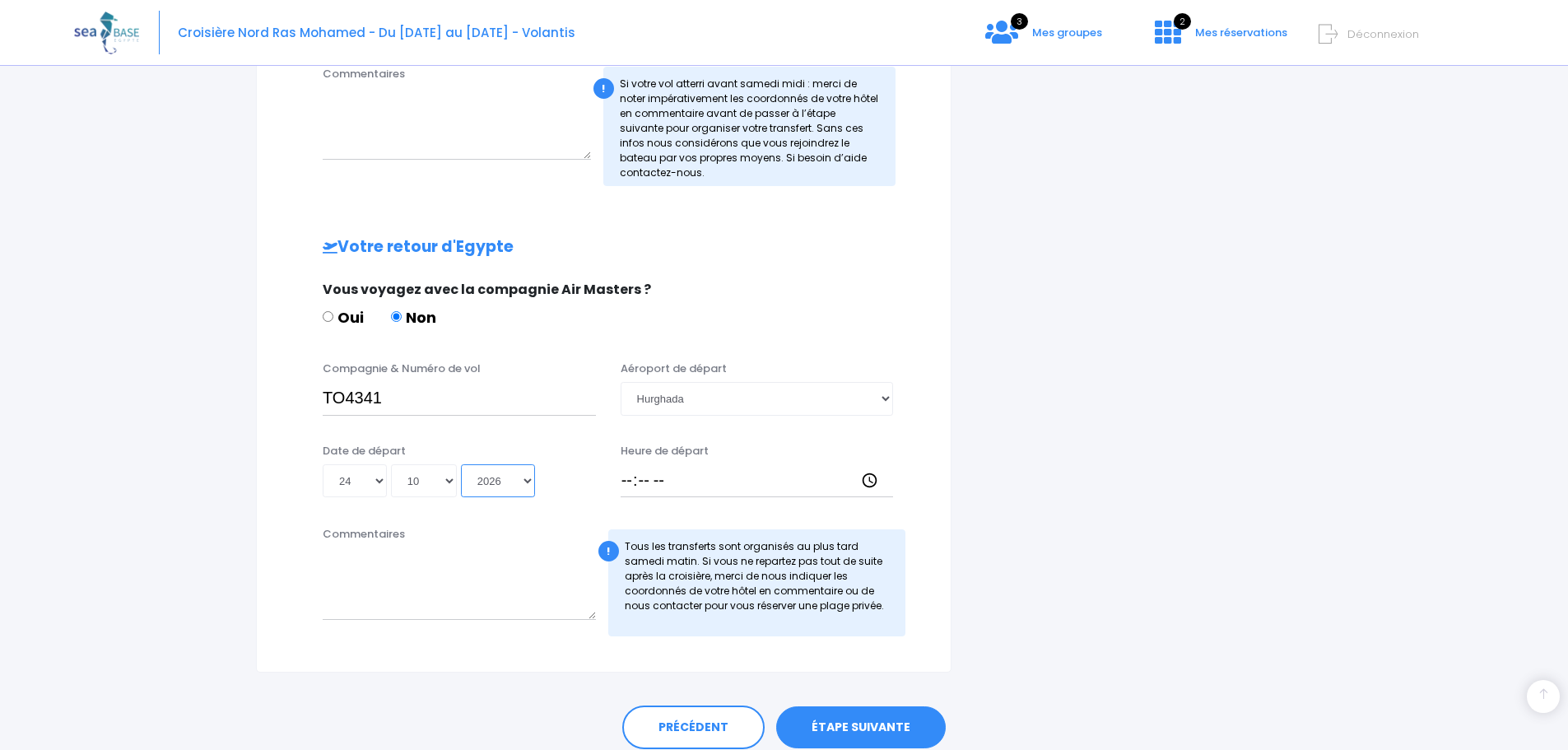
click at [461, 464] on select "Année 2045 2044 2043 2042 2041 2040 2039 2038 2037 2036 2035 2034 2033 2032 203…" at bounding box center [498, 480] width 74 height 33
type input "[DATE]"
click at [630, 475] on input "Heure de départ" at bounding box center [757, 480] width 273 height 33
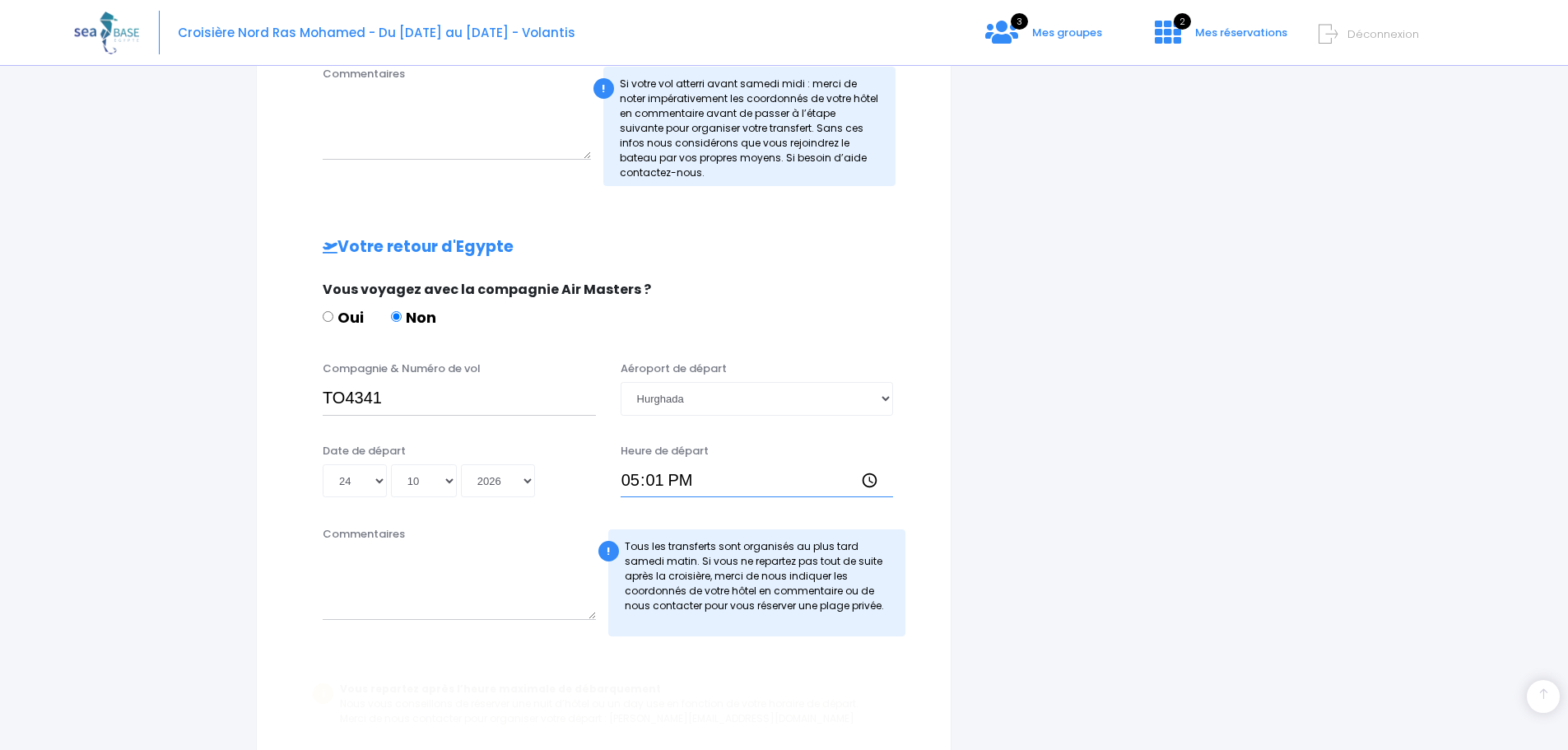
type input "17:15"
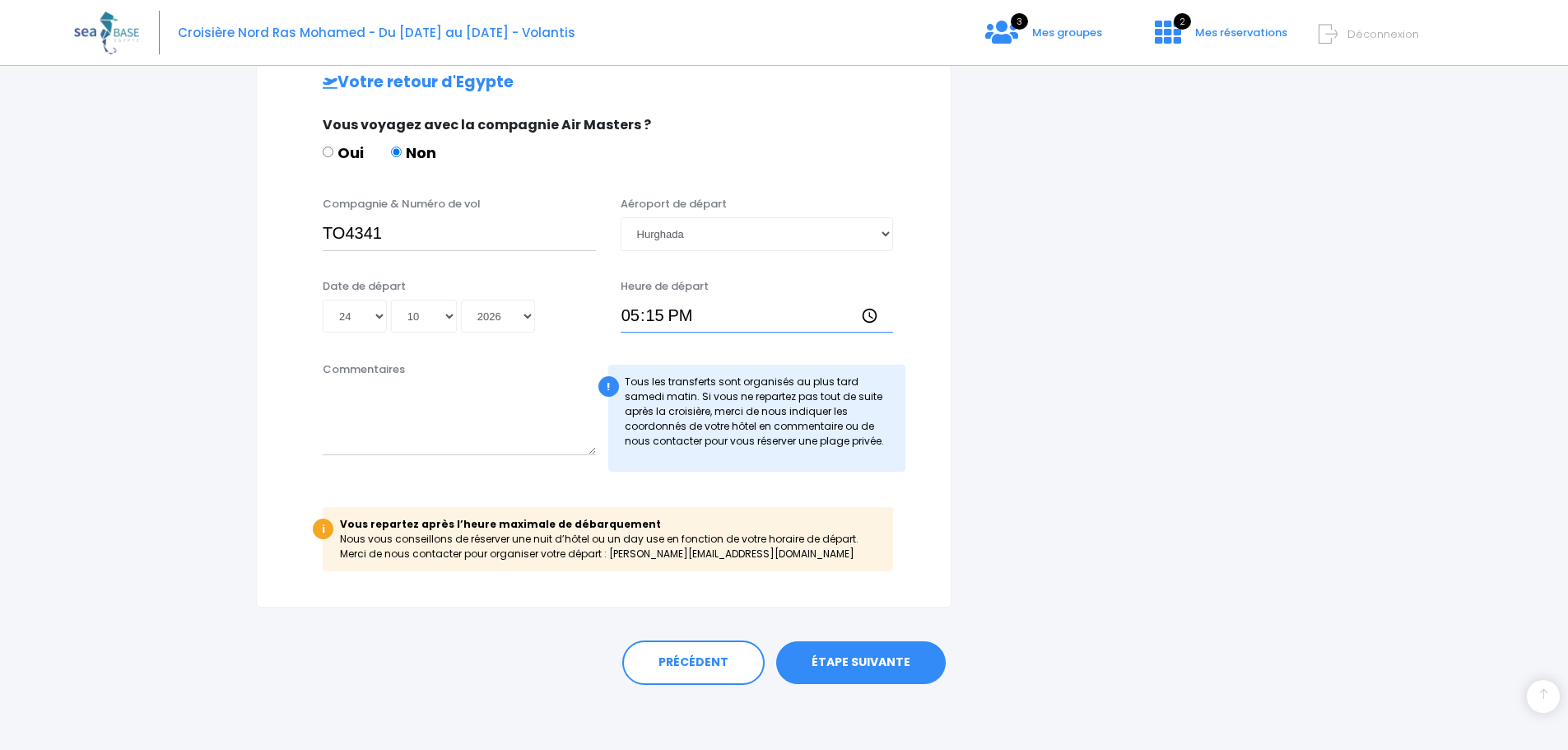
scroll to position [965, 0]
drag, startPoint x: 859, startPoint y: 655, endPoint x: 853, endPoint y: 662, distance: 9.2
click at [853, 662] on link "ÉTAPE SUIVANTE" at bounding box center [860, 661] width 170 height 43
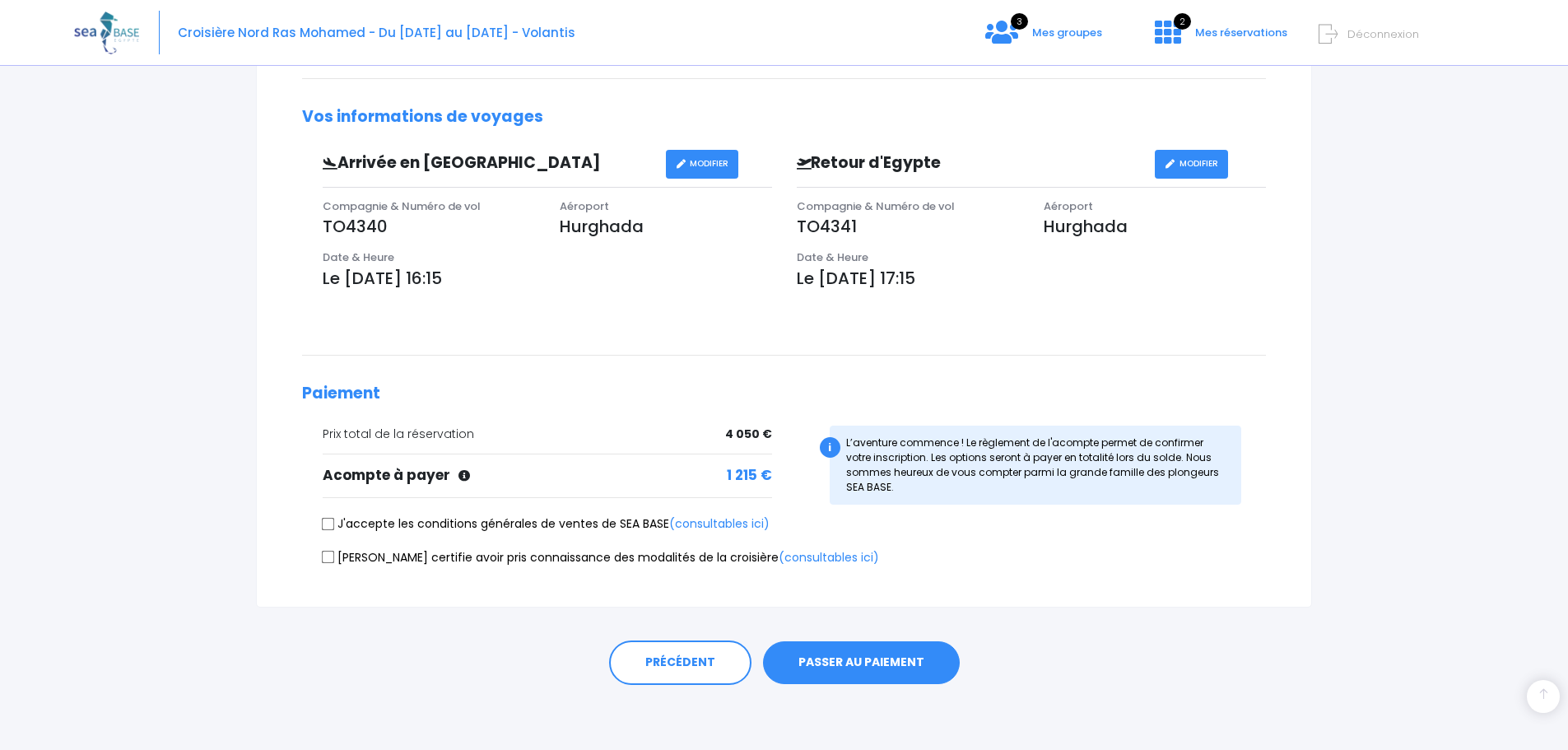
scroll to position [501, 0]
click at [328, 524] on input "J'accepte les conditions générales de ventes de SEA BASE (consultables ici)" at bounding box center [328, 523] width 13 height 13
checkbox input "true"
click at [326, 557] on input "Je certifie avoir pris connaissance des modalités de la croisière (consultables…" at bounding box center [328, 556] width 13 height 13
checkbox input "true"
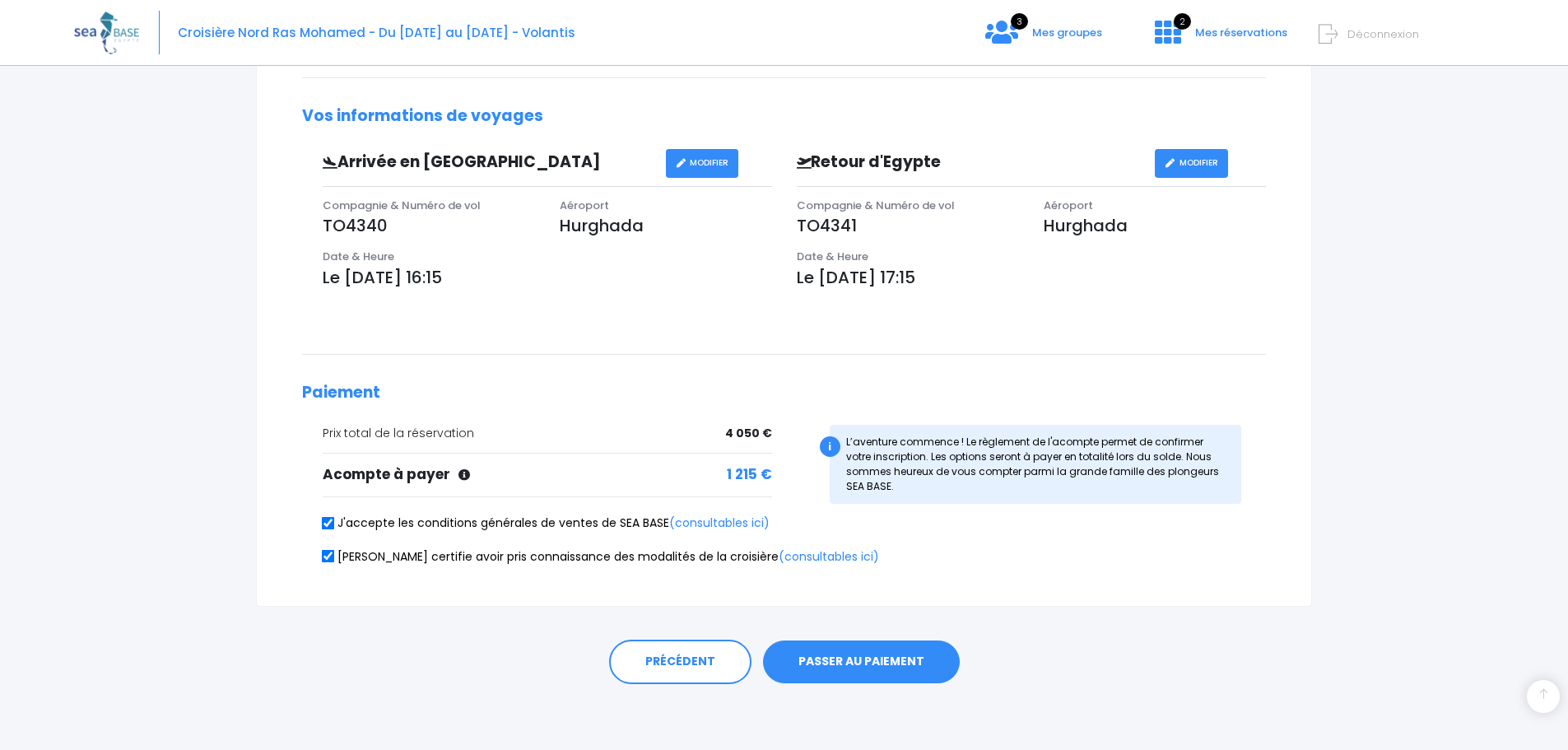
click at [871, 658] on button "PASSER AU PAIEMENT" at bounding box center [861, 661] width 196 height 43
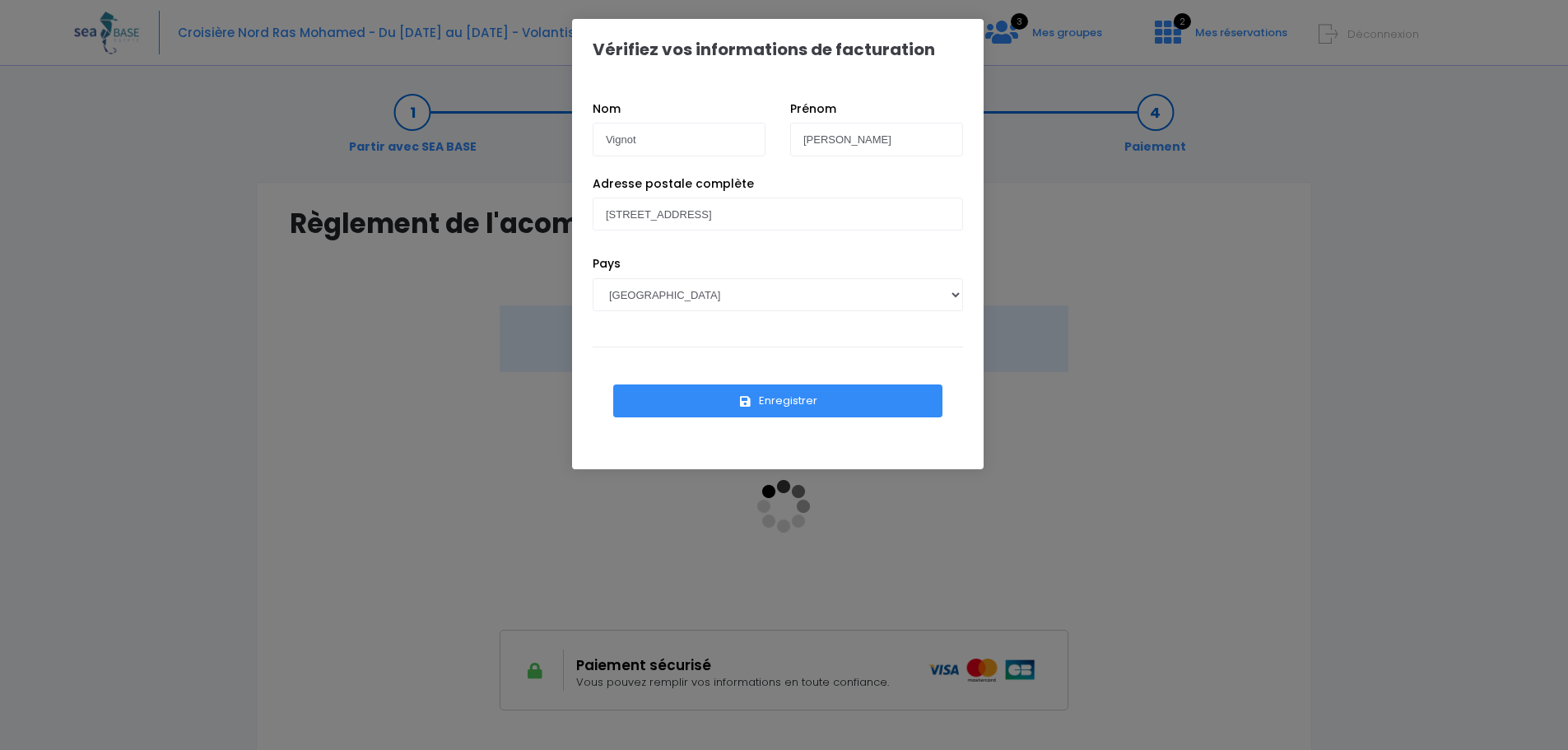
click at [800, 400] on button "Enregistrer" at bounding box center [778, 401] width 329 height 33
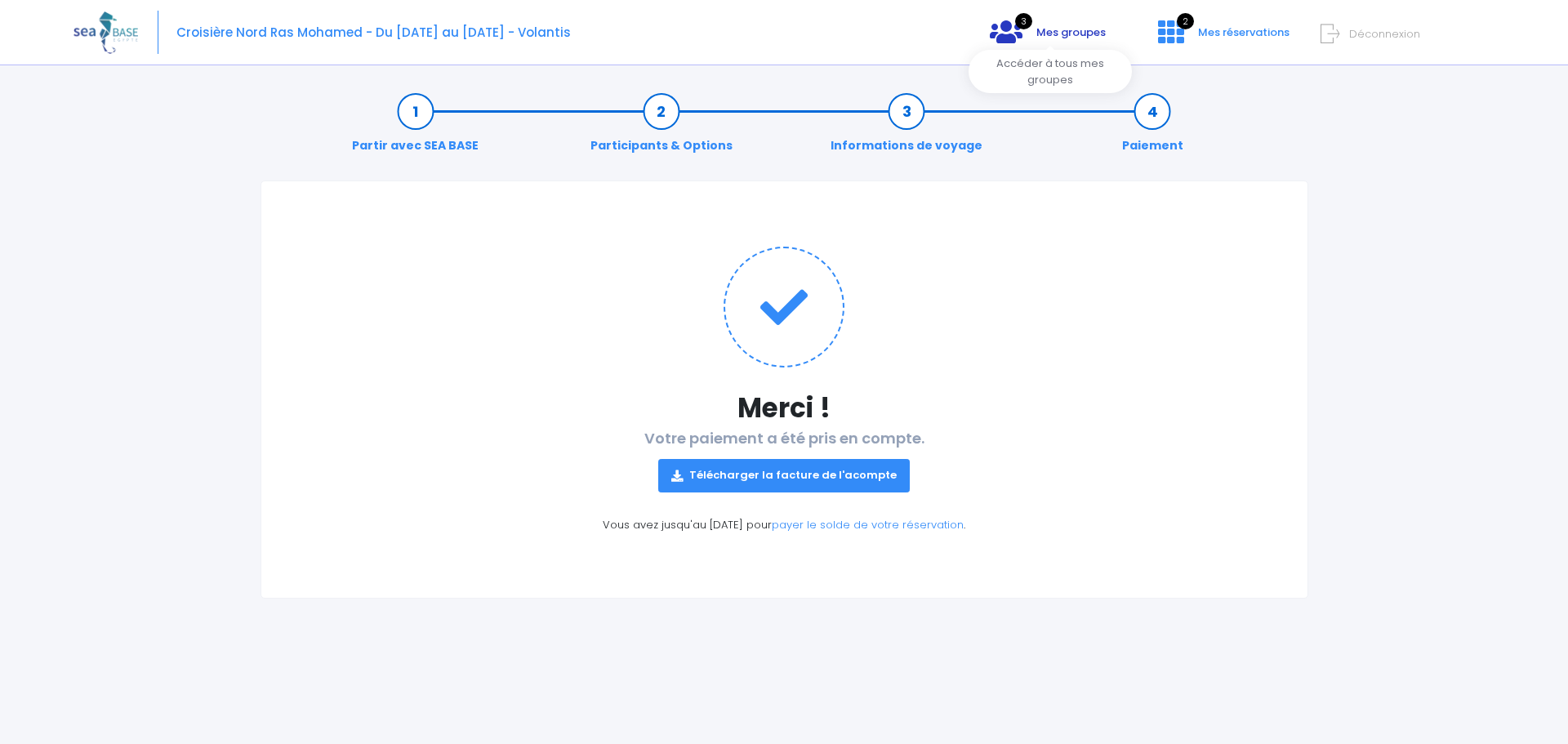
click at [1017, 28] on icon at bounding box center [1007, 32] width 33 height 26
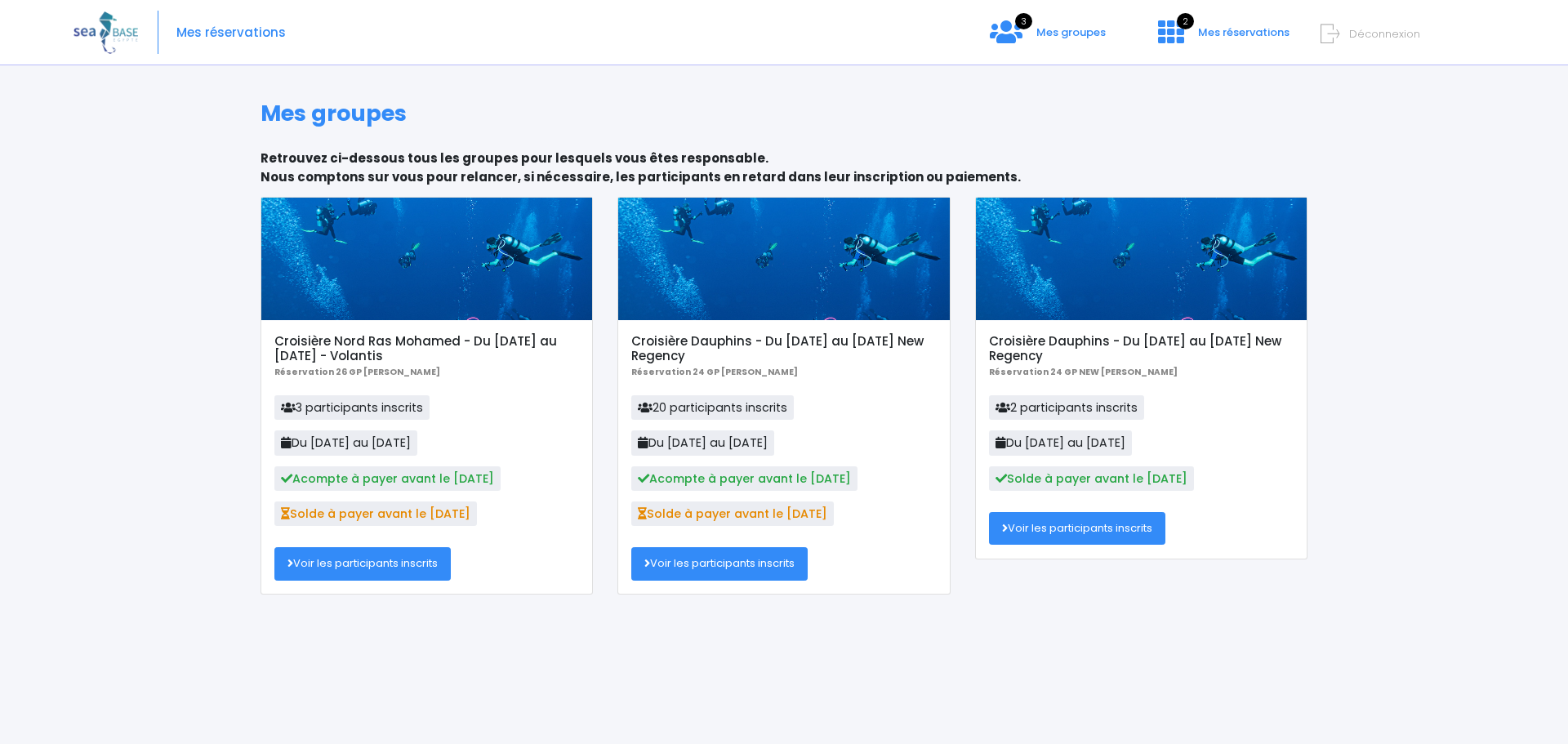
click at [430, 334] on h5 "Croisière Nord Ras Mohamed - Du [DATE] au [DATE] - Volantis" at bounding box center [427, 348] width 305 height 29
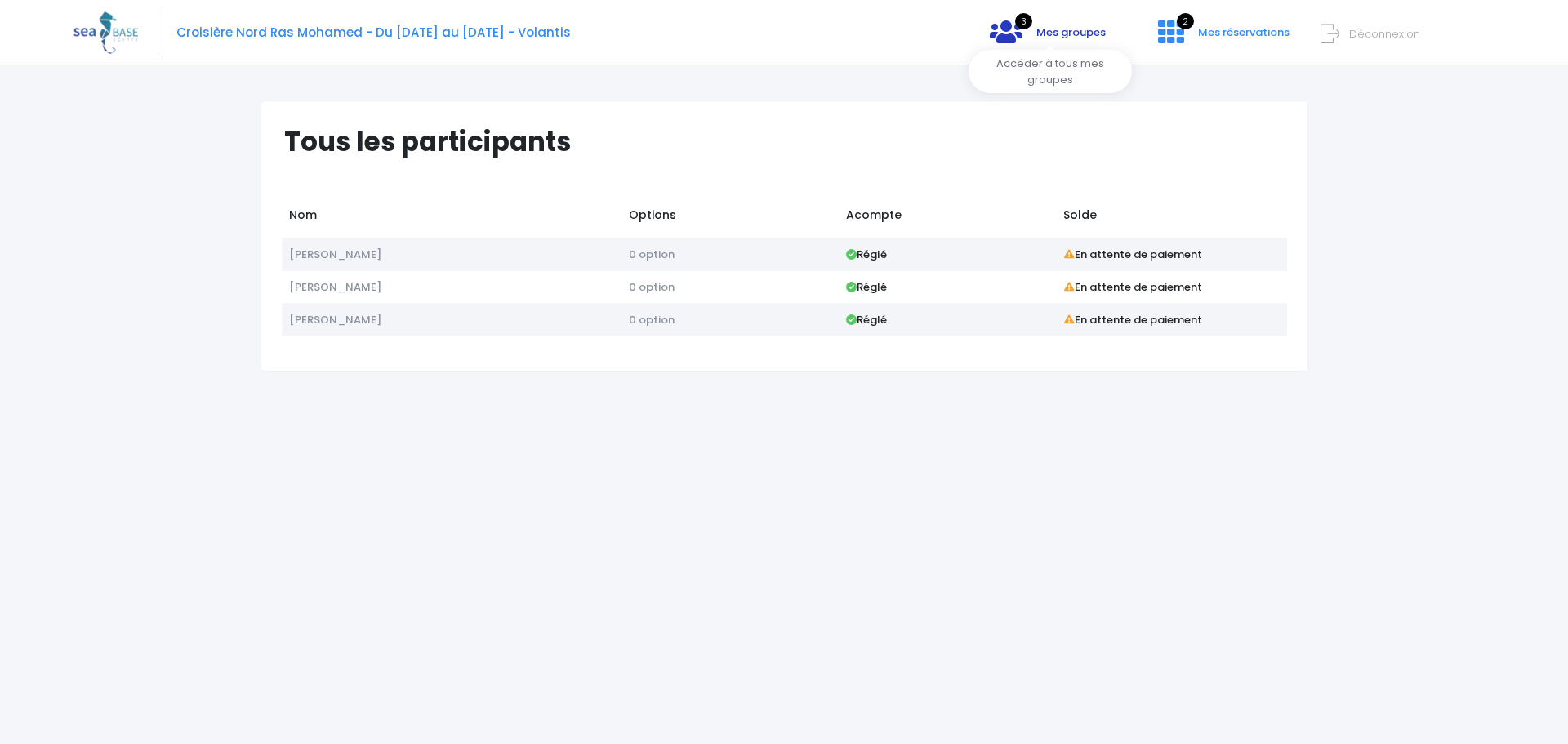
click at [1068, 32] on span "Mes groupes" at bounding box center [1071, 32] width 69 height 15
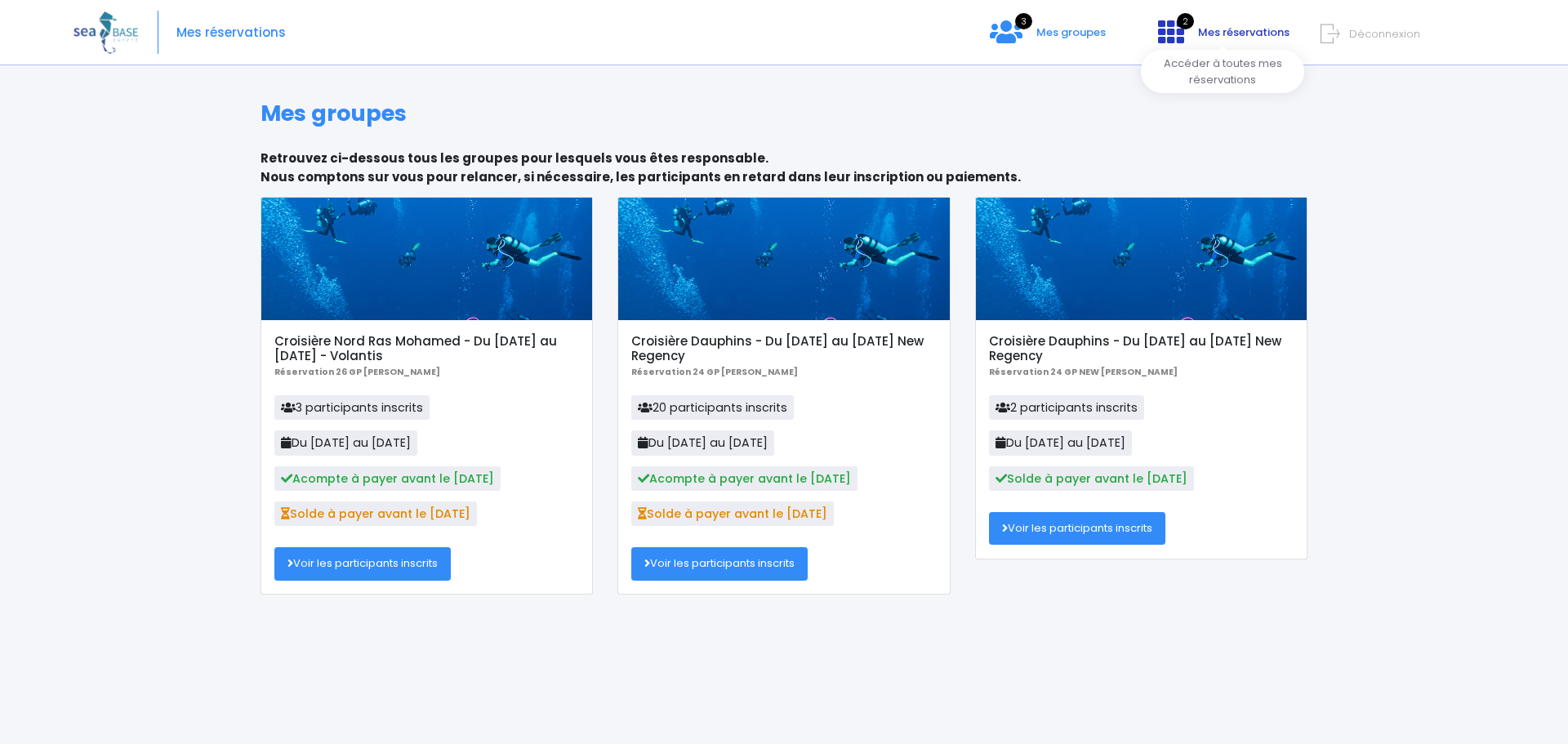
click at [1246, 28] on span "Mes réservations" at bounding box center [1244, 32] width 92 height 15
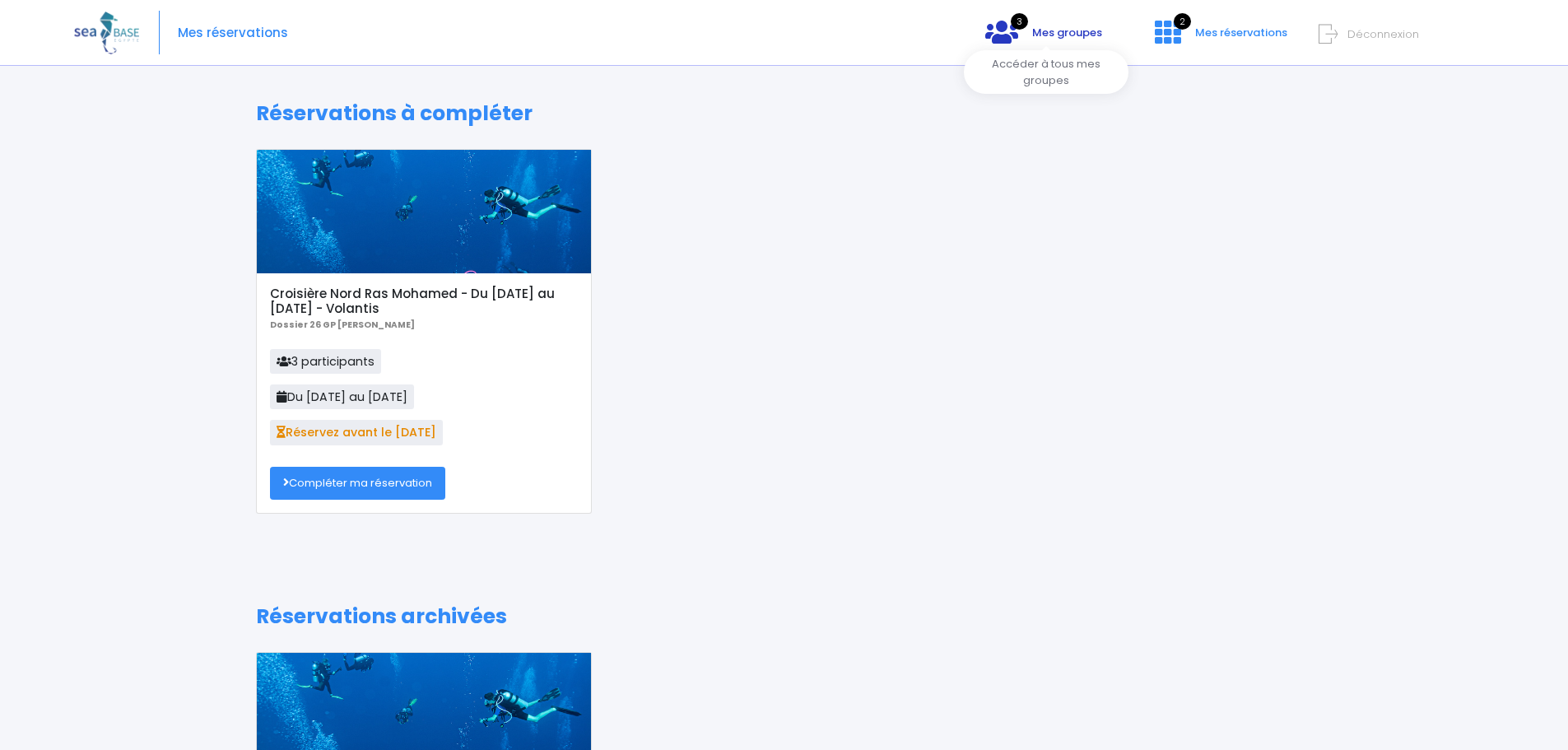
click at [1055, 30] on span "Mes groupes" at bounding box center [1066, 32] width 70 height 16
